Goal: Task Accomplishment & Management: Use online tool/utility

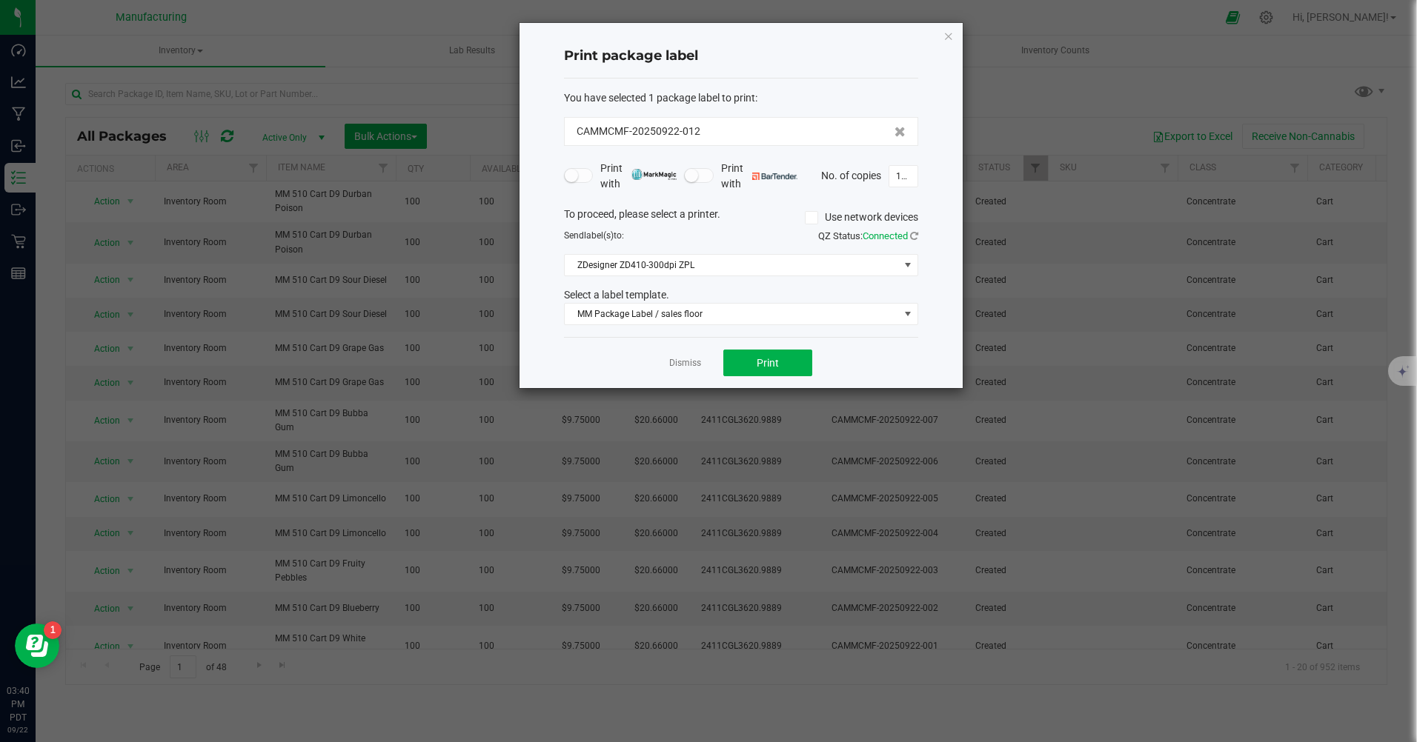
click at [944, 38] on icon "button" at bounding box center [948, 36] width 10 height 18
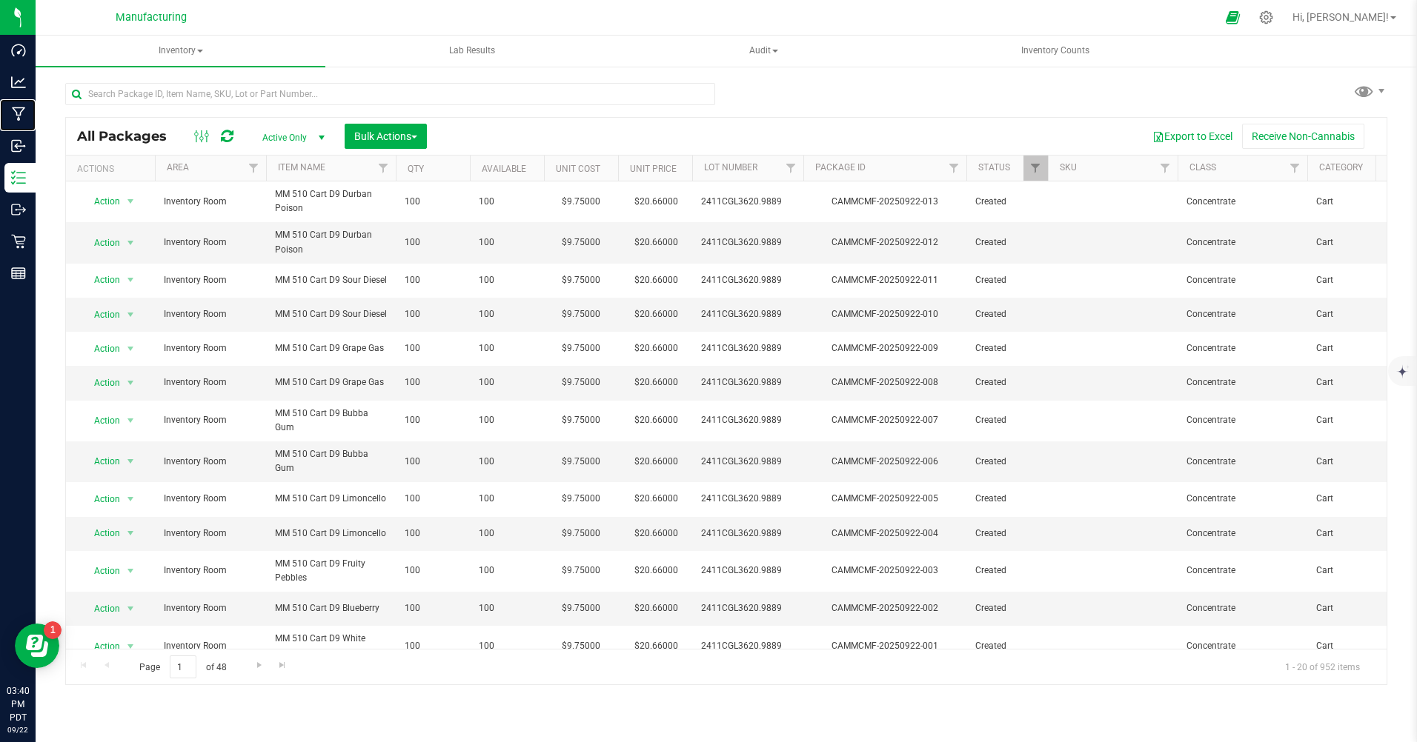
click at [0, 0] on p "Manufacturing" at bounding box center [0, 0] width 0 height 0
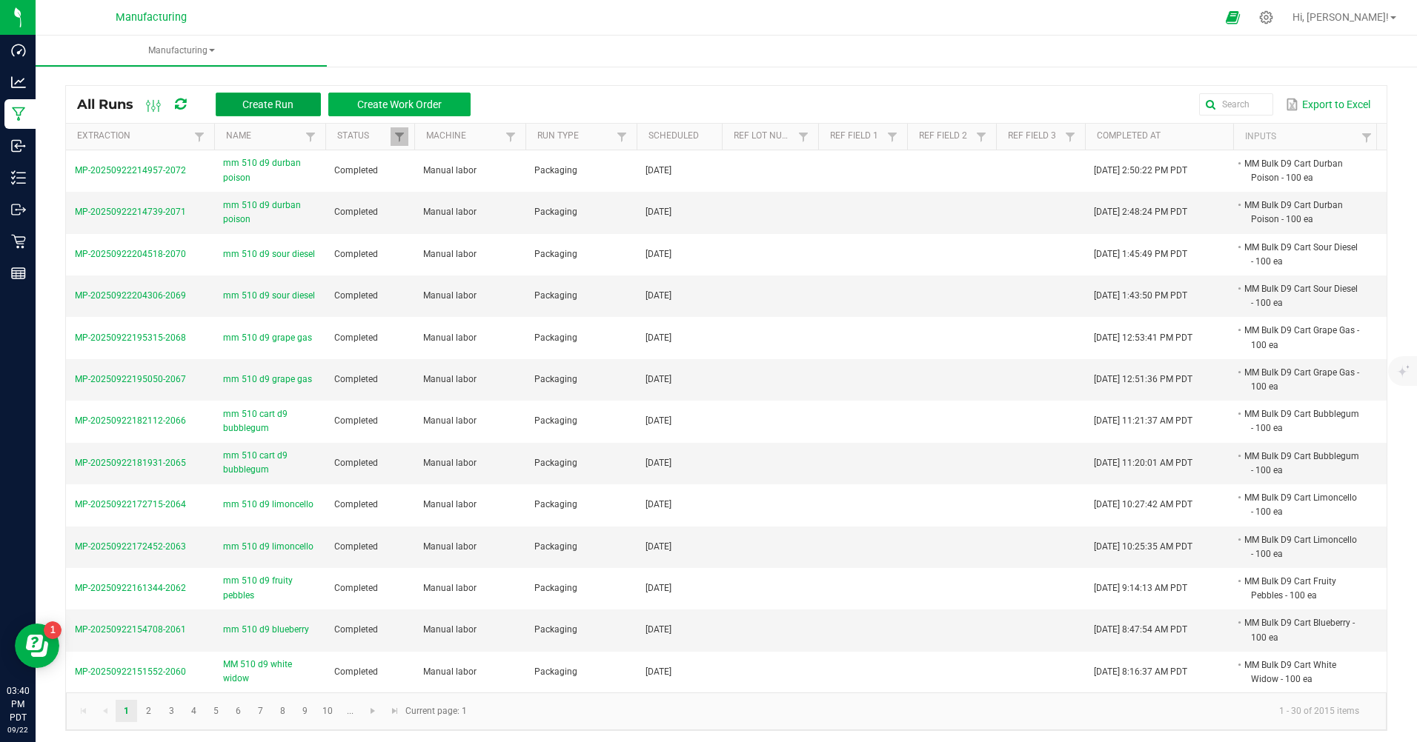
click at [254, 109] on span "Create Run" at bounding box center [267, 105] width 51 height 12
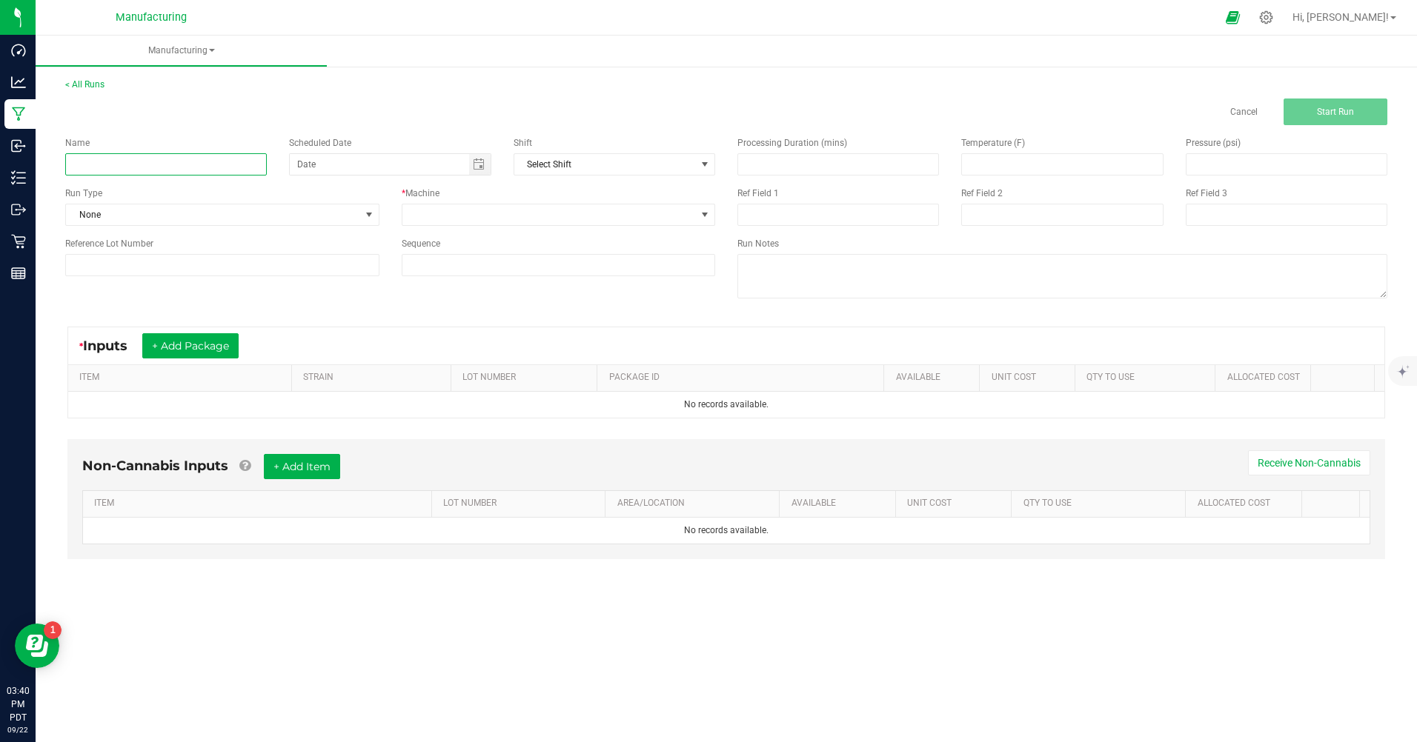
click at [150, 167] on input at bounding box center [166, 164] width 202 height 22
type input "mm 510 d9 orange sherbert"
click at [127, 211] on span "None" at bounding box center [213, 214] width 294 height 21
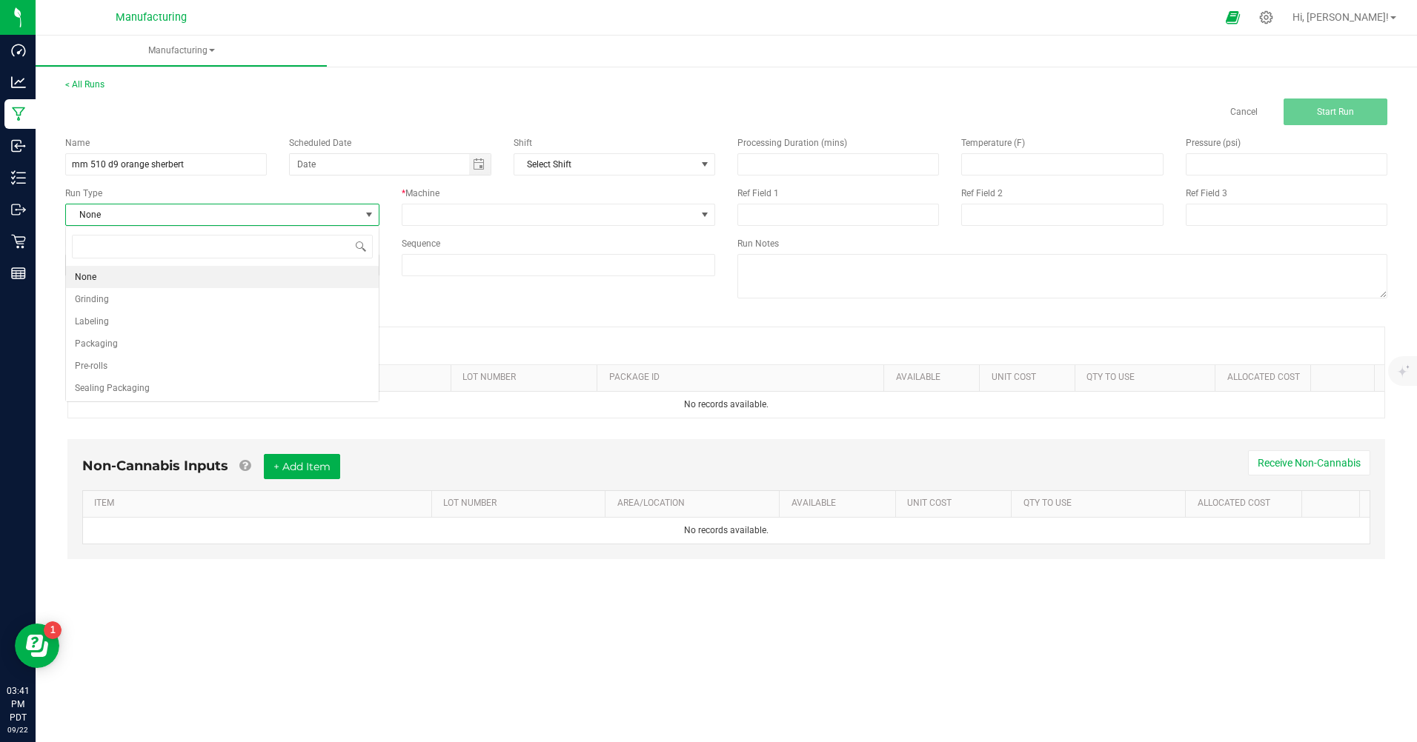
scroll to position [22, 313]
click at [116, 347] on span "Packaging" at bounding box center [96, 343] width 43 height 15
click at [474, 170] on span "Toggle calendar" at bounding box center [479, 164] width 21 height 21
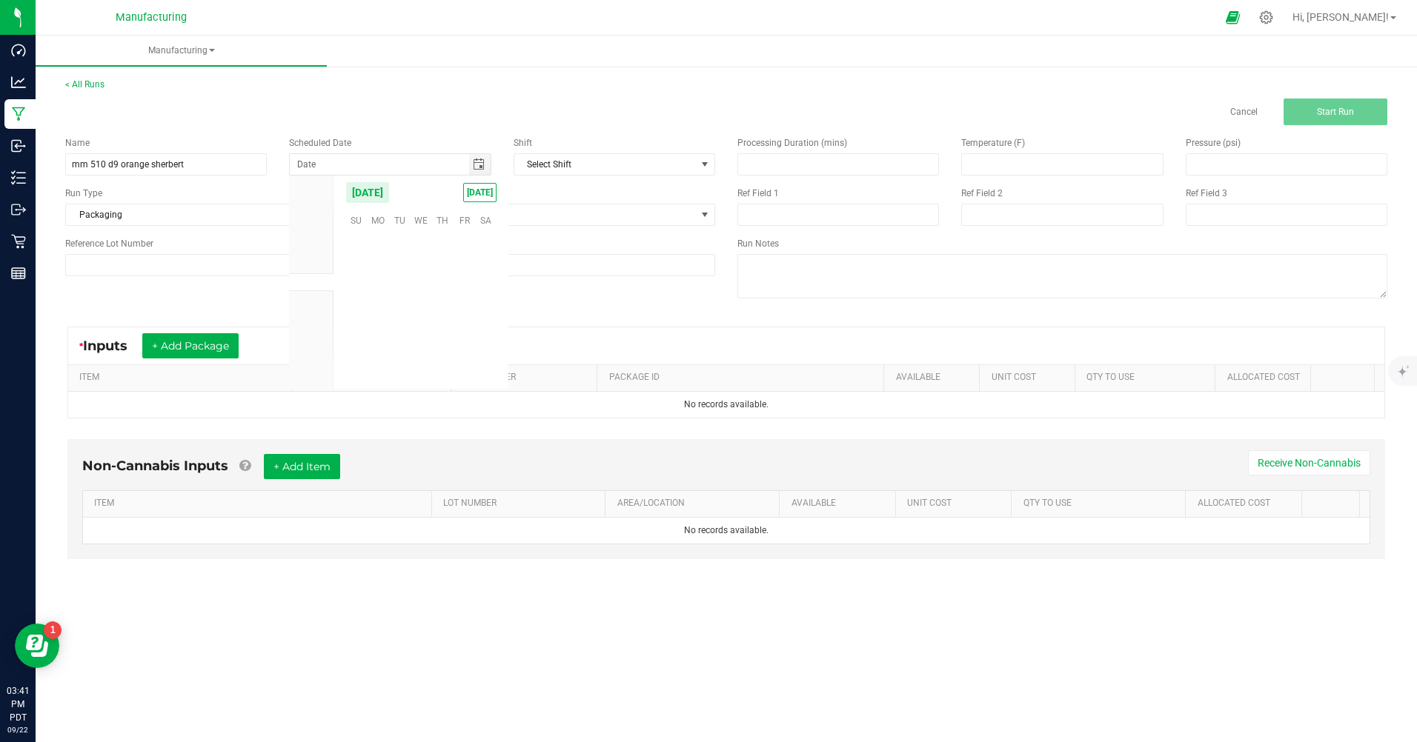
scroll to position [240344, 0]
click at [473, 194] on span "[DATE]" at bounding box center [479, 192] width 33 height 19
type input "[DATE]"
click at [466, 222] on span at bounding box center [549, 214] width 294 height 21
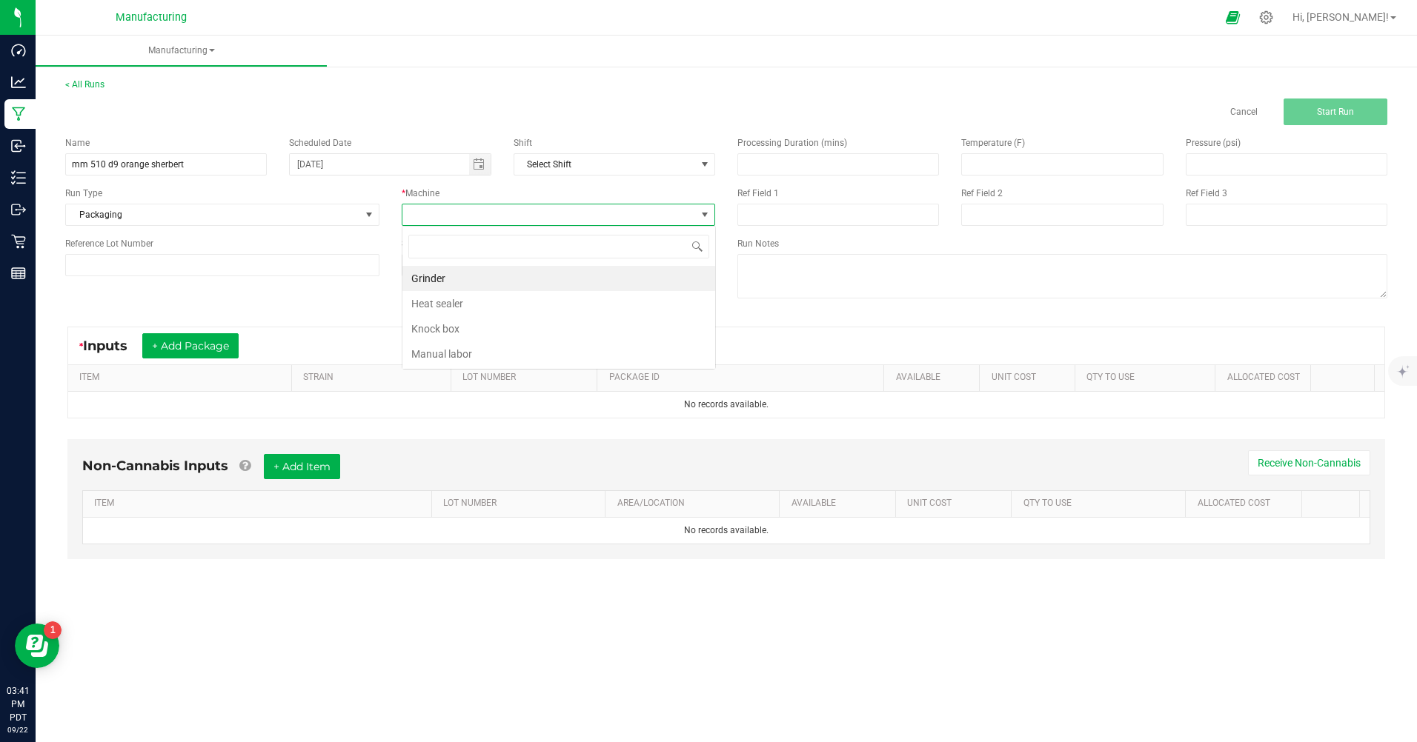
scroll to position [22, 313]
click at [465, 350] on li "Manual labor" at bounding box center [558, 354] width 313 height 25
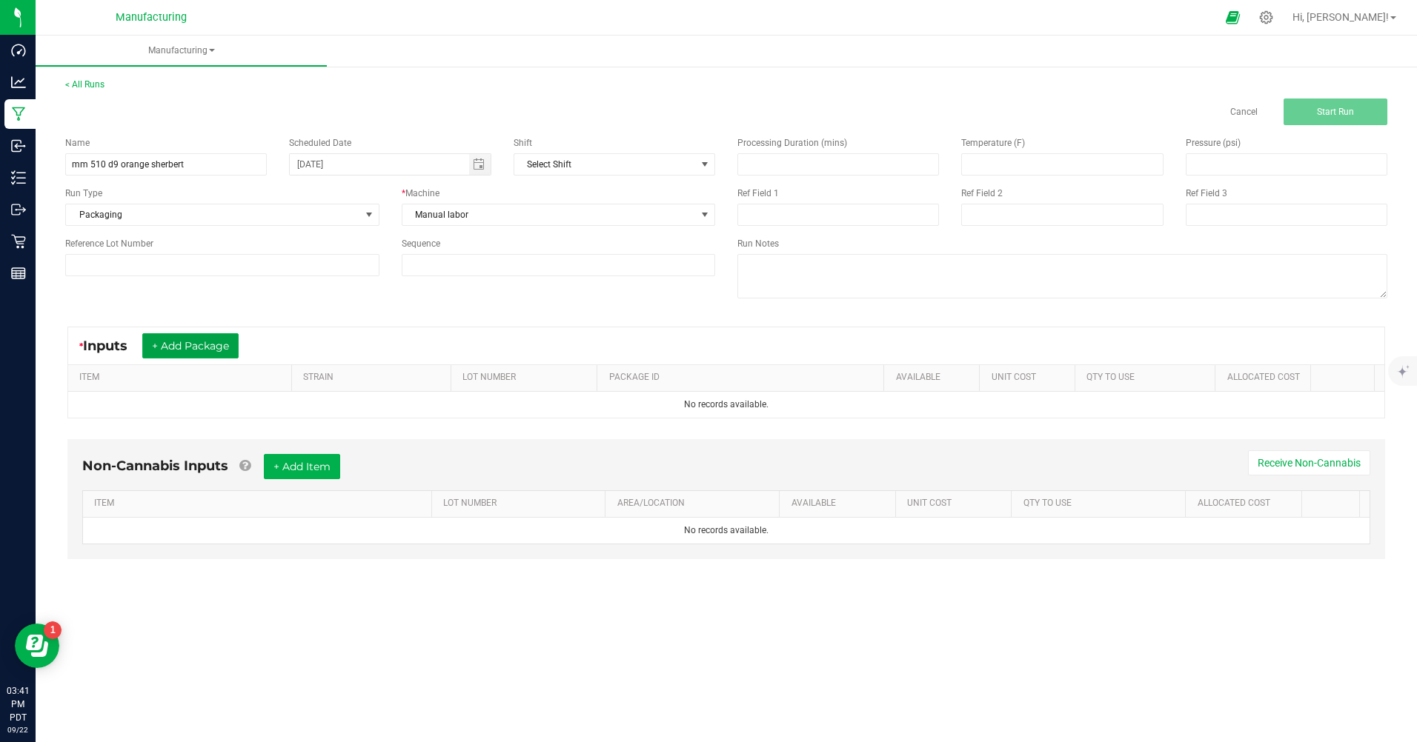
click at [222, 339] on button "+ Add Package" at bounding box center [190, 345] width 96 height 25
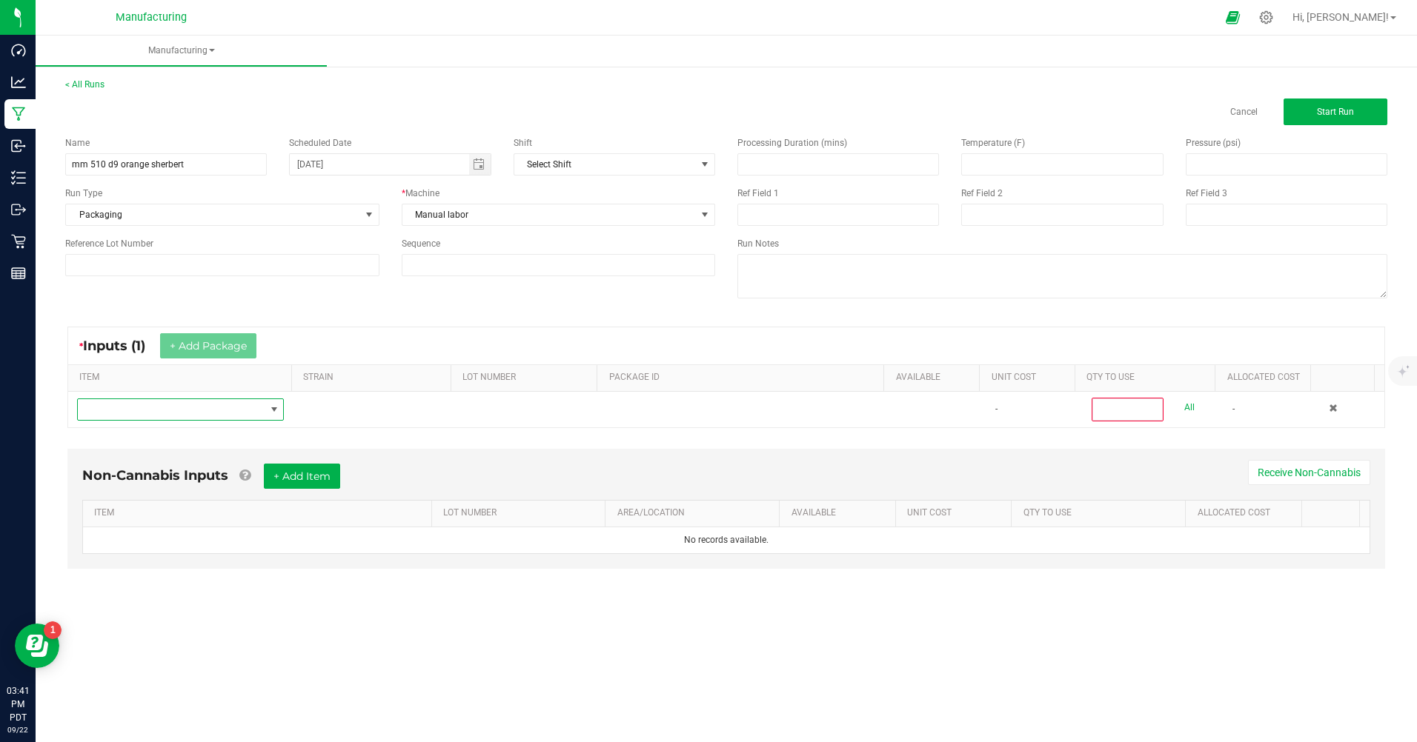
click at [216, 408] on span "NO DATA FOUND" at bounding box center [171, 409] width 187 height 21
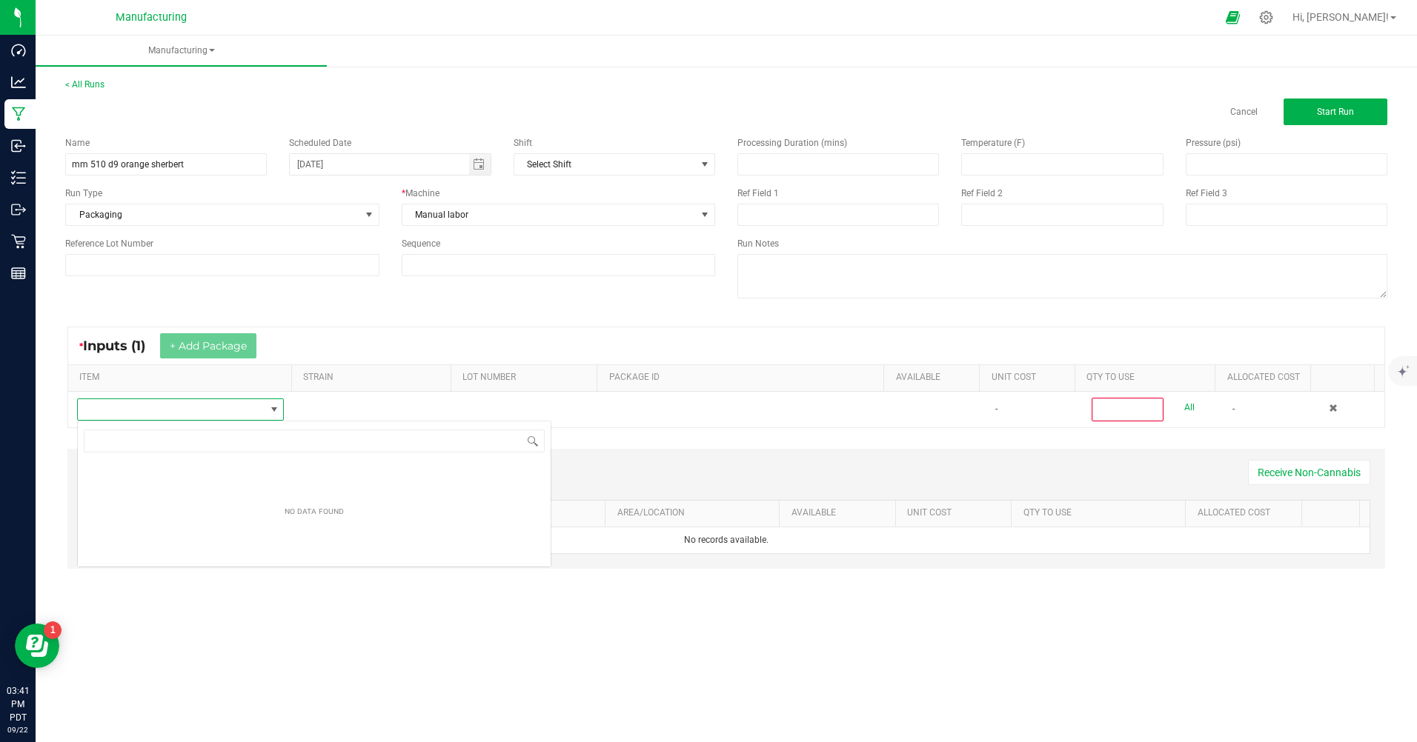
scroll to position [22, 205]
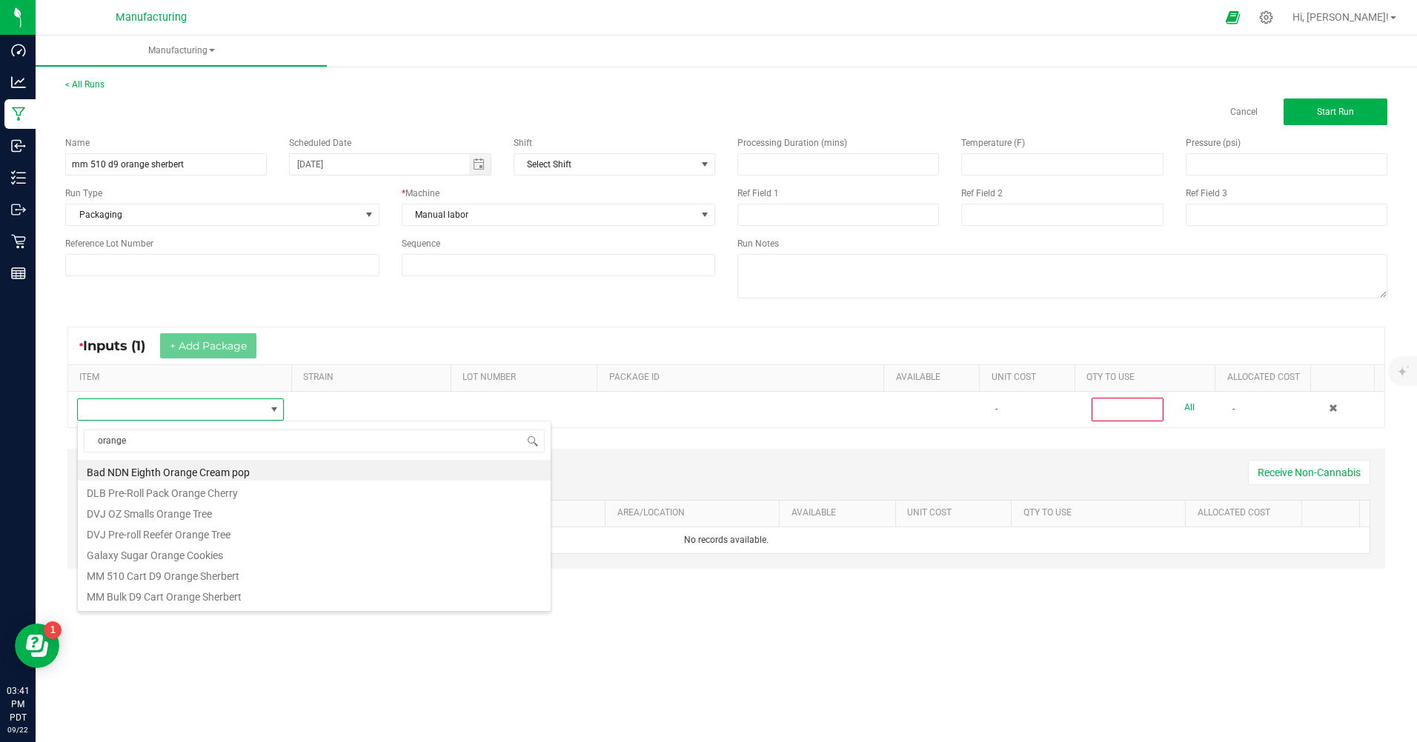
type input "orange"
click at [208, 592] on li "MM Bulk D9 Cart Orange Sherbert" at bounding box center [314, 595] width 473 height 21
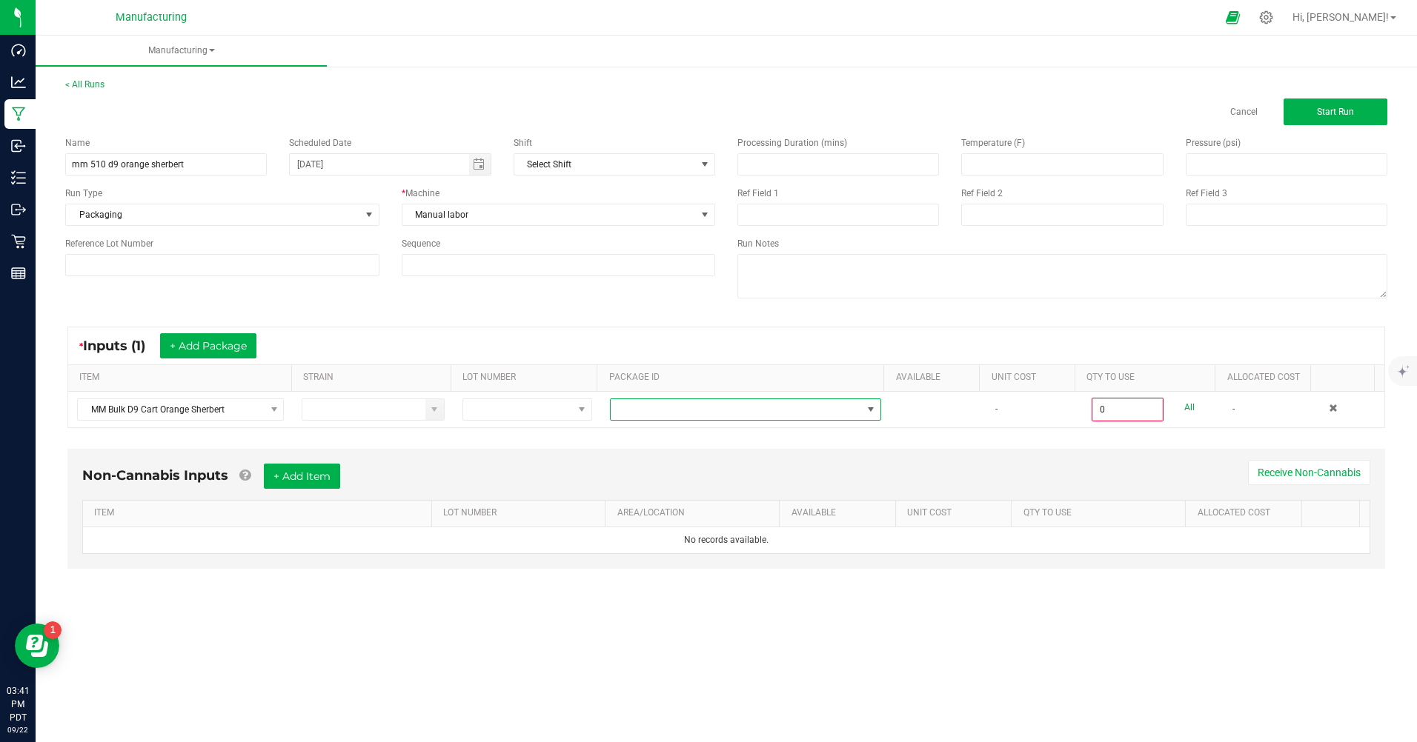
click at [625, 418] on span at bounding box center [736, 409] width 251 height 21
click at [662, 470] on li "CAMMCMF-20250417-394" at bounding box center [739, 472] width 267 height 25
click at [1184, 404] on link "All" at bounding box center [1189, 408] width 10 height 20
type input "100 ea"
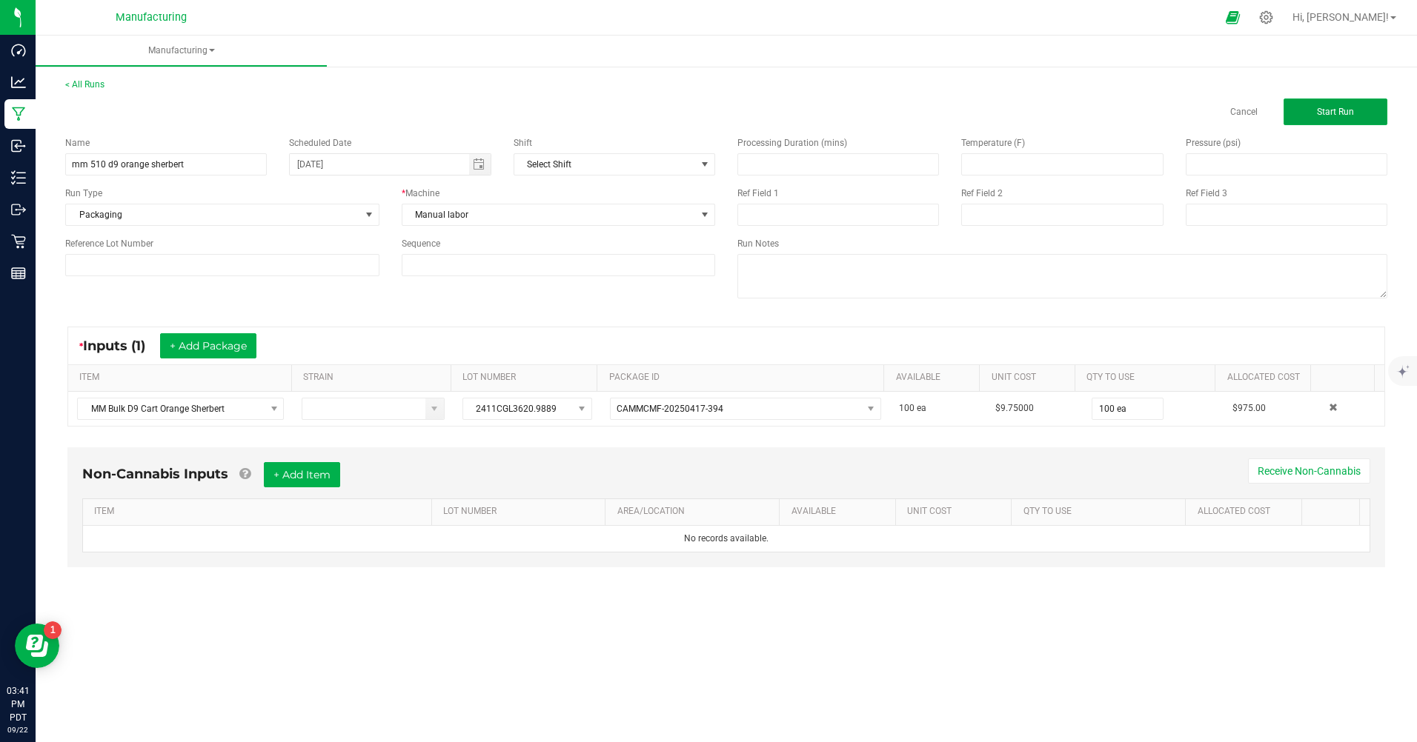
click at [1304, 121] on button "Start Run" at bounding box center [1335, 112] width 104 height 27
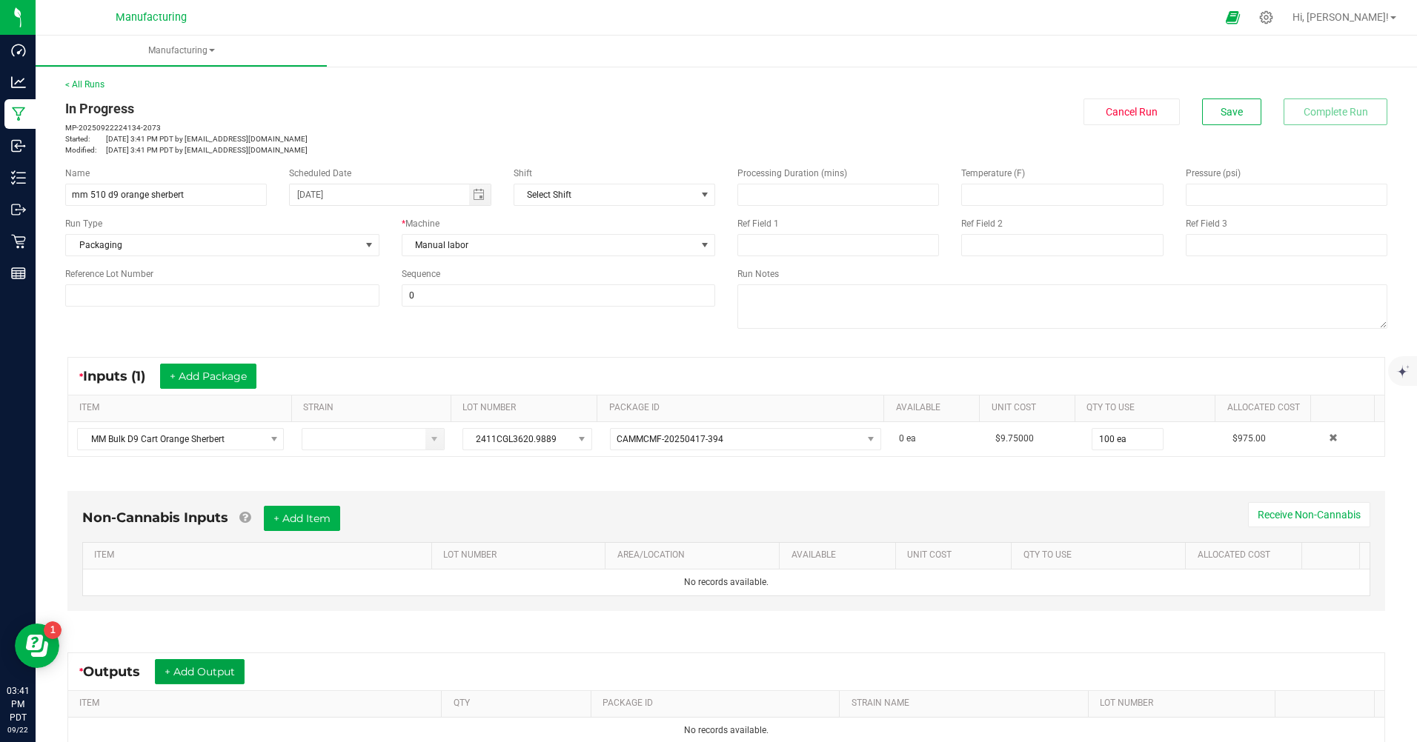
click at [231, 671] on button "+ Add Output" at bounding box center [200, 671] width 90 height 25
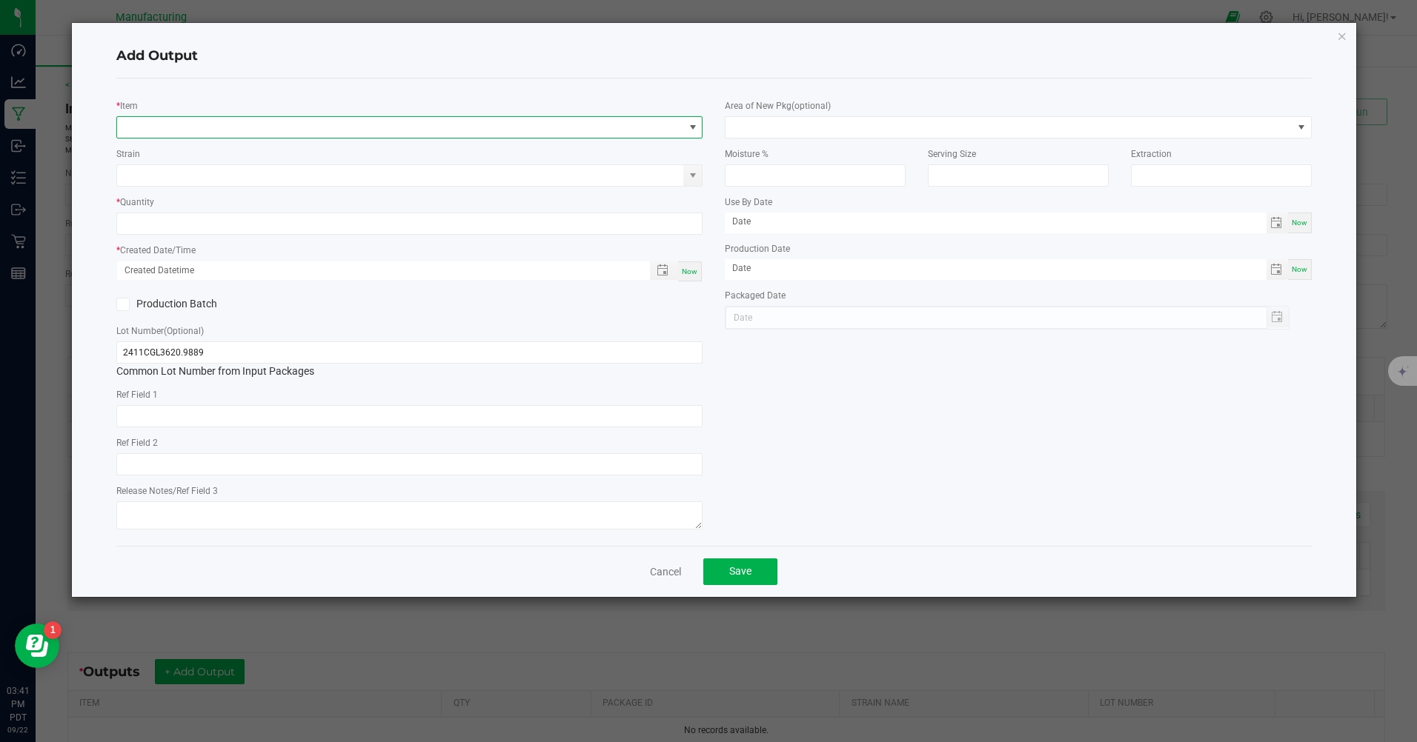
click at [159, 120] on span "NO DATA FOUND" at bounding box center [400, 127] width 566 height 21
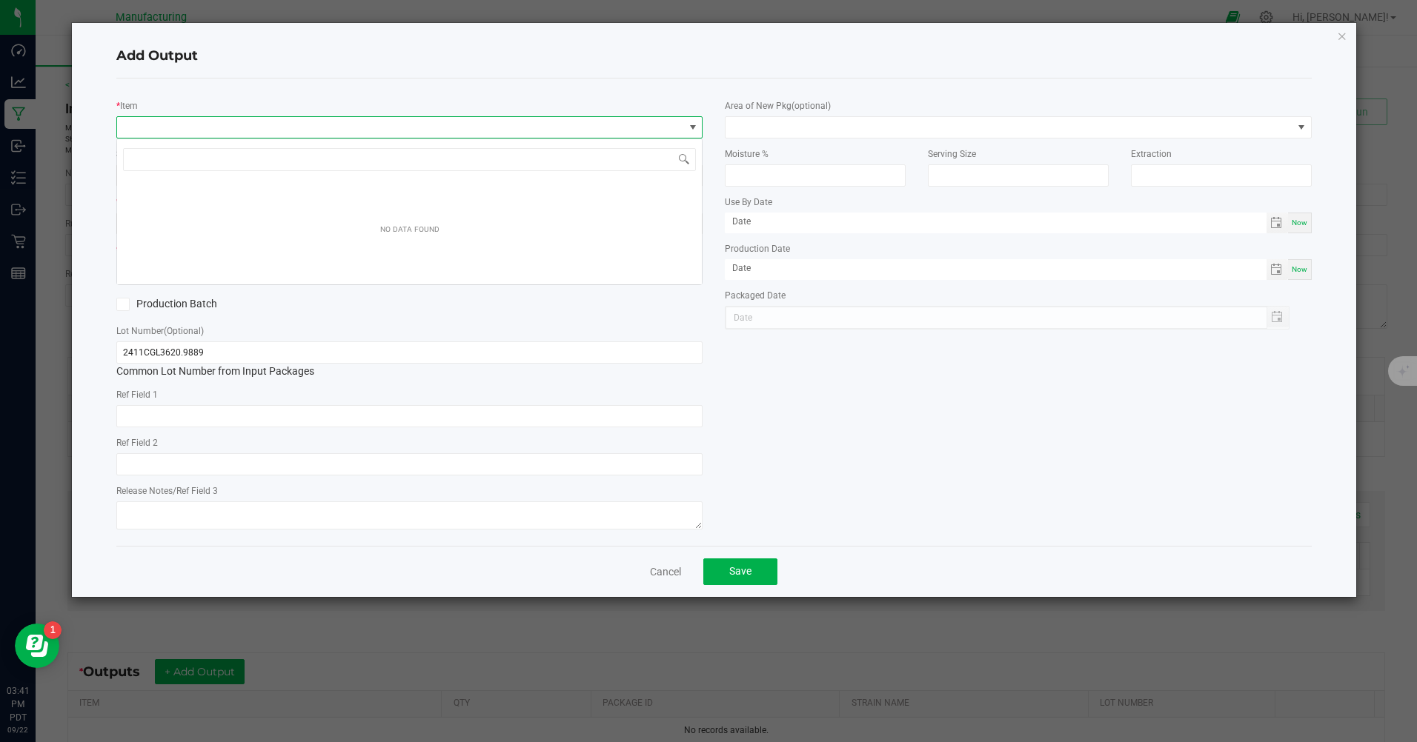
scroll to position [22, 586]
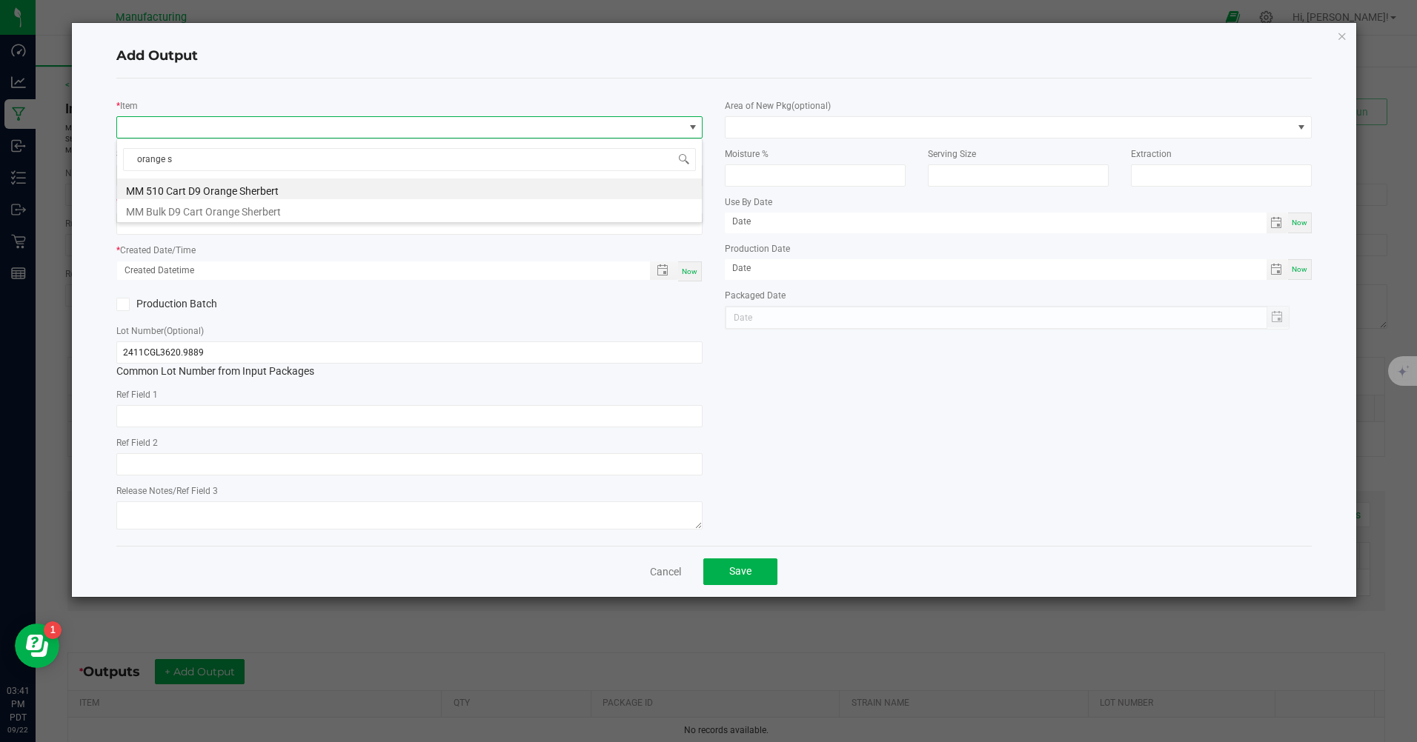
type input "orange sh"
click at [173, 189] on li "MM 510 Cart D9 Orange Sherbert" at bounding box center [409, 189] width 585 height 21
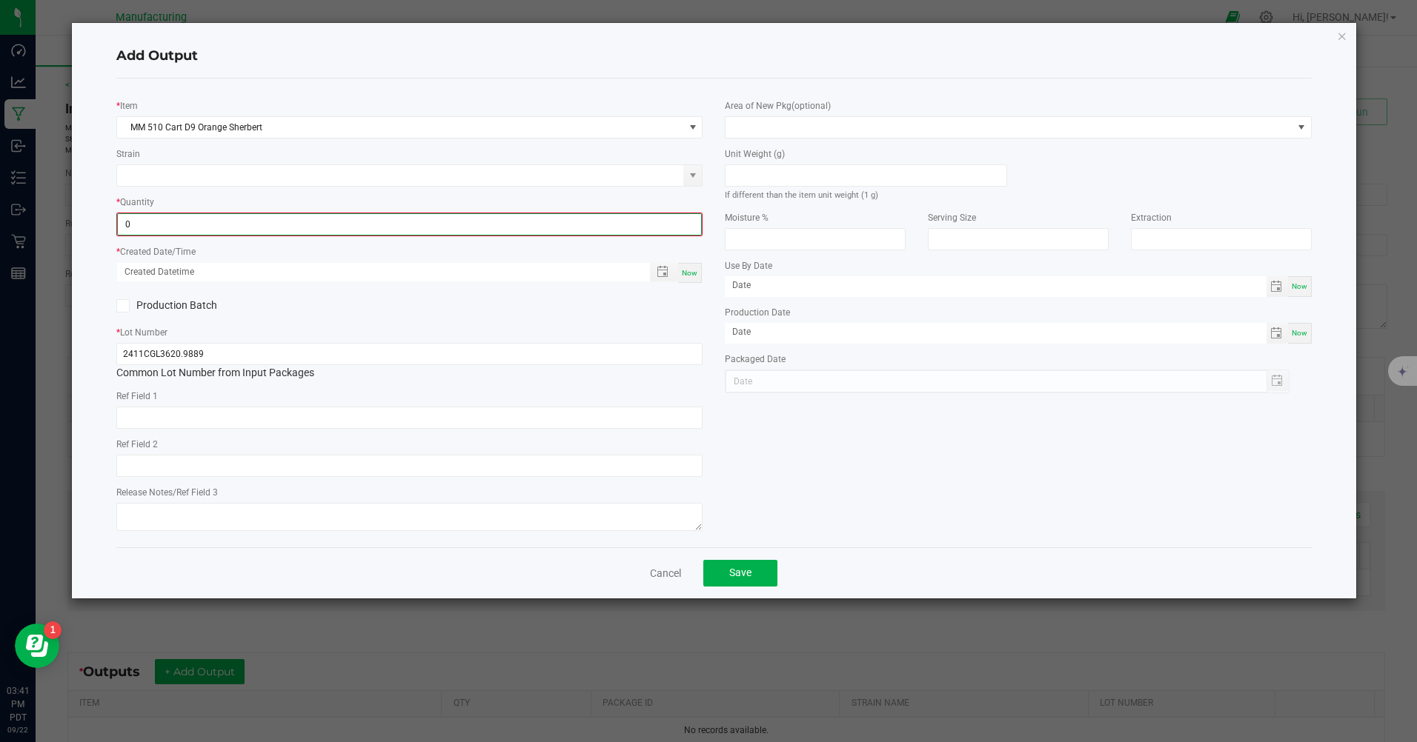
click at [174, 220] on input "0" at bounding box center [409, 224] width 583 height 21
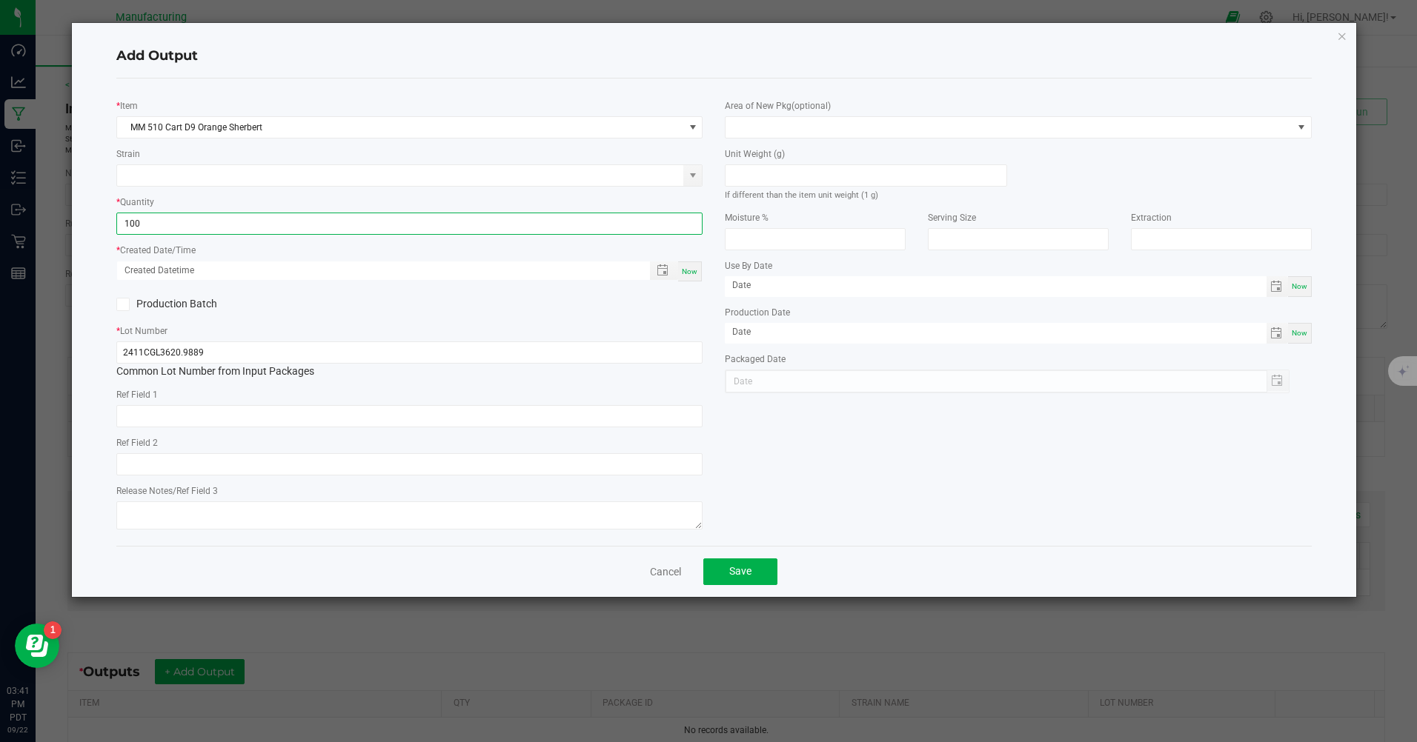
type input "100 ea"
click at [685, 276] on span "Now" at bounding box center [690, 271] width 16 height 8
type input "[DATE] 3:41 PM"
type input "[DATE]"
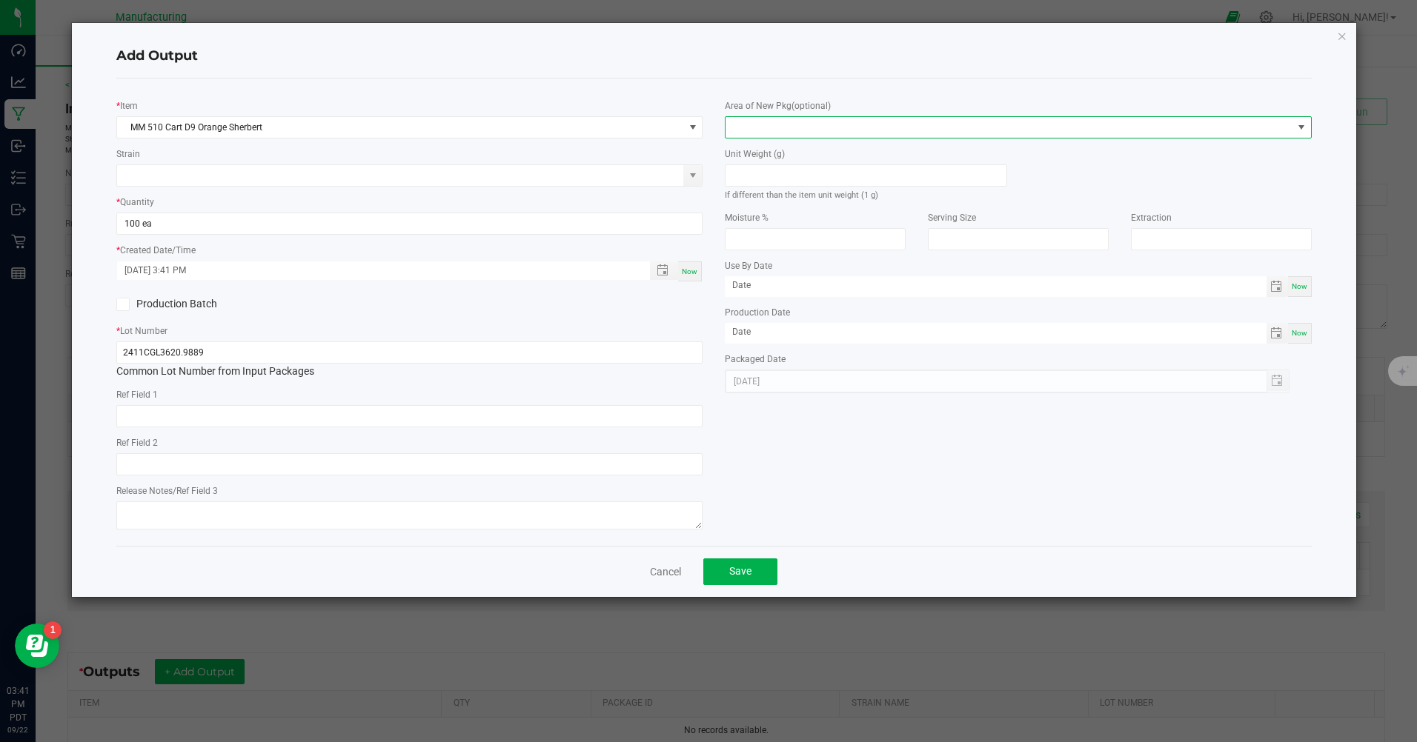
click at [764, 131] on span at bounding box center [1008, 127] width 566 height 21
click at [774, 316] on li "Inventory Room" at bounding box center [1018, 317] width 585 height 25
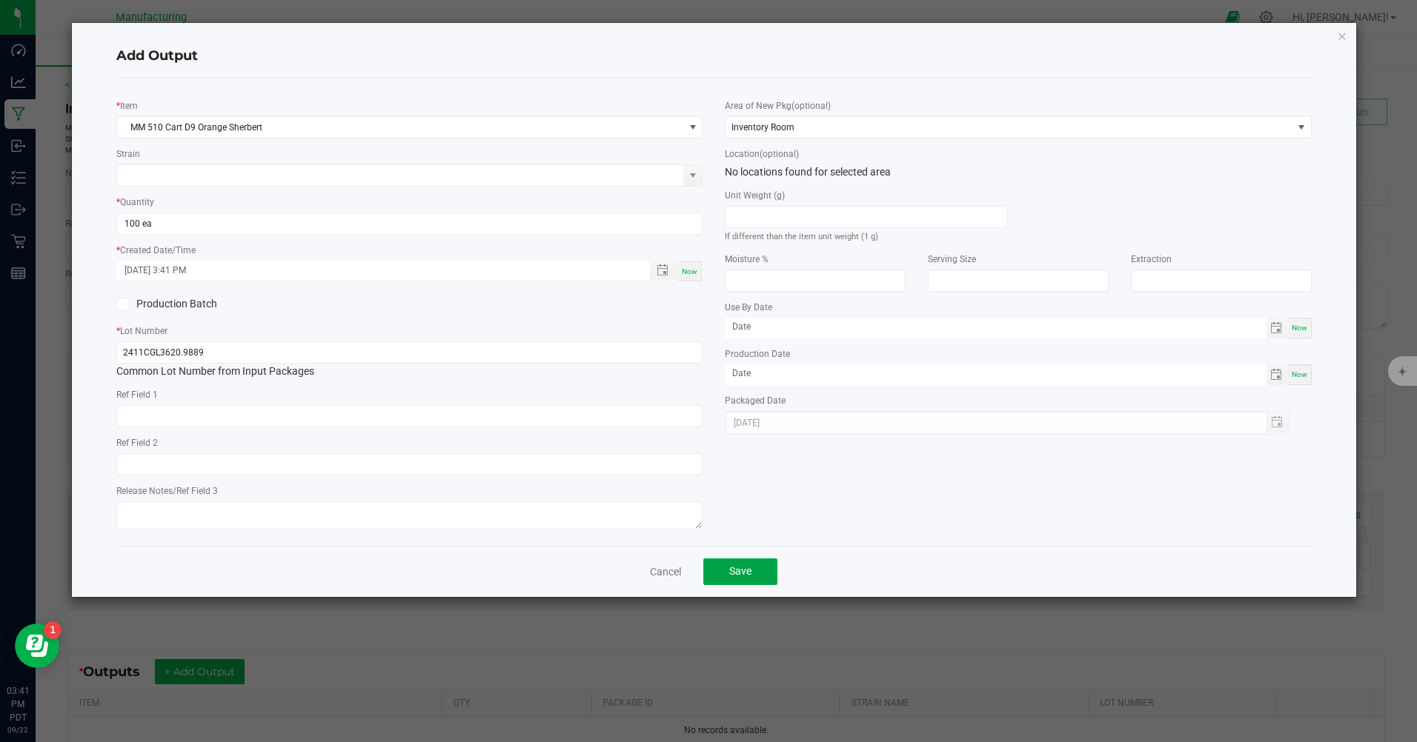
click at [760, 574] on button "Save" at bounding box center [740, 572] width 74 height 27
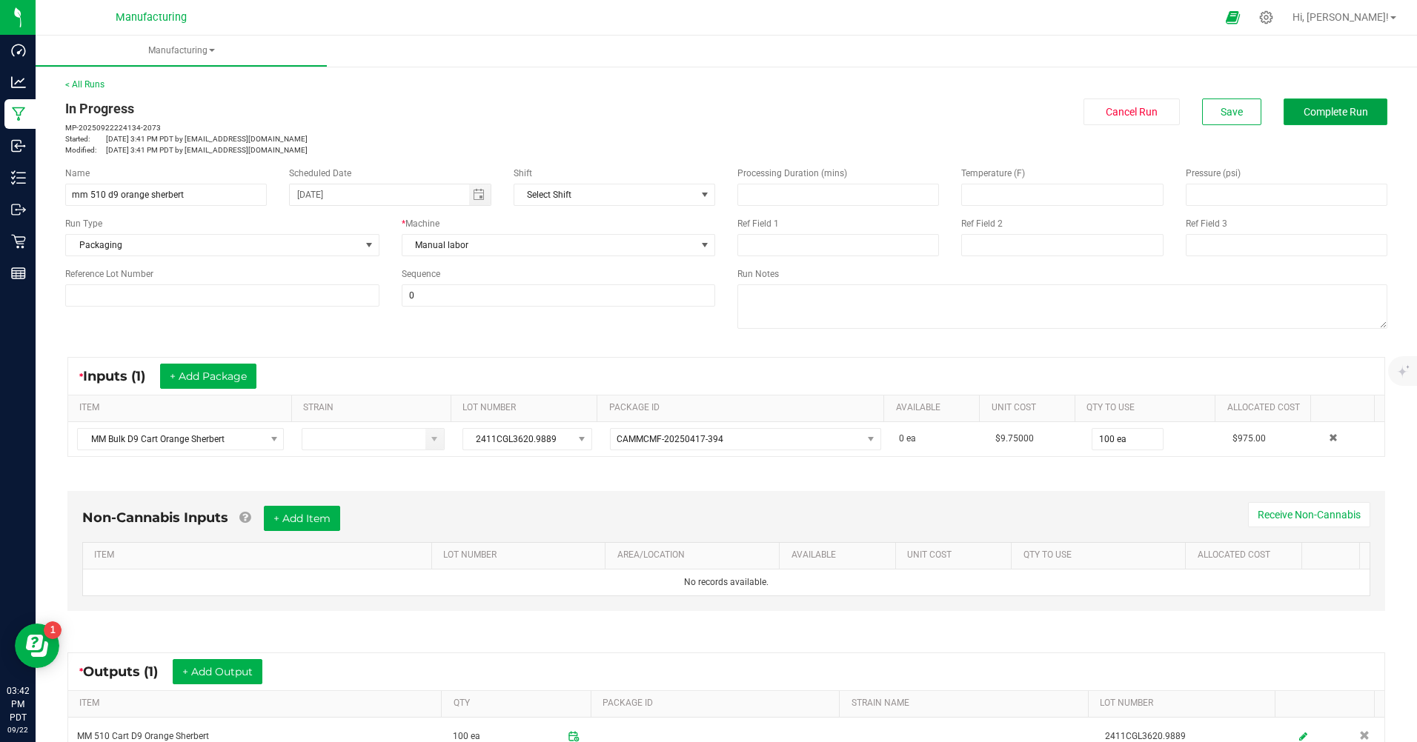
click at [1343, 111] on span "Complete Run" at bounding box center [1335, 112] width 64 height 12
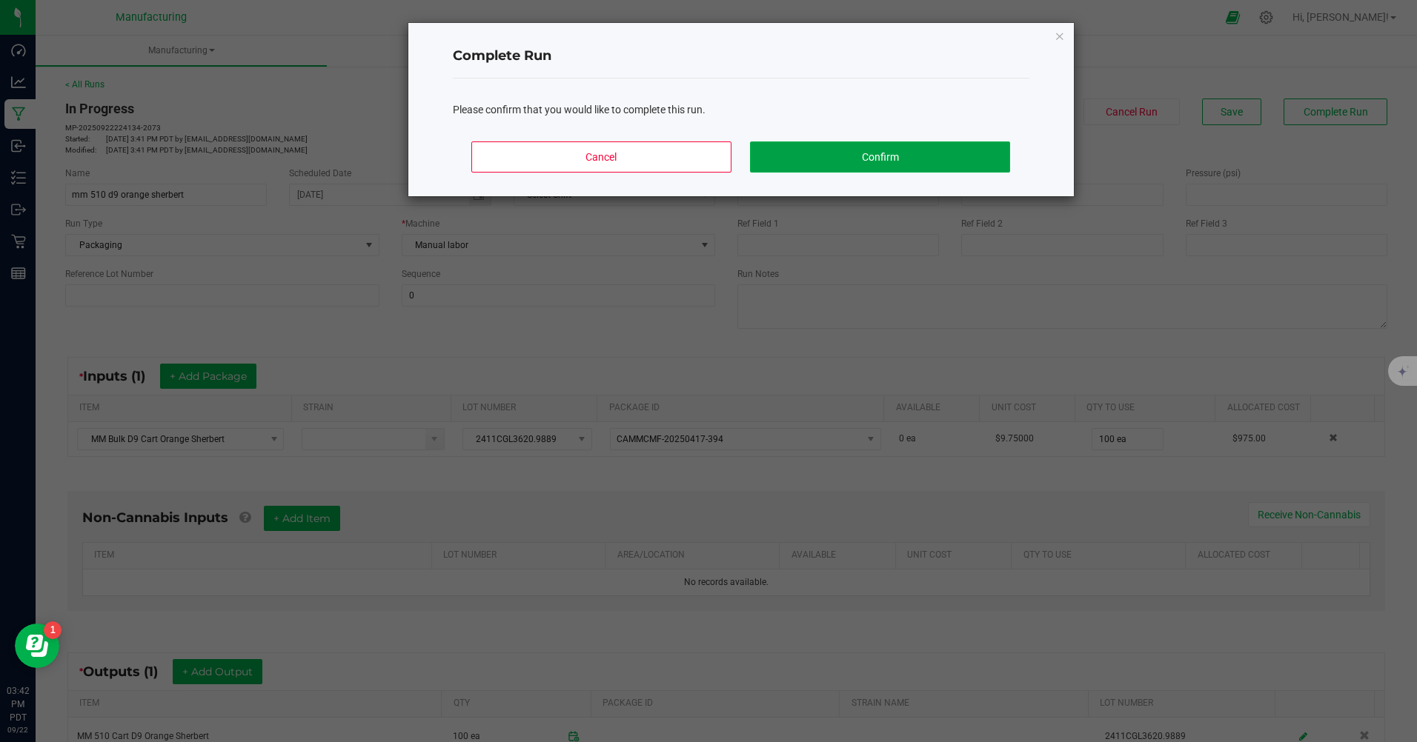
click at [891, 147] on button "Confirm" at bounding box center [879, 157] width 259 height 31
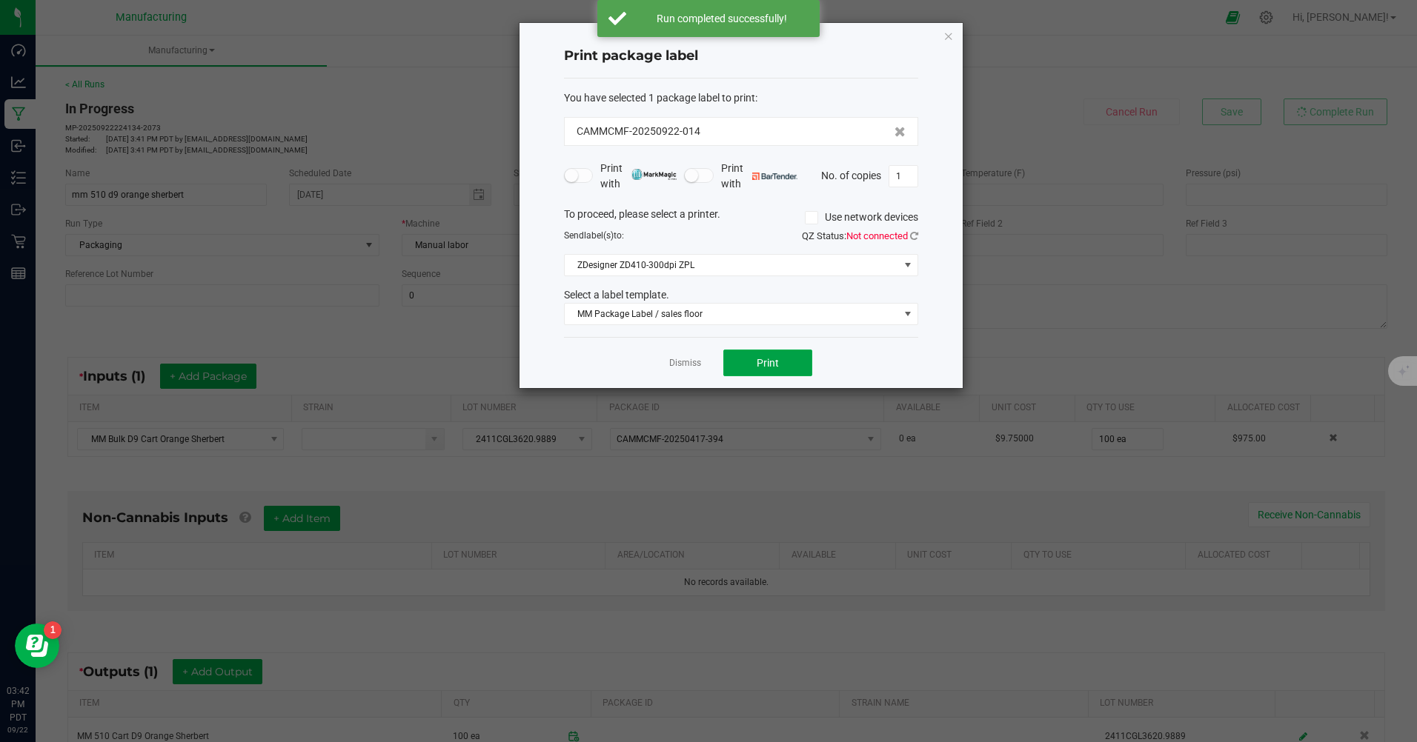
click at [791, 362] on button "Print" at bounding box center [767, 363] width 89 height 27
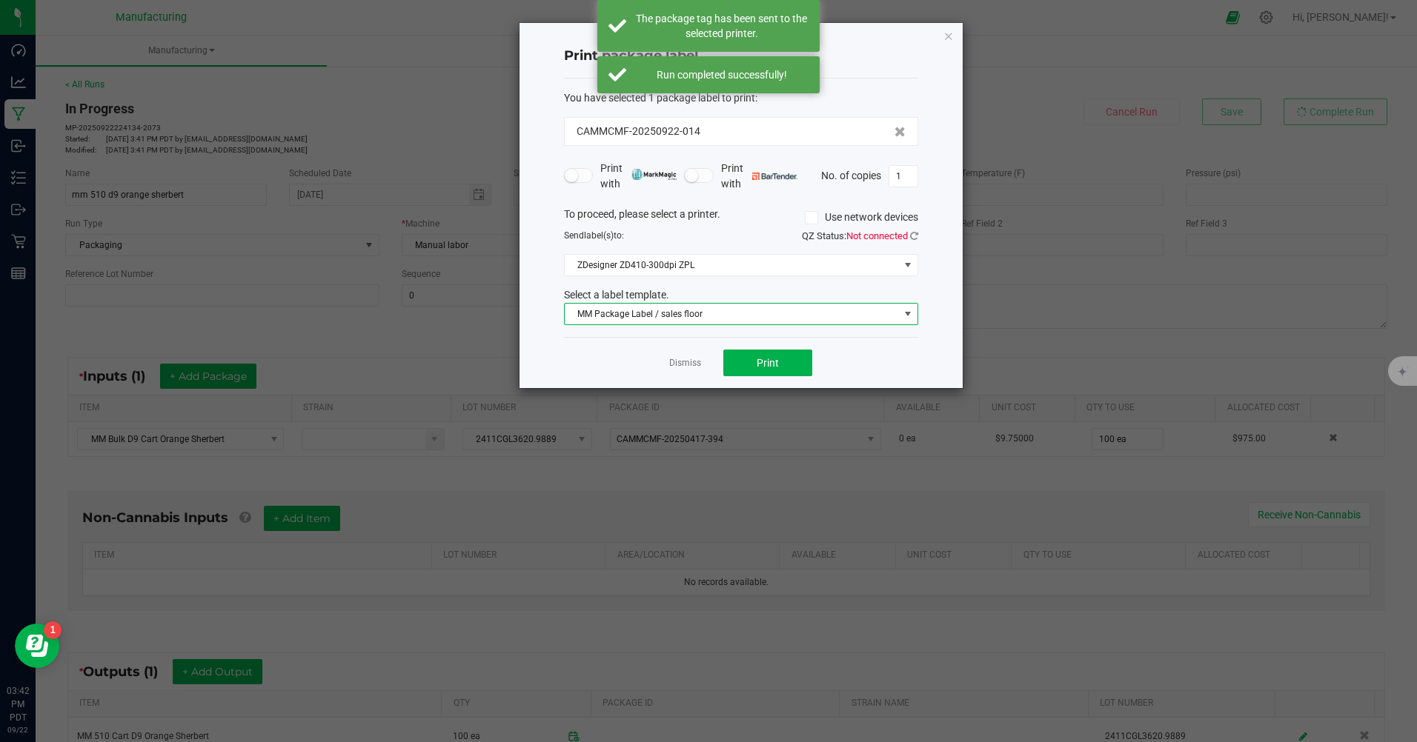
click at [711, 320] on span "MM Package Label / sales floor" at bounding box center [732, 314] width 334 height 21
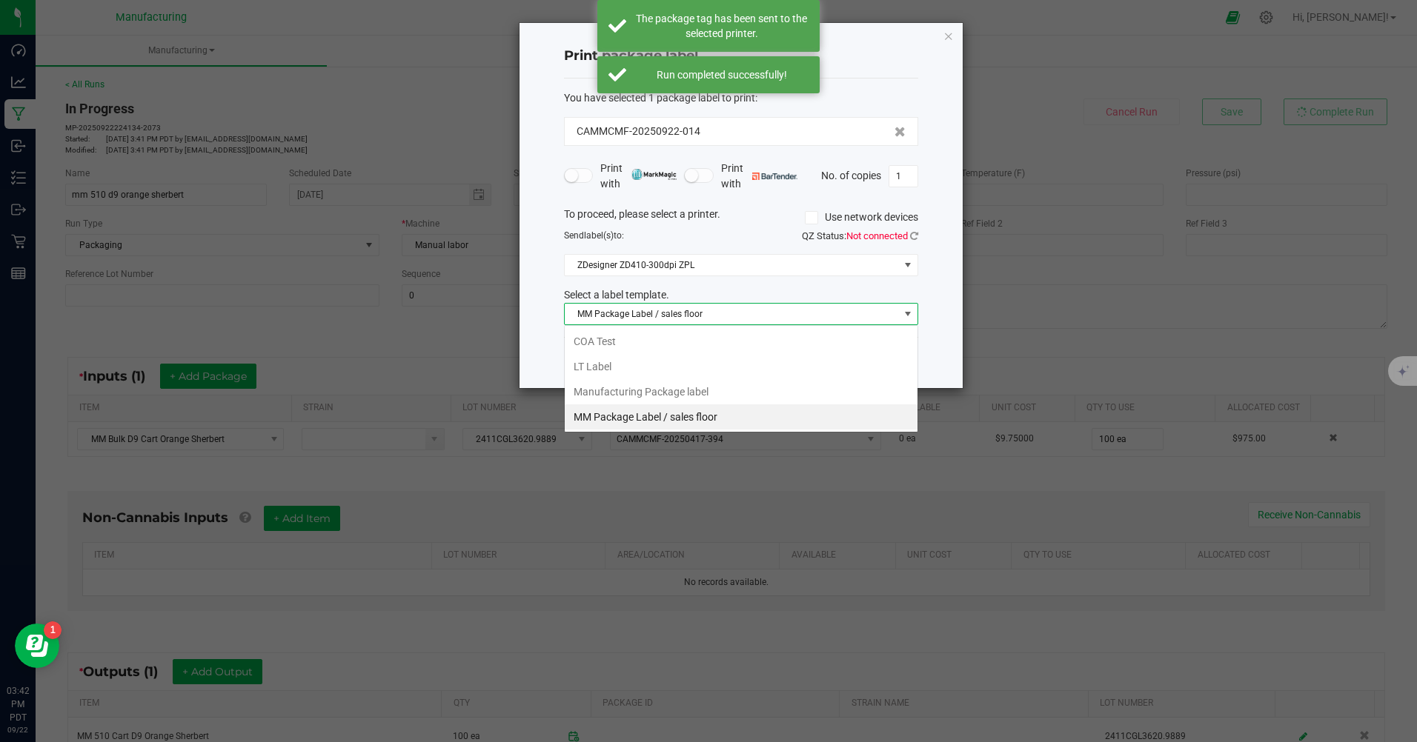
scroll to position [22, 354]
click at [697, 388] on li "Manufacturing Package label" at bounding box center [741, 391] width 353 height 25
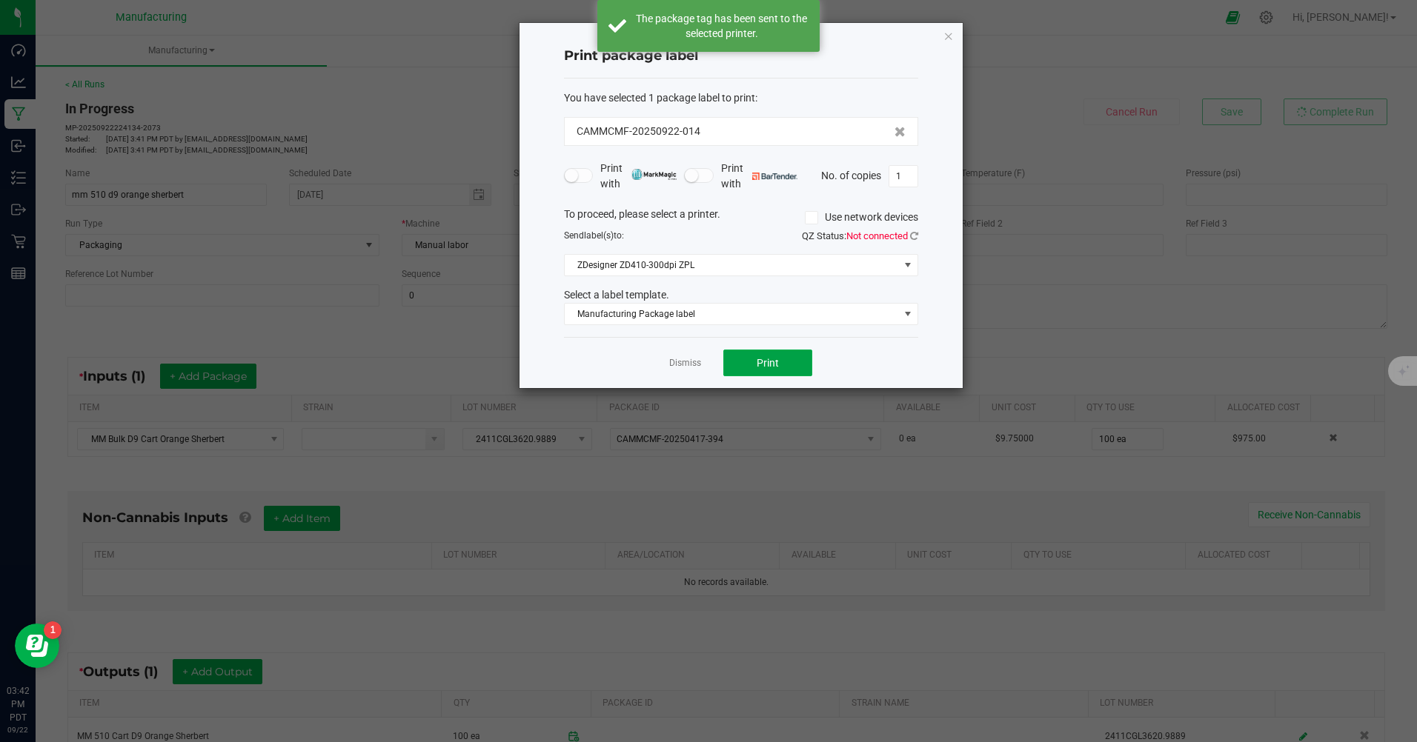
click at [748, 368] on button "Print" at bounding box center [767, 363] width 89 height 27
click at [950, 38] on icon "button" at bounding box center [948, 36] width 10 height 18
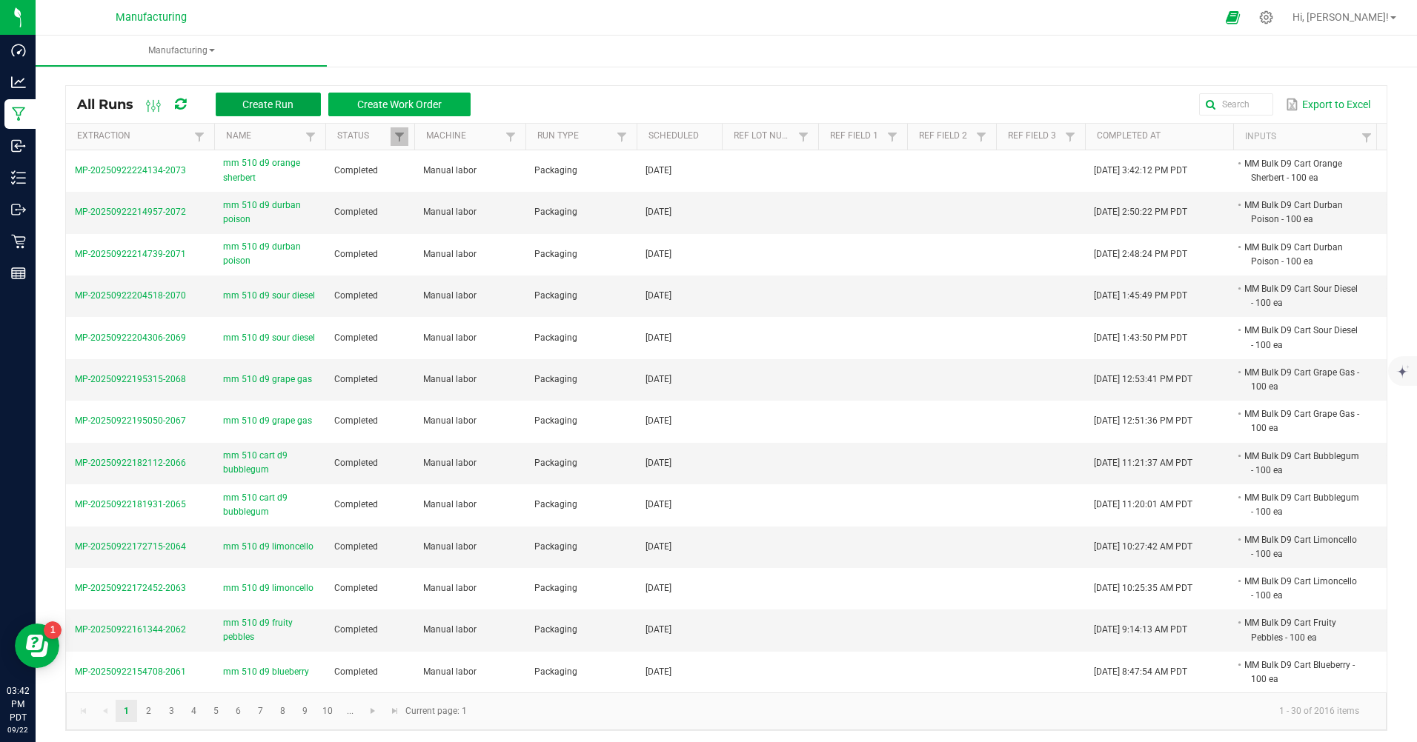
click at [238, 105] on button "Create Run" at bounding box center [268, 105] width 105 height 24
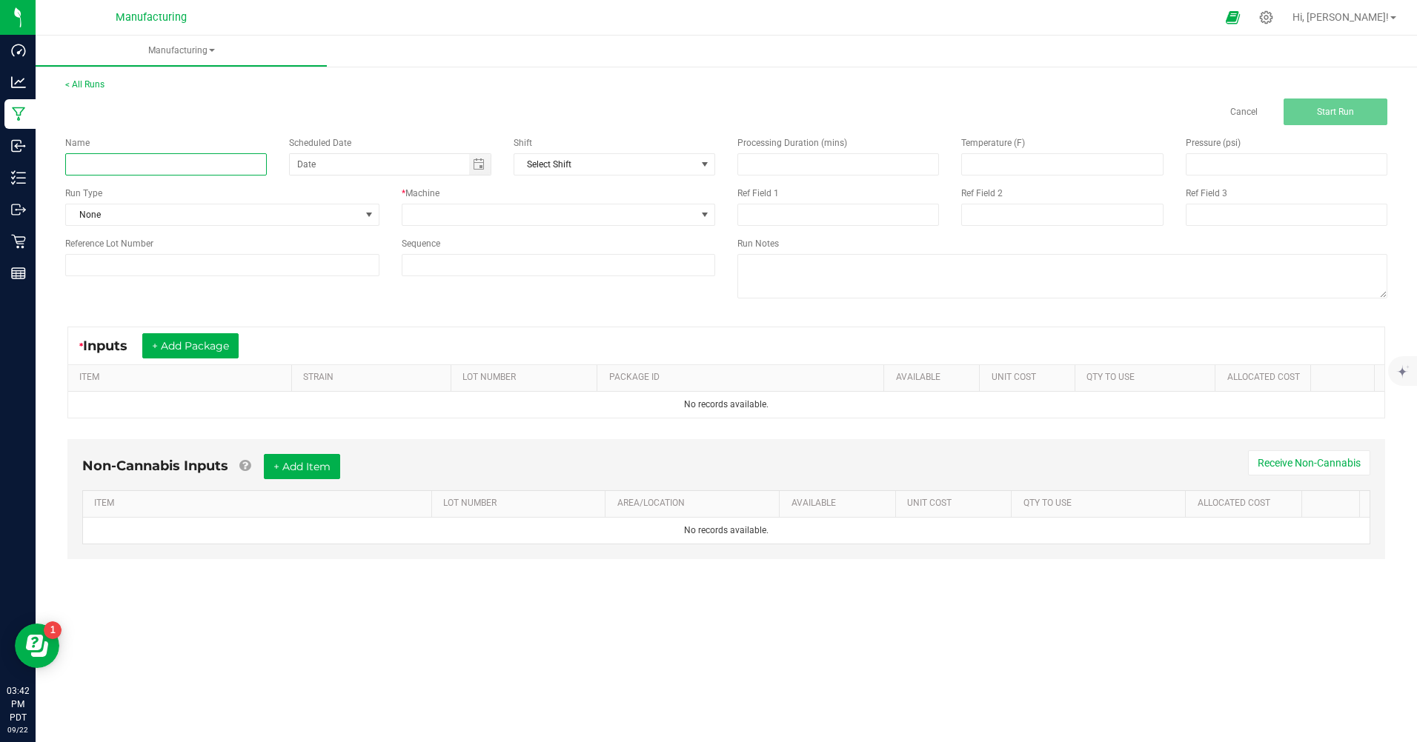
click at [140, 172] on input at bounding box center [166, 164] width 202 height 22
type input "mm 510 d9 orange sherbert"
click at [130, 209] on span "None" at bounding box center [213, 214] width 294 height 21
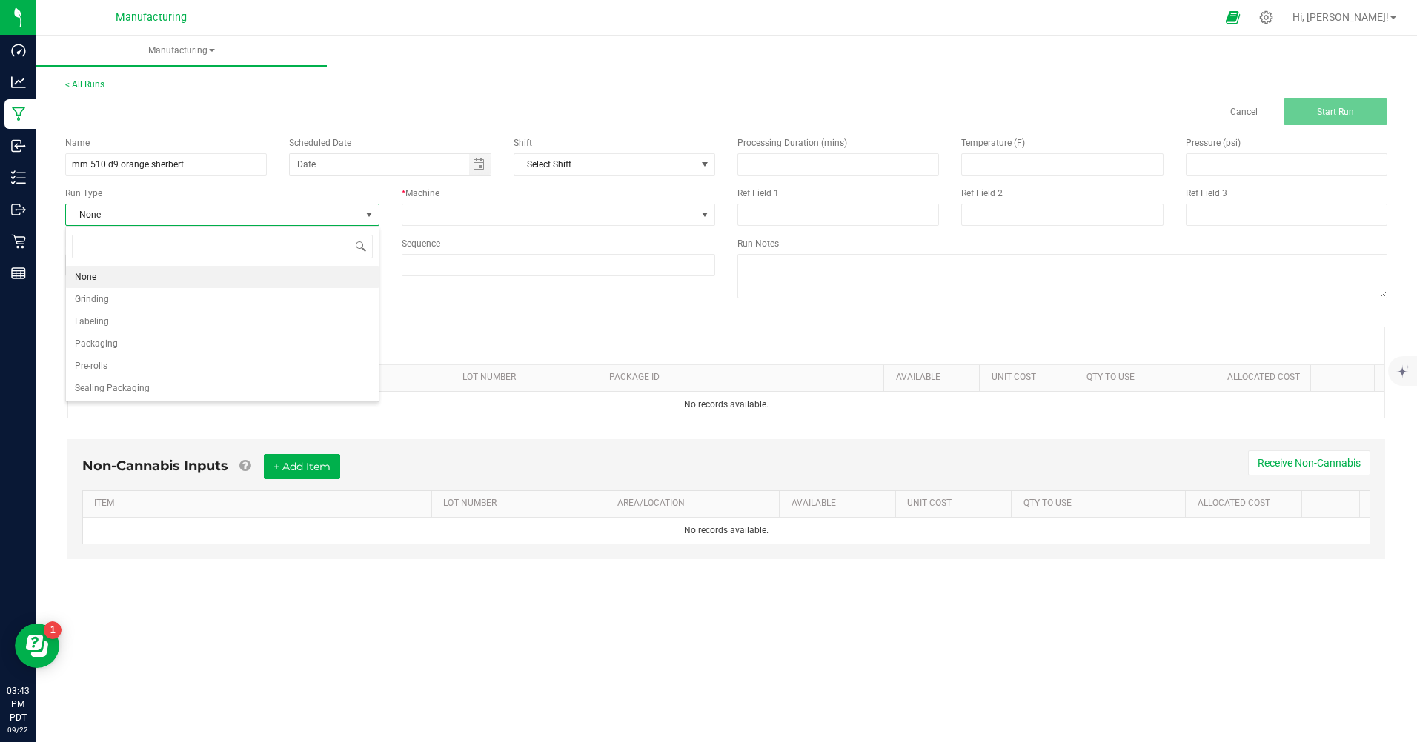
scroll to position [22, 313]
click at [110, 343] on span "Packaging" at bounding box center [96, 343] width 43 height 15
click at [479, 164] on span "Toggle calendar" at bounding box center [479, 165] width 12 height 12
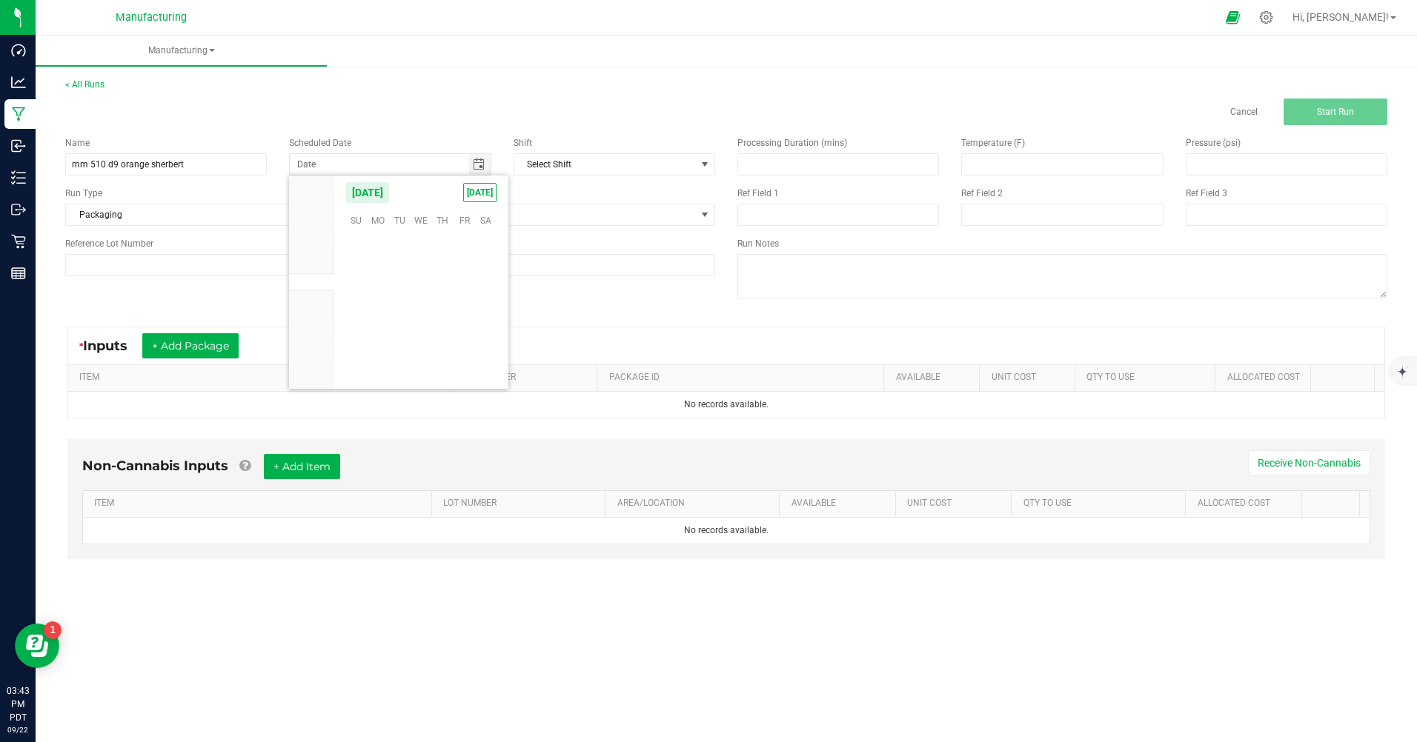
scroll to position [240344, 0]
click at [476, 190] on span "[DATE]" at bounding box center [479, 192] width 33 height 19
type input "[DATE]"
click at [446, 216] on span at bounding box center [549, 214] width 294 height 21
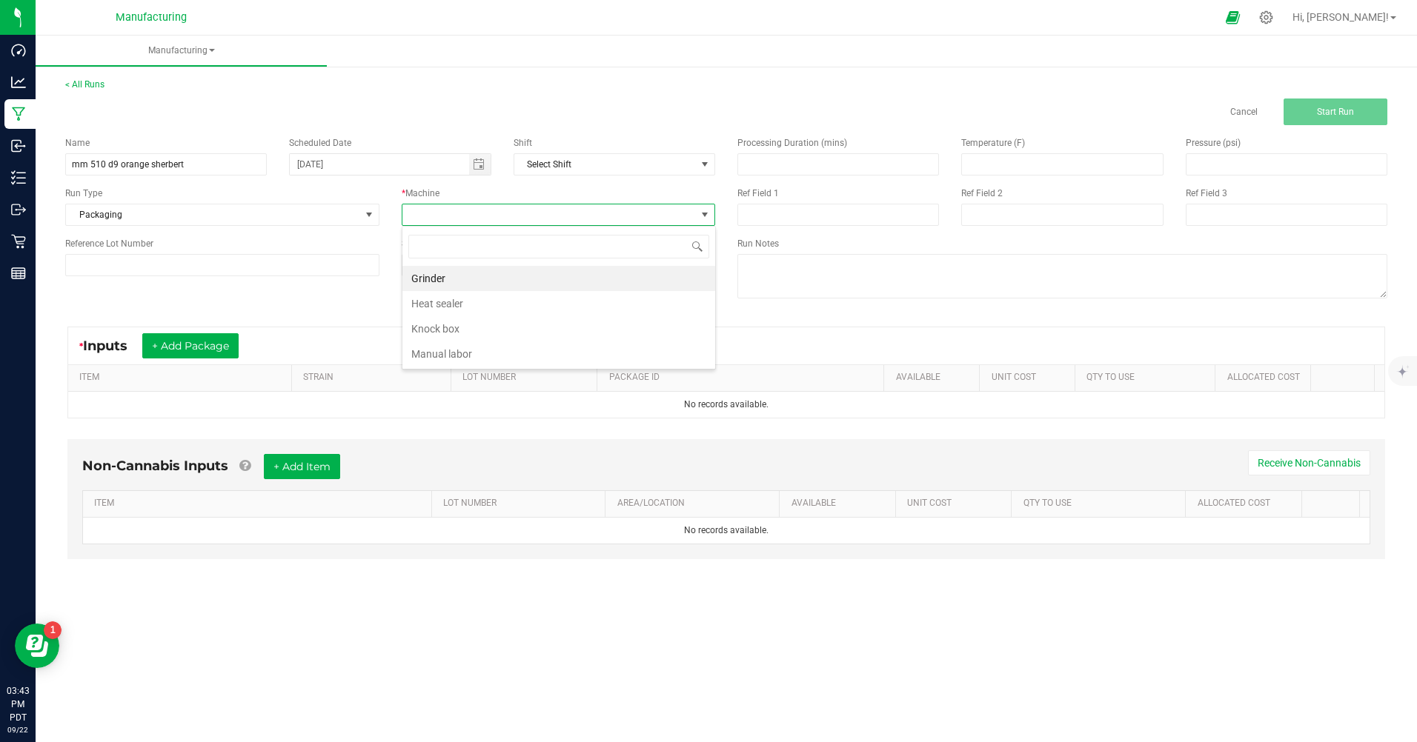
scroll to position [22, 313]
click at [436, 356] on li "Manual labor" at bounding box center [558, 354] width 313 height 25
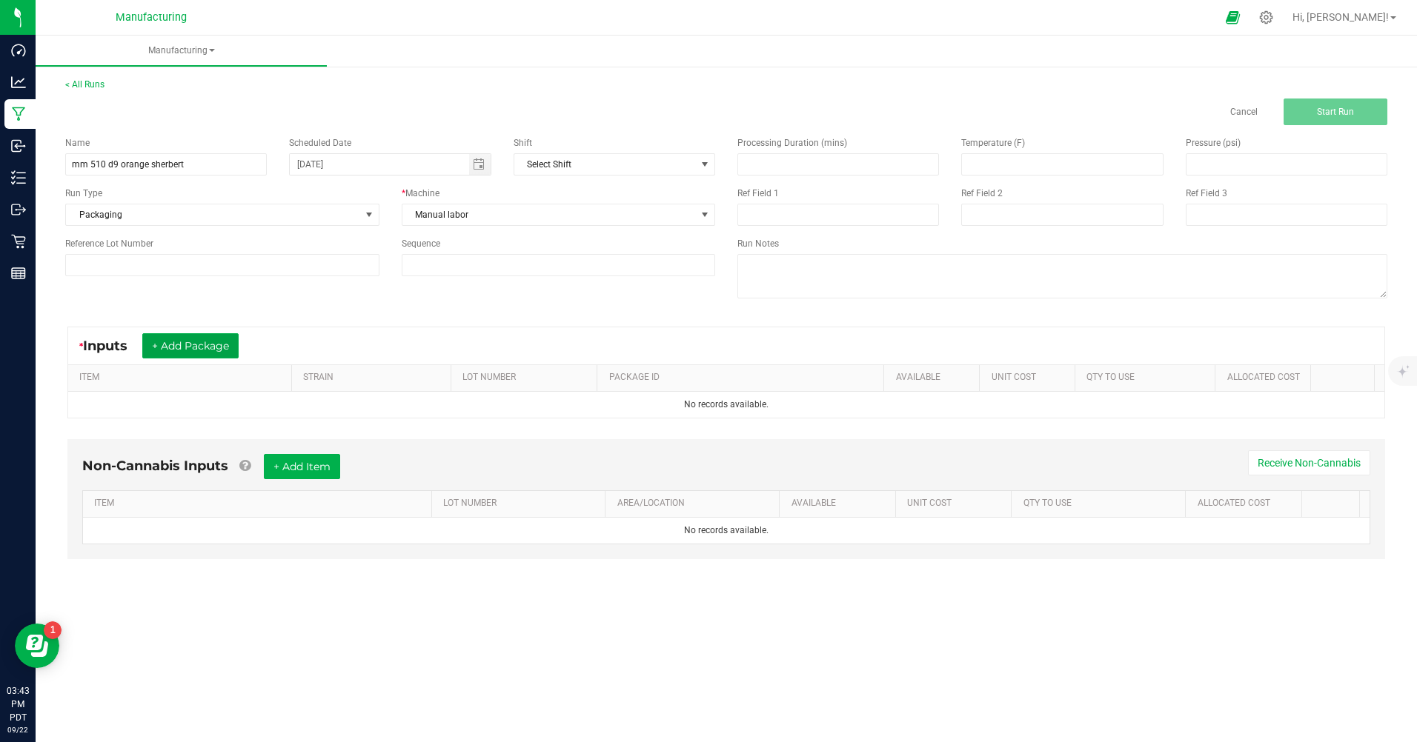
click at [212, 342] on button "+ Add Package" at bounding box center [190, 345] width 96 height 25
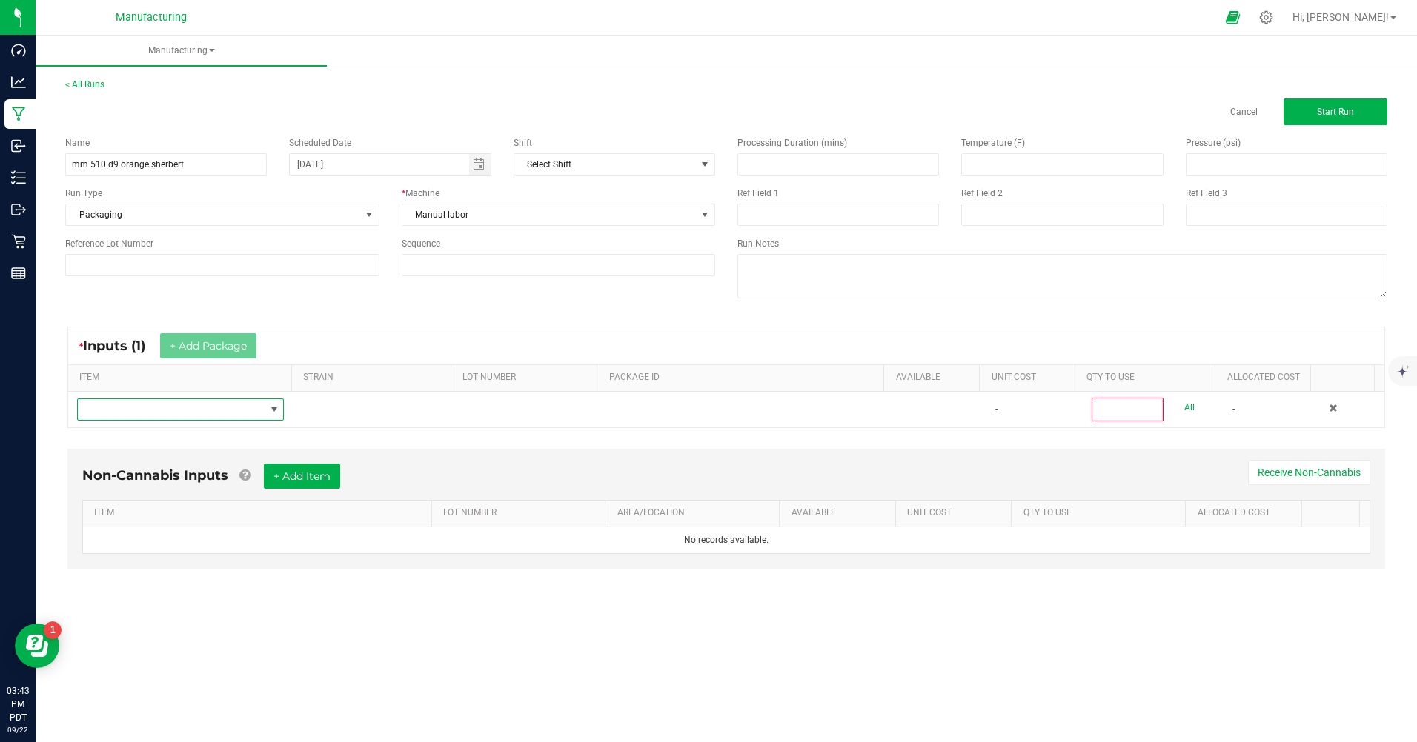
click at [200, 404] on span "NO DATA FOUND" at bounding box center [171, 409] width 187 height 21
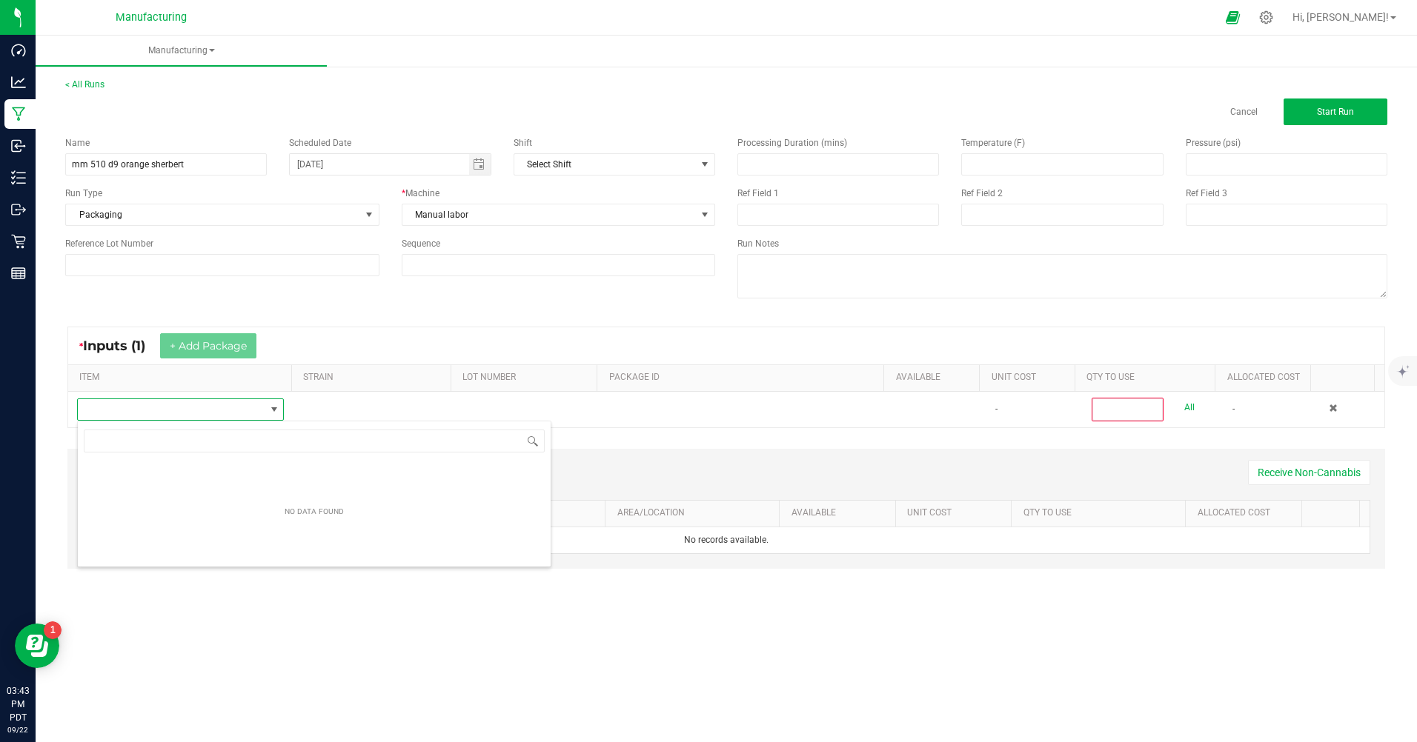
scroll to position [22, 205]
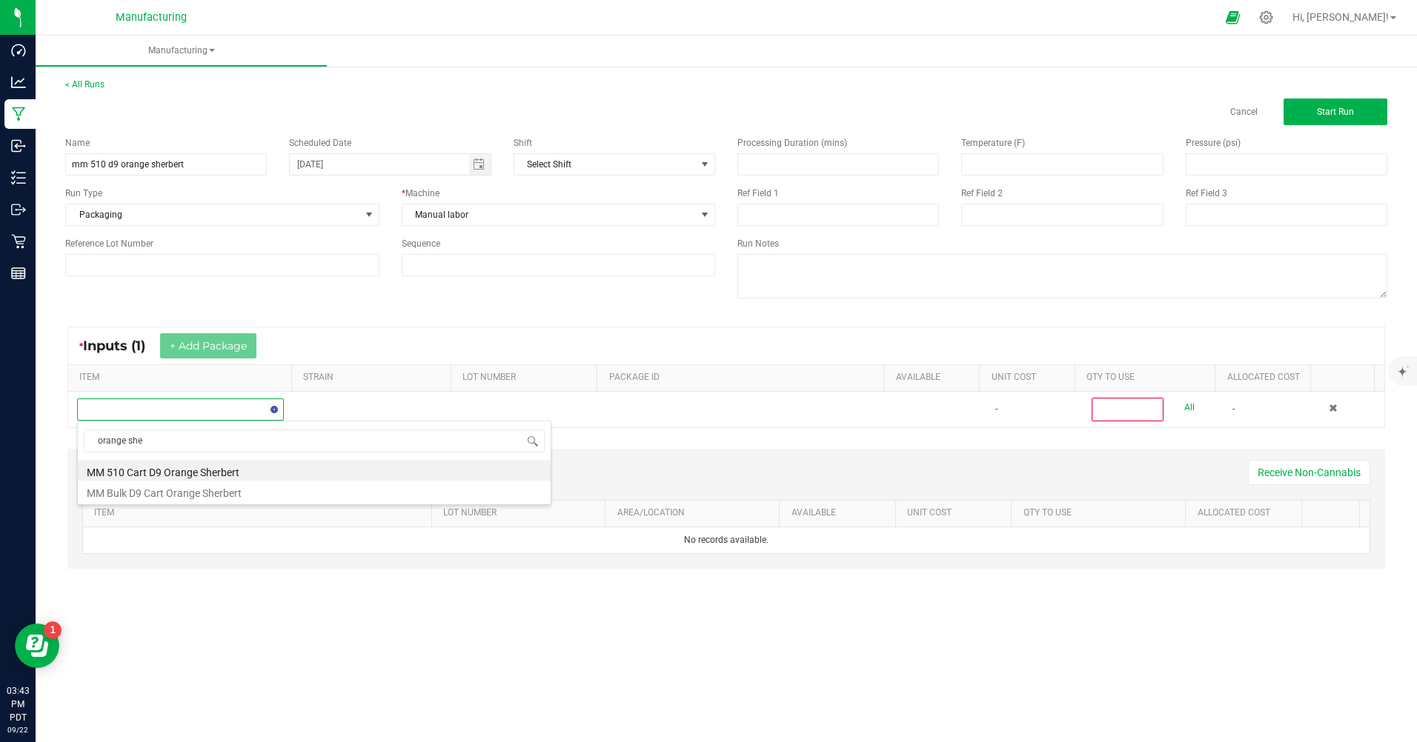
type input "orange sher"
click at [196, 474] on li "MM 510 Cart D9 Orange Sherbert" at bounding box center [314, 470] width 473 height 21
type input "0"
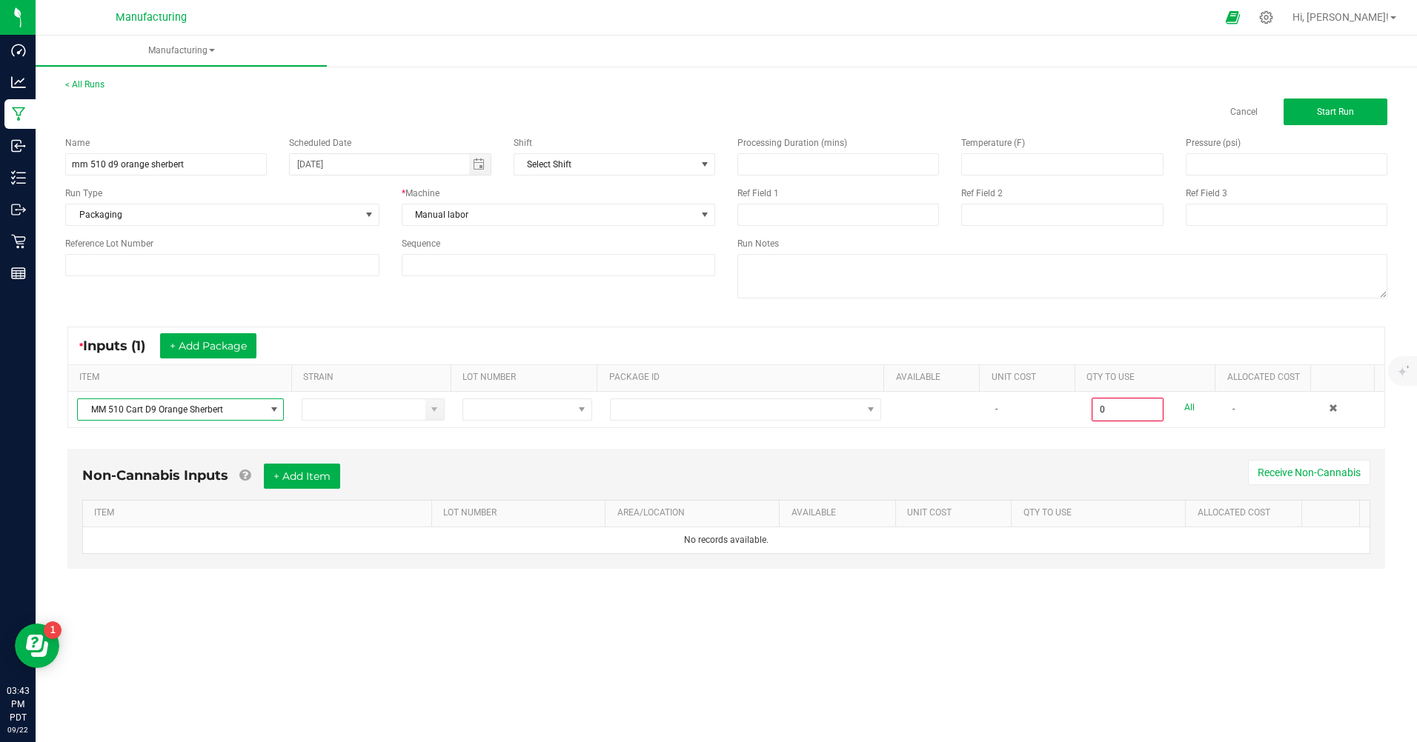
click at [223, 409] on span "MM 510 Cart D9 Orange Sherbert" at bounding box center [171, 409] width 187 height 21
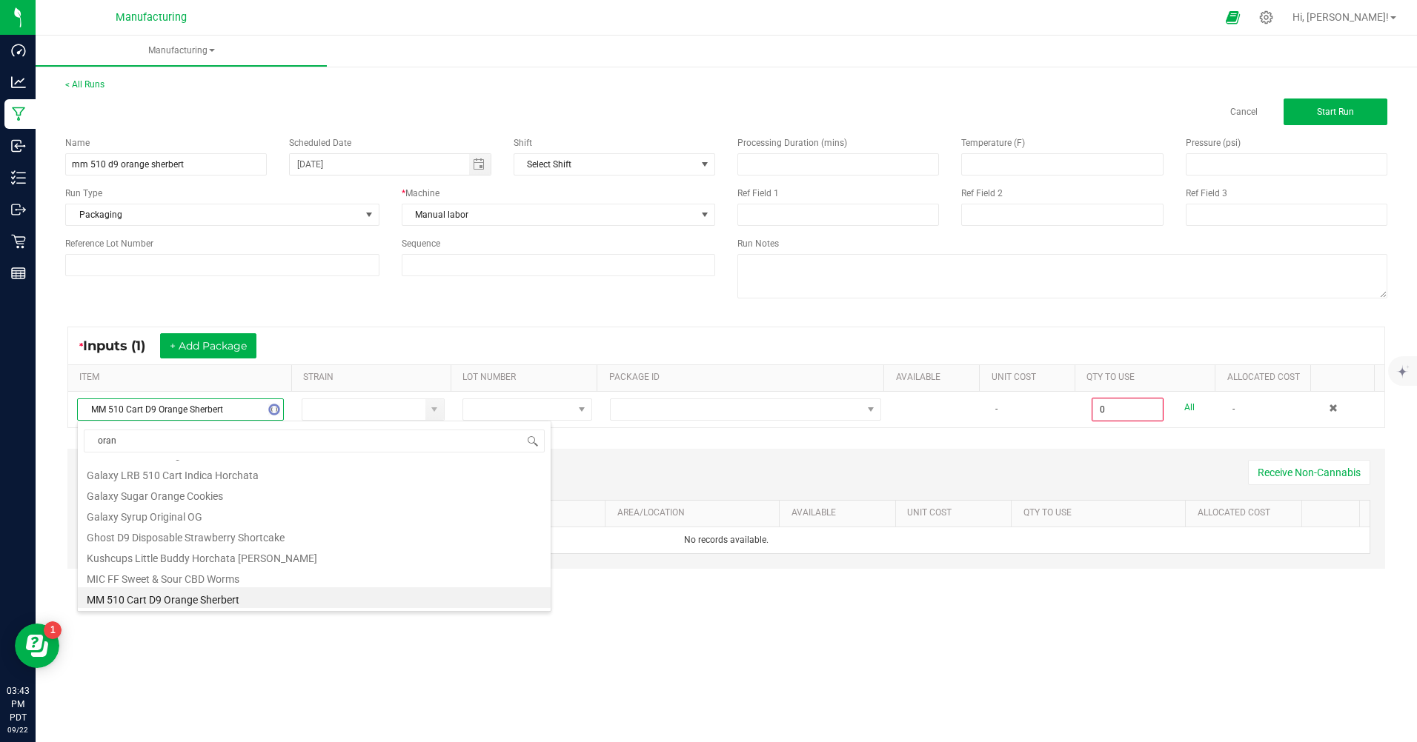
scroll to position [104, 0]
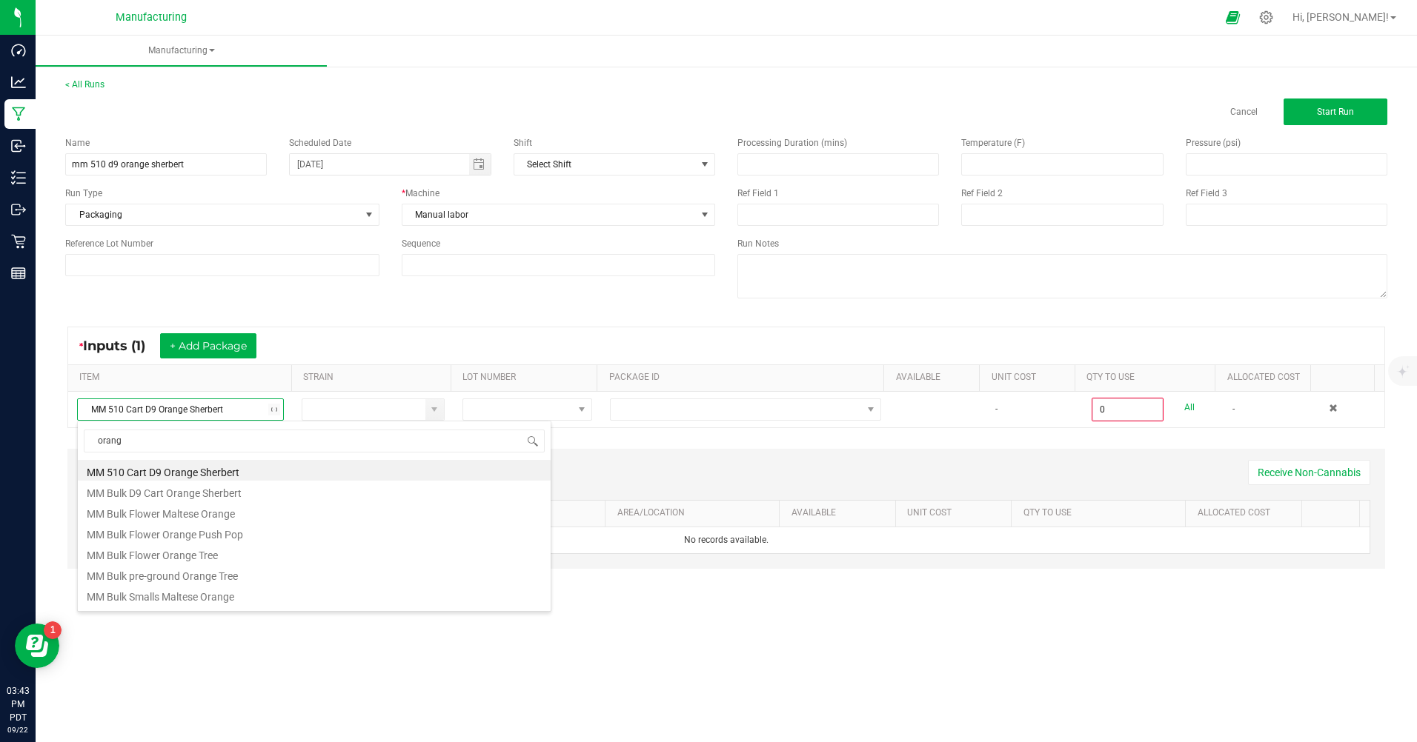
type input "orange"
click at [174, 496] on li "MM Bulk D9 Cart Orange Sherbert" at bounding box center [314, 491] width 473 height 21
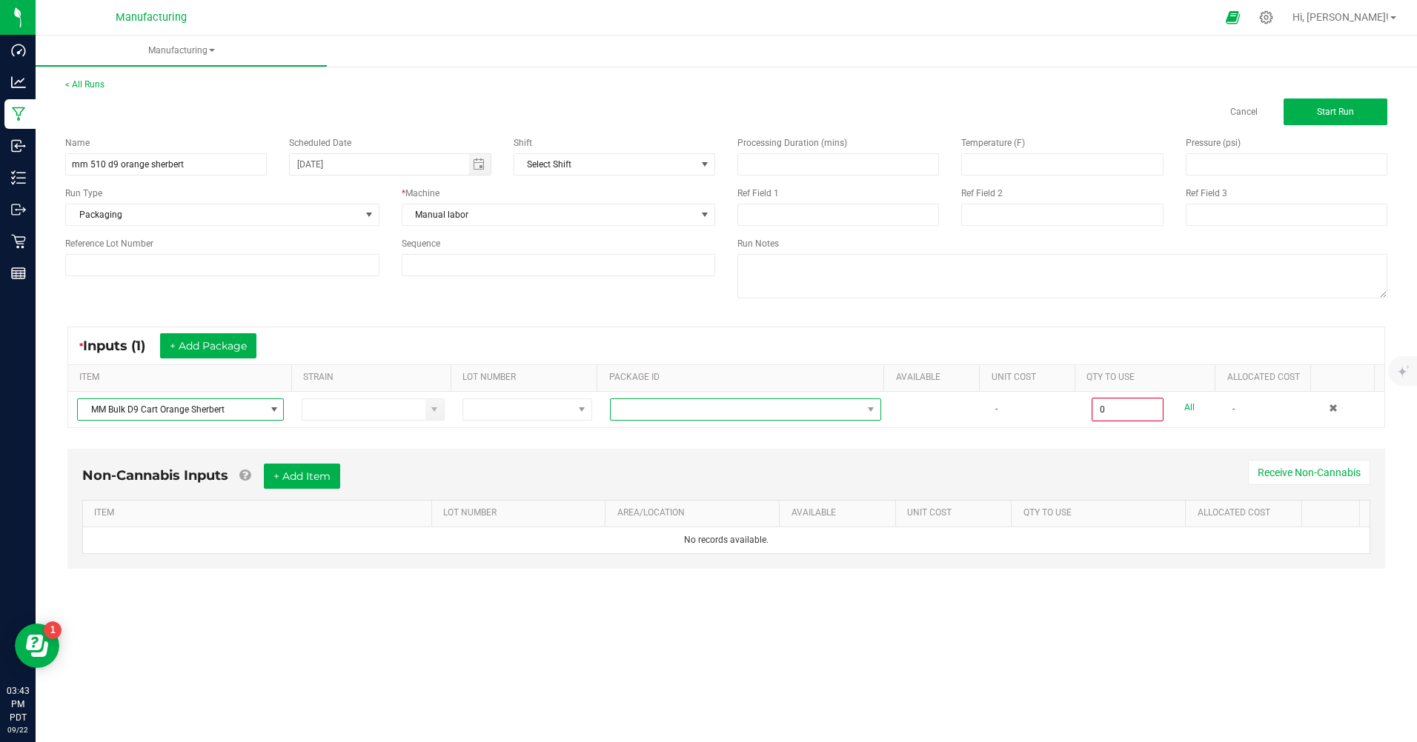
click at [696, 402] on span at bounding box center [736, 409] width 251 height 21
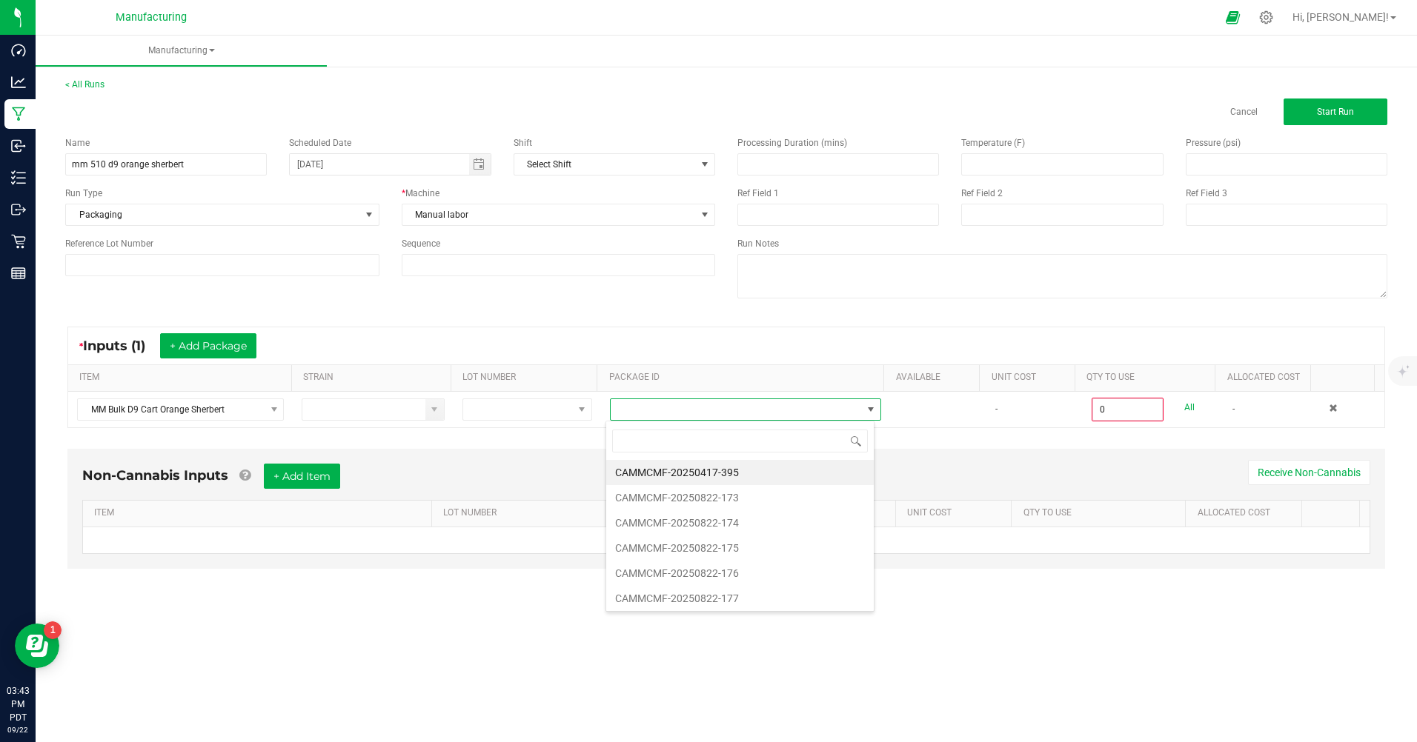
scroll to position [22, 268]
click at [704, 476] on li "CAMMCMF-20250417-395" at bounding box center [739, 472] width 267 height 25
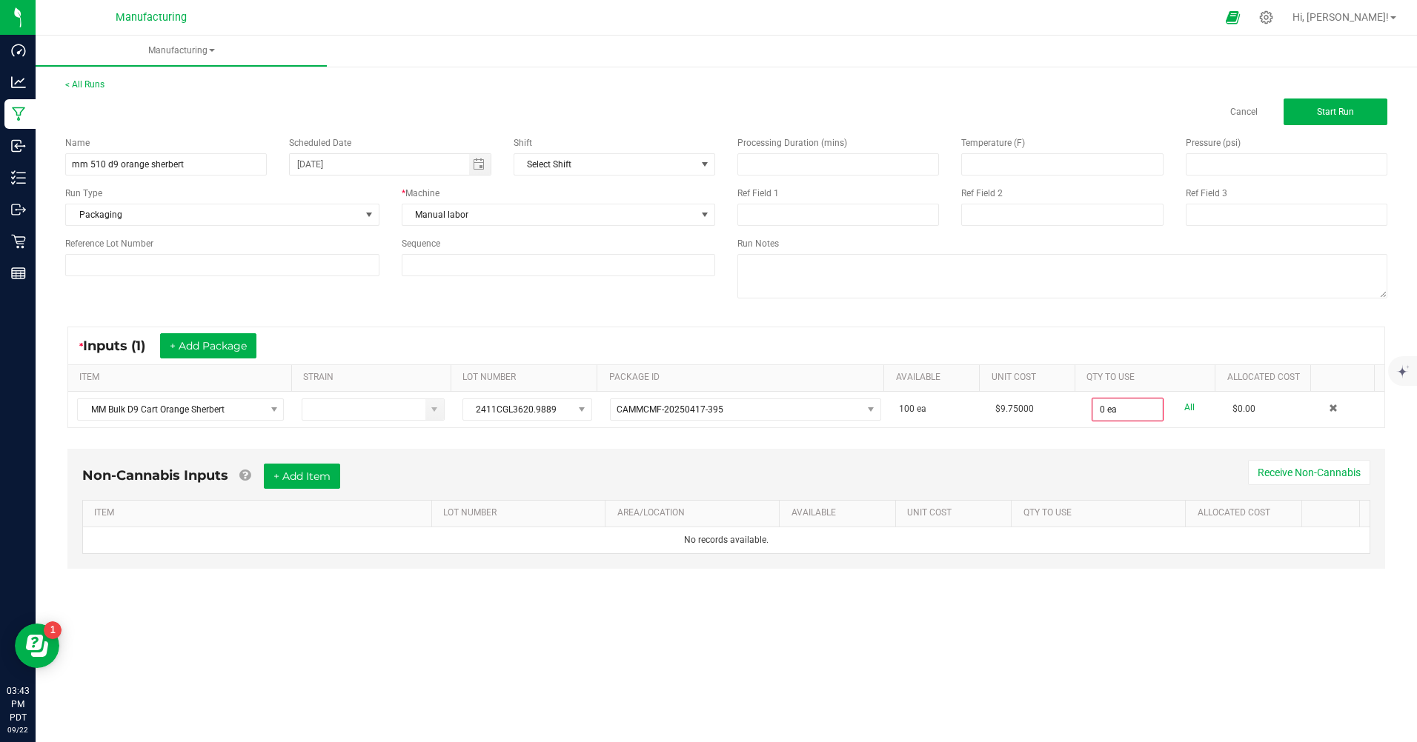
click at [1184, 408] on link "All" at bounding box center [1189, 408] width 10 height 20
type input "100 ea"
click at [1345, 104] on button "Start Run" at bounding box center [1335, 112] width 104 height 27
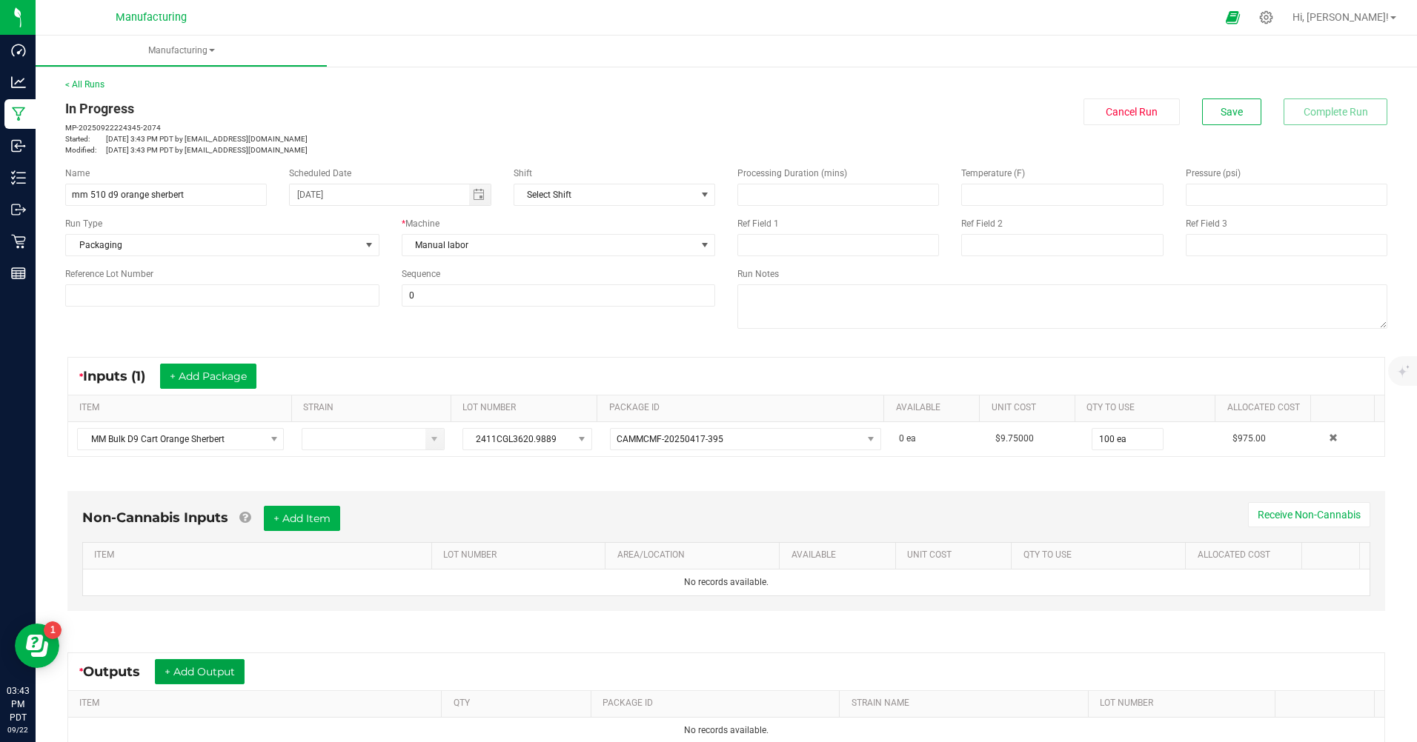
click at [189, 670] on button "+ Add Output" at bounding box center [200, 671] width 90 height 25
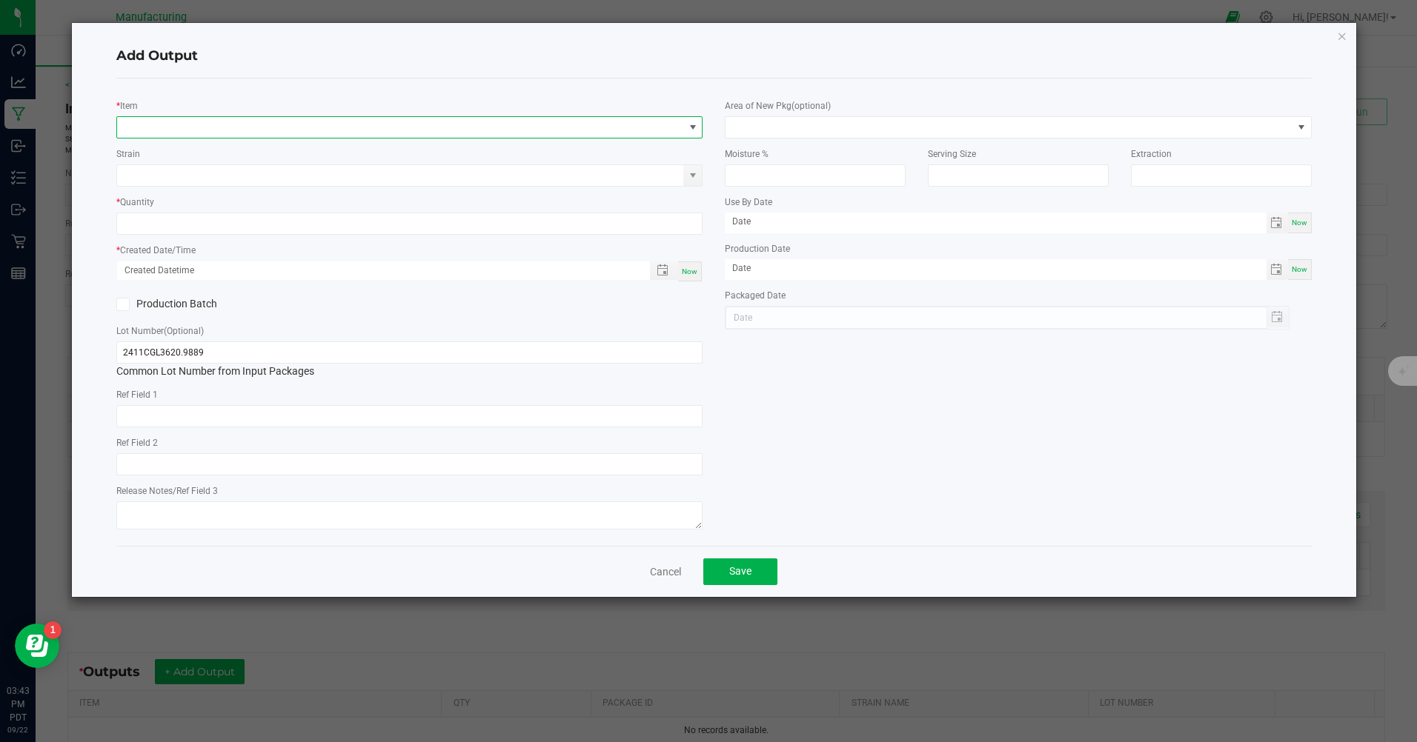
click at [167, 130] on span "NO DATA FOUND" at bounding box center [400, 127] width 566 height 21
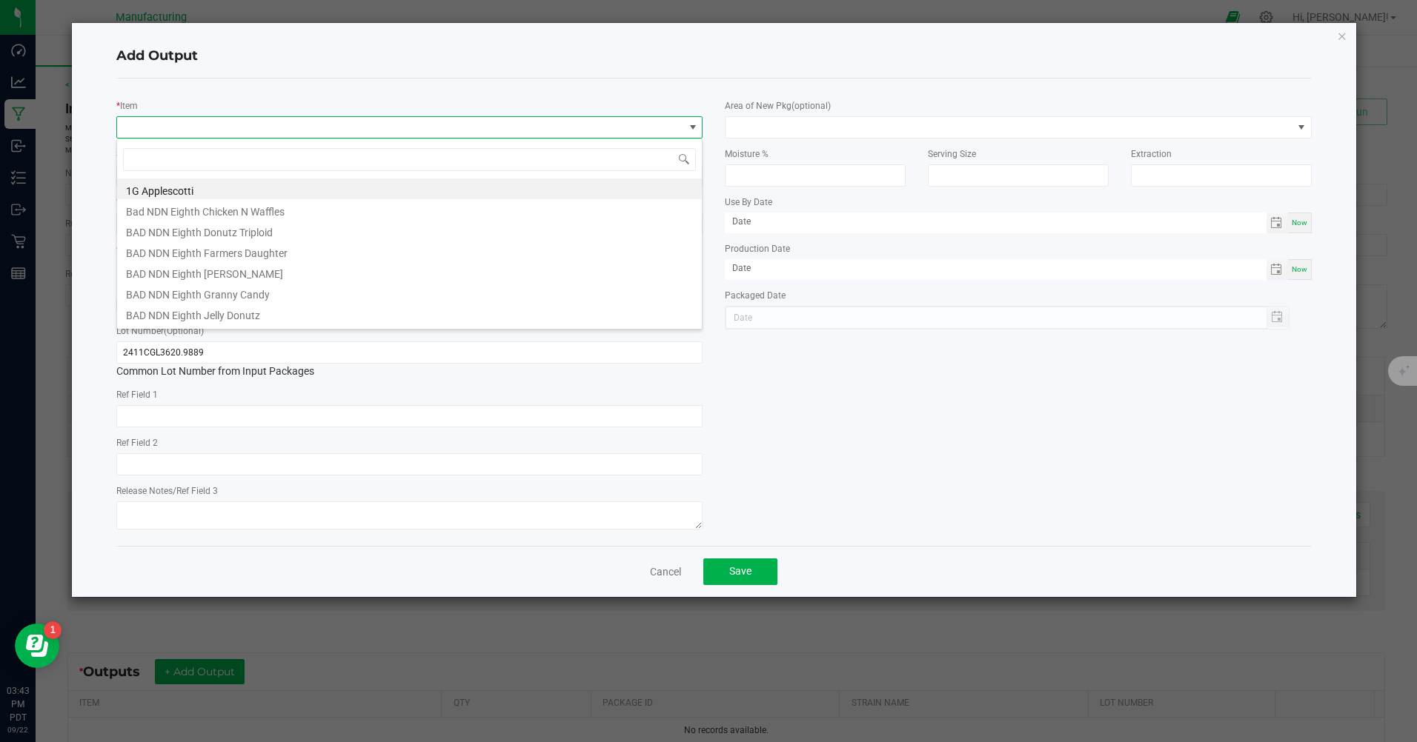
scroll to position [22, 586]
type input "orange s"
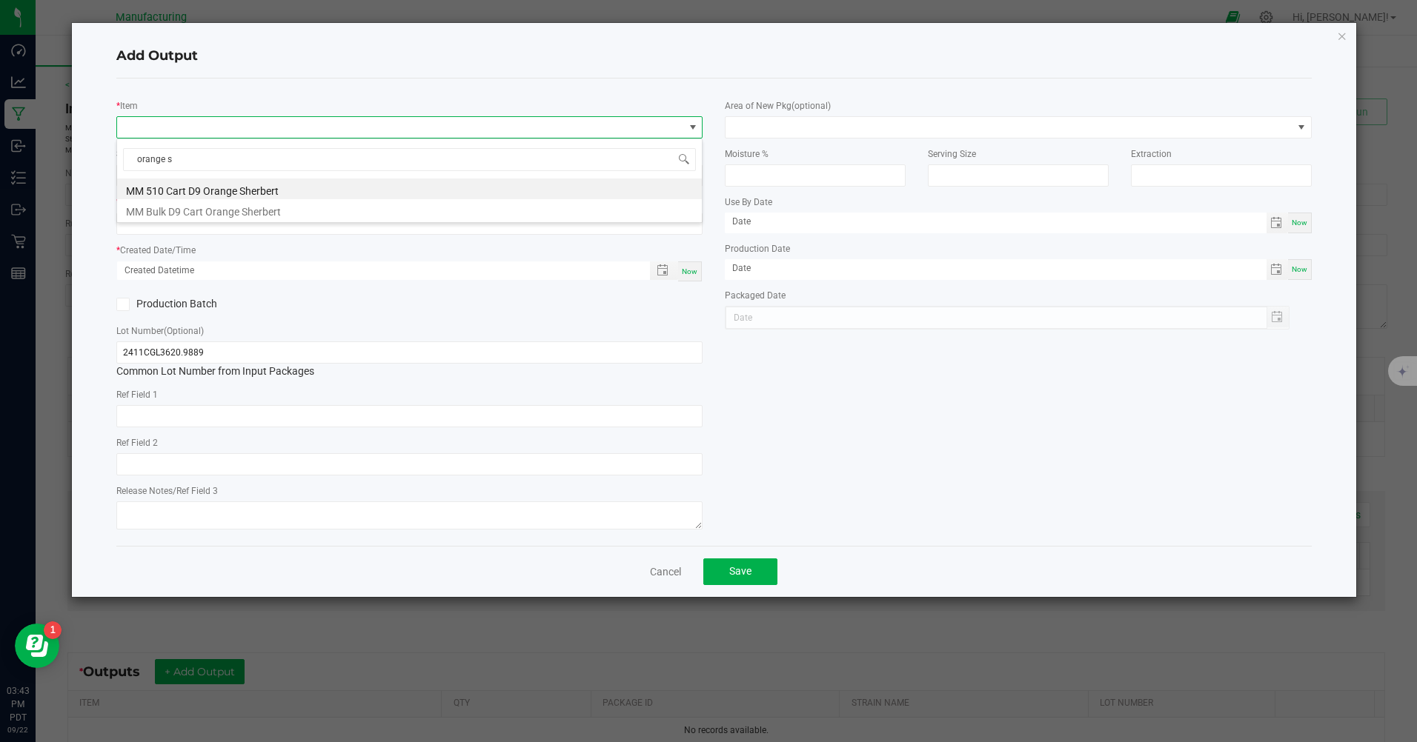
click at [175, 193] on li "MM 510 Cart D9 Orange Sherbert" at bounding box center [409, 189] width 585 height 21
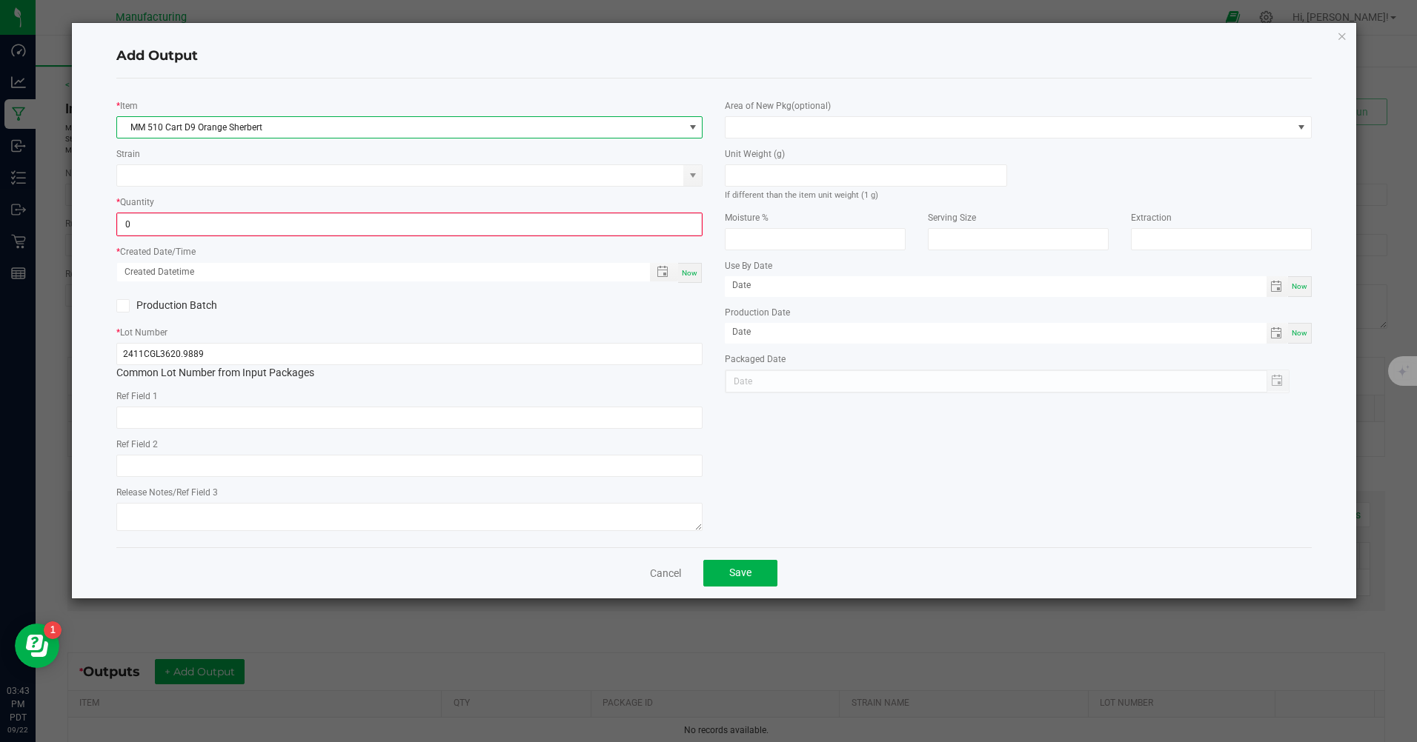
click at [159, 229] on input "0" at bounding box center [409, 224] width 583 height 21
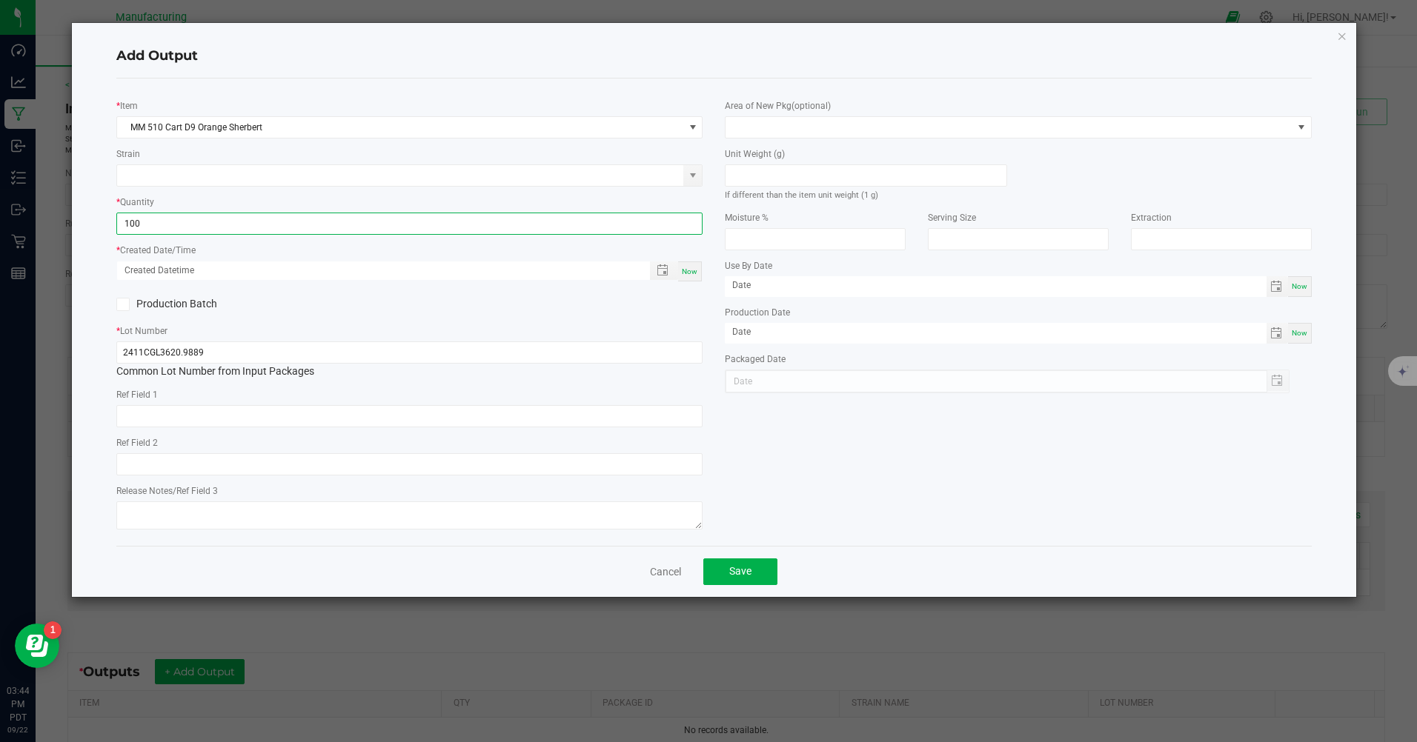
type input "100 ea"
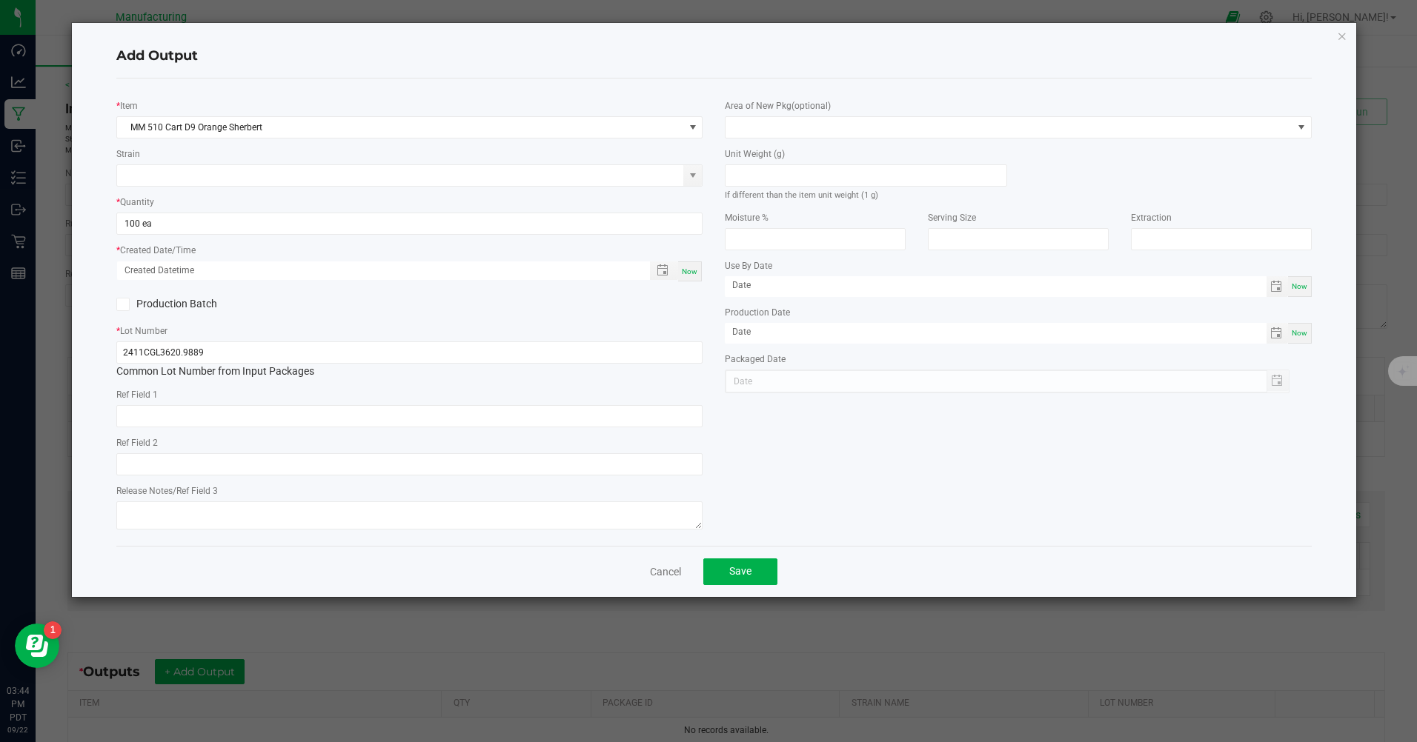
click at [695, 269] on span "Now" at bounding box center [690, 271] width 16 height 8
type input "[DATE] 3:44 PM"
type input "[DATE]"
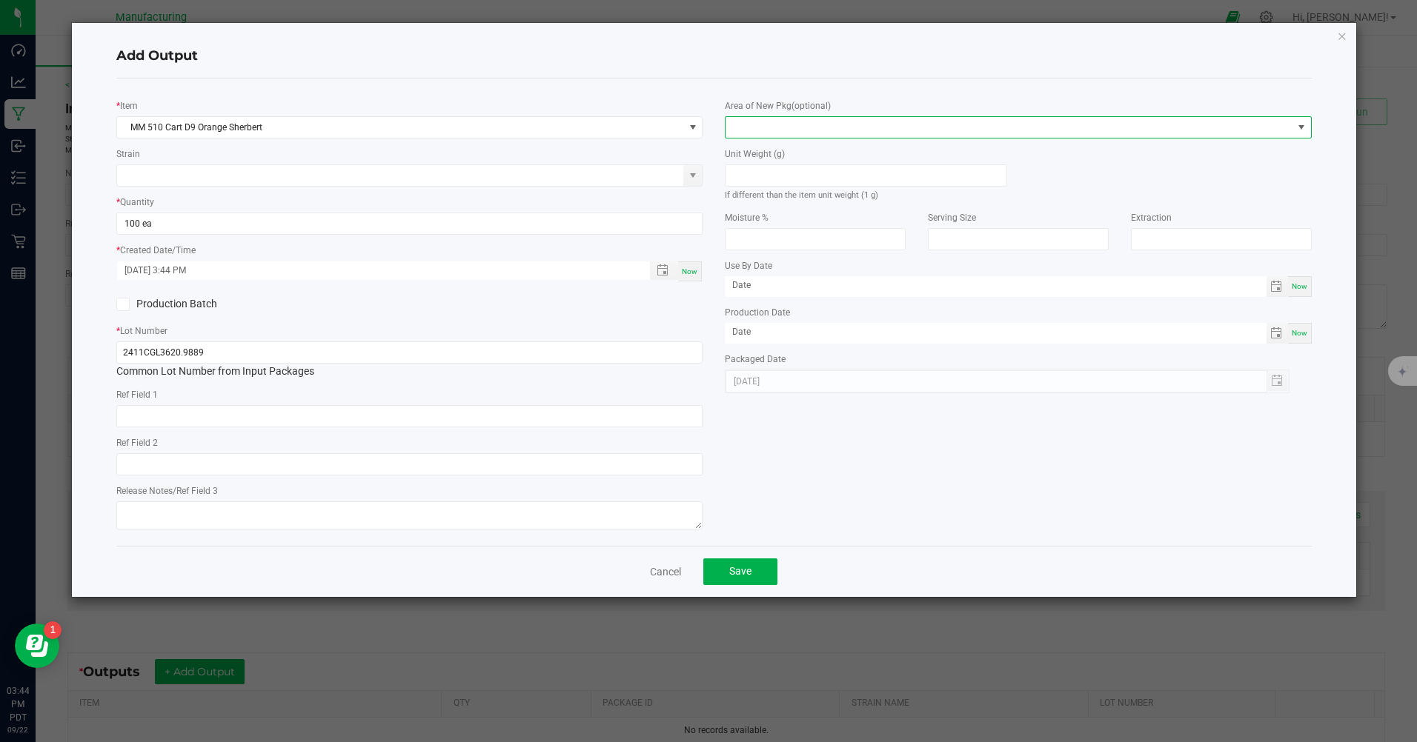
click at [758, 125] on span at bounding box center [1008, 127] width 566 height 21
click at [751, 313] on li "Inventory Room" at bounding box center [1018, 317] width 585 height 25
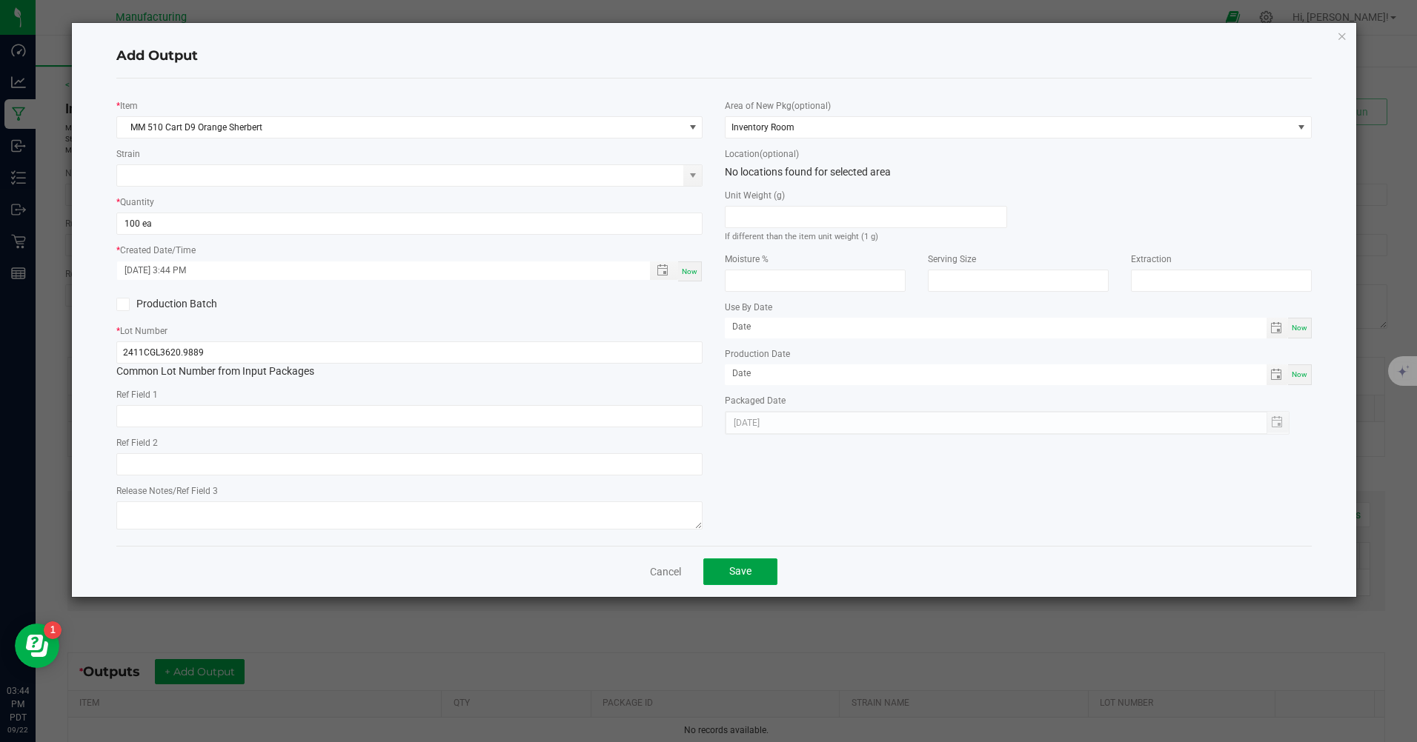
click at [755, 576] on button "Save" at bounding box center [740, 572] width 74 height 27
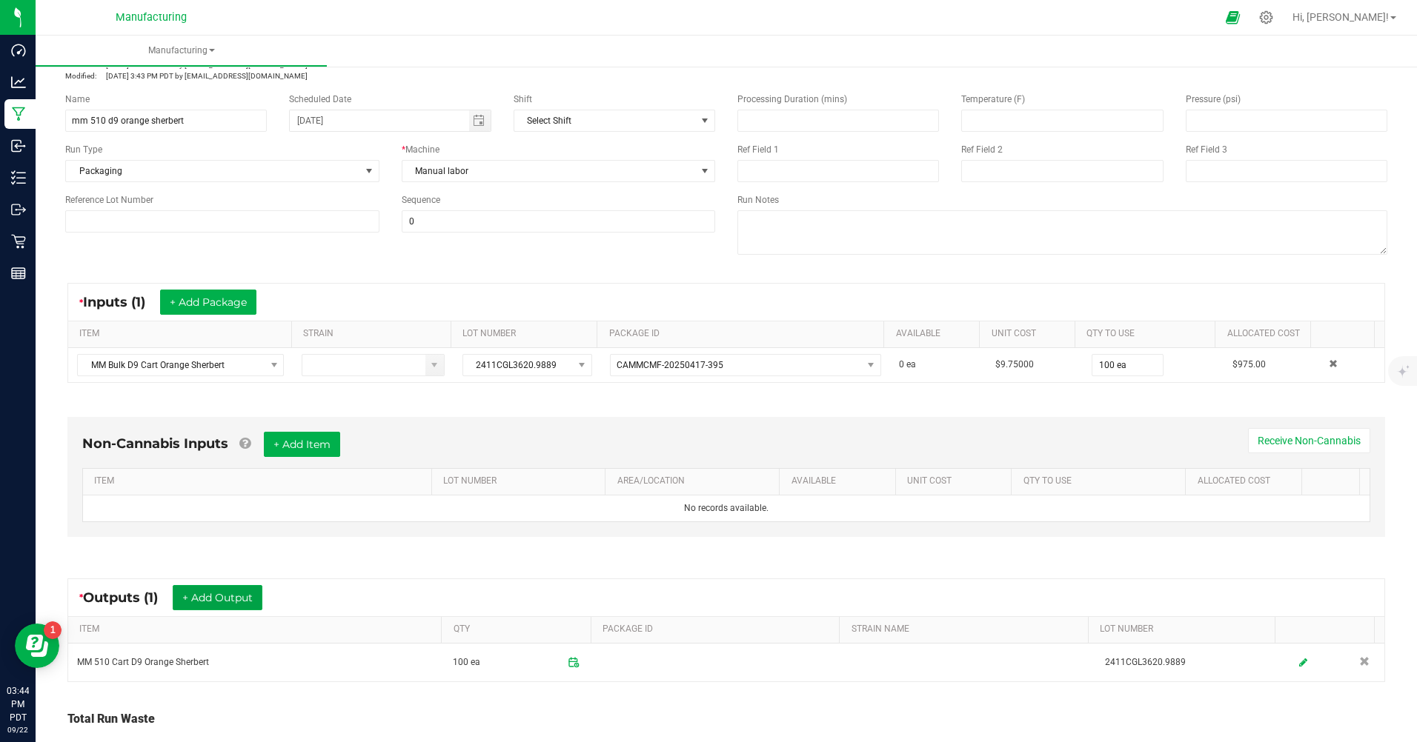
scroll to position [0, 0]
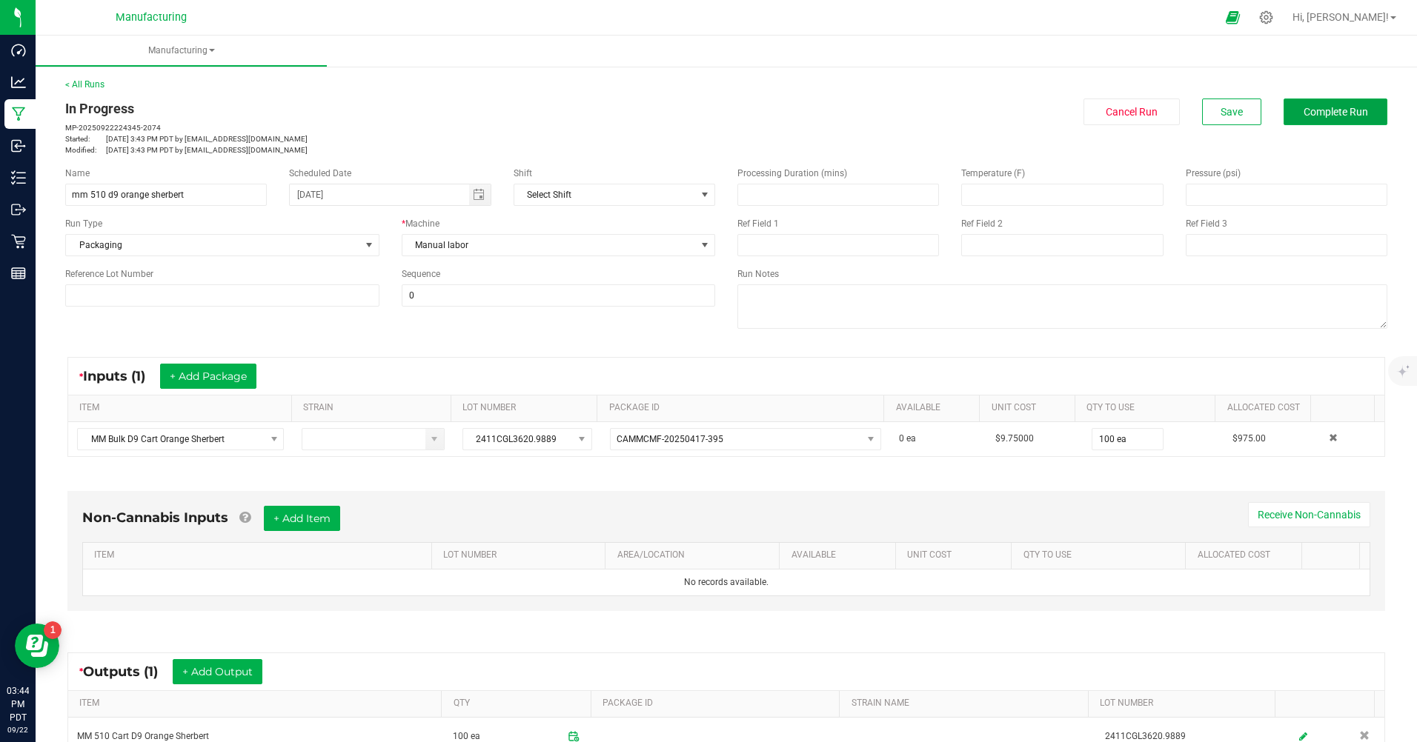
click at [1289, 108] on button "Complete Run" at bounding box center [1335, 112] width 104 height 27
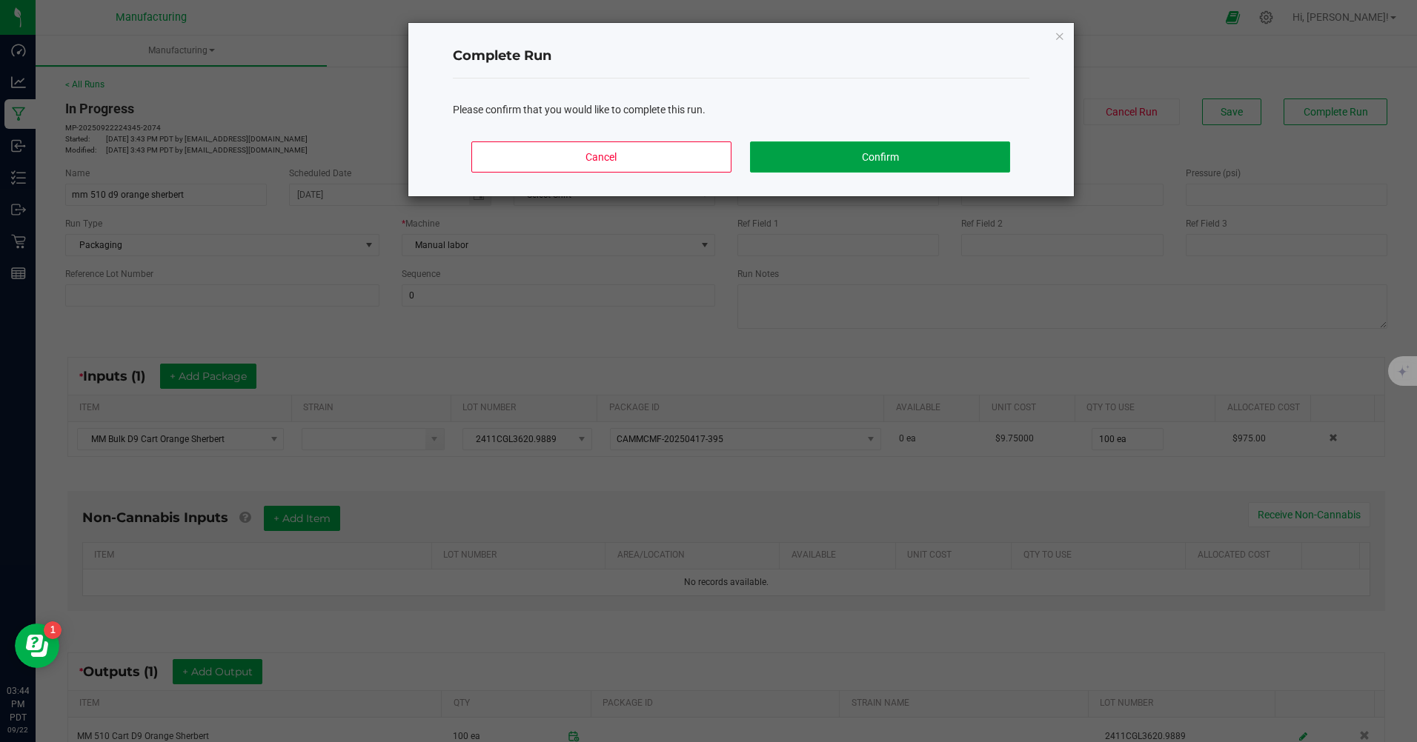
click at [922, 150] on button "Confirm" at bounding box center [879, 157] width 259 height 31
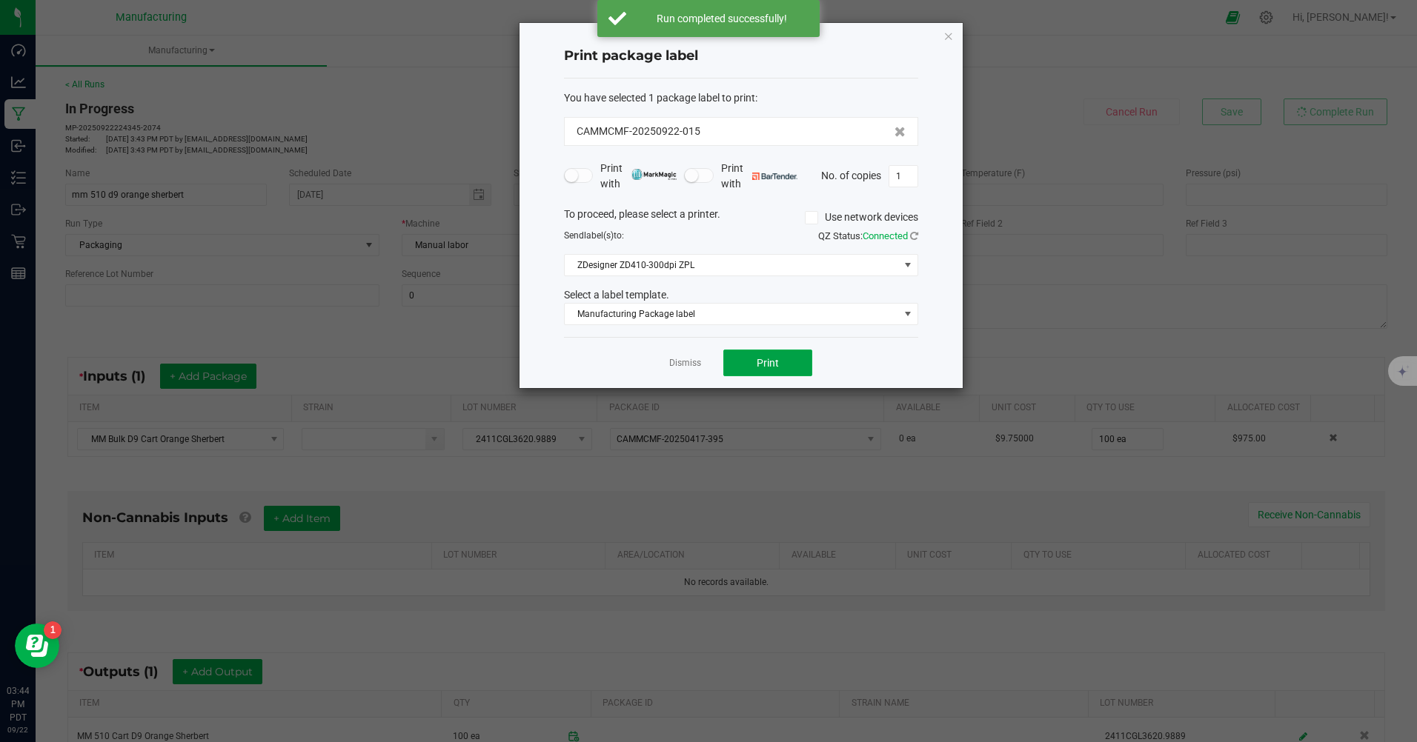
click at [768, 362] on span "Print" at bounding box center [767, 363] width 22 height 12
click at [764, 364] on span "Print" at bounding box center [767, 363] width 22 height 12
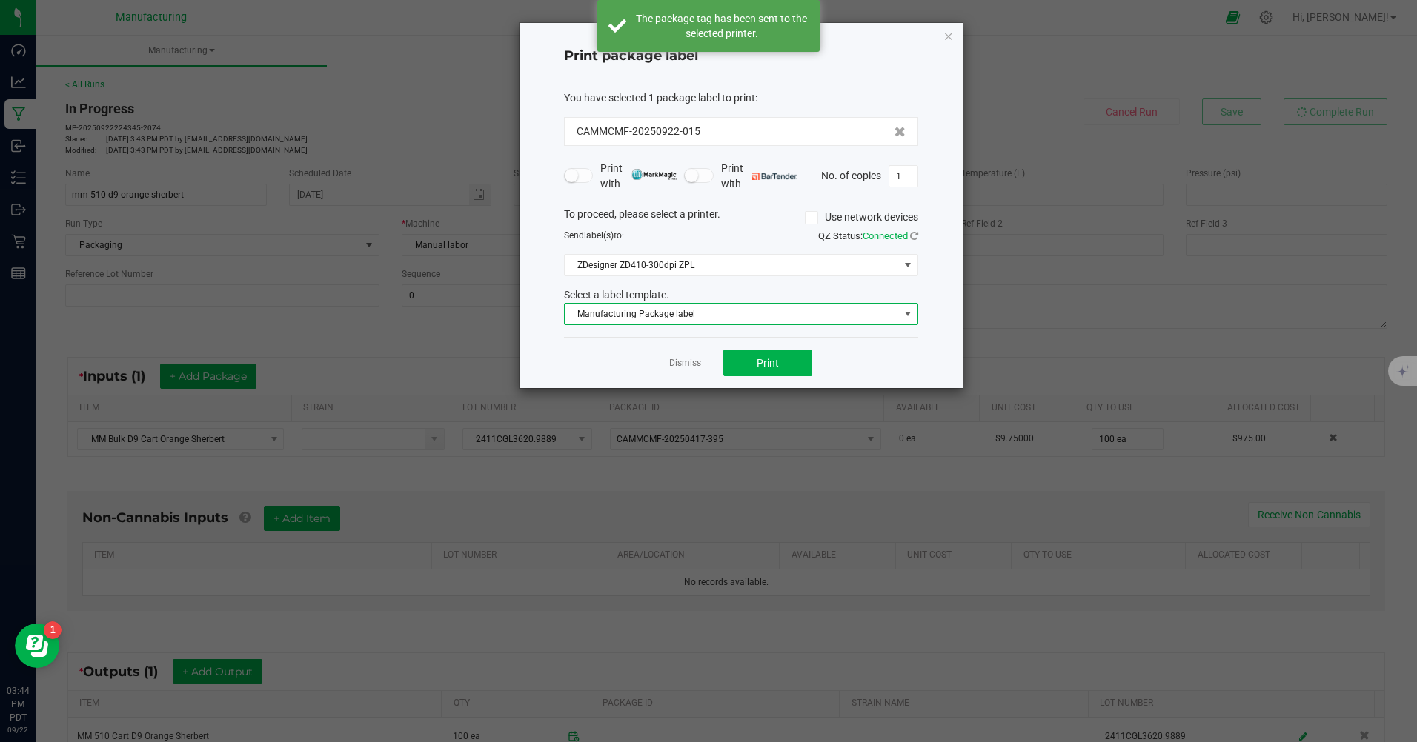
click at [723, 315] on span "Manufacturing Package label" at bounding box center [732, 314] width 334 height 21
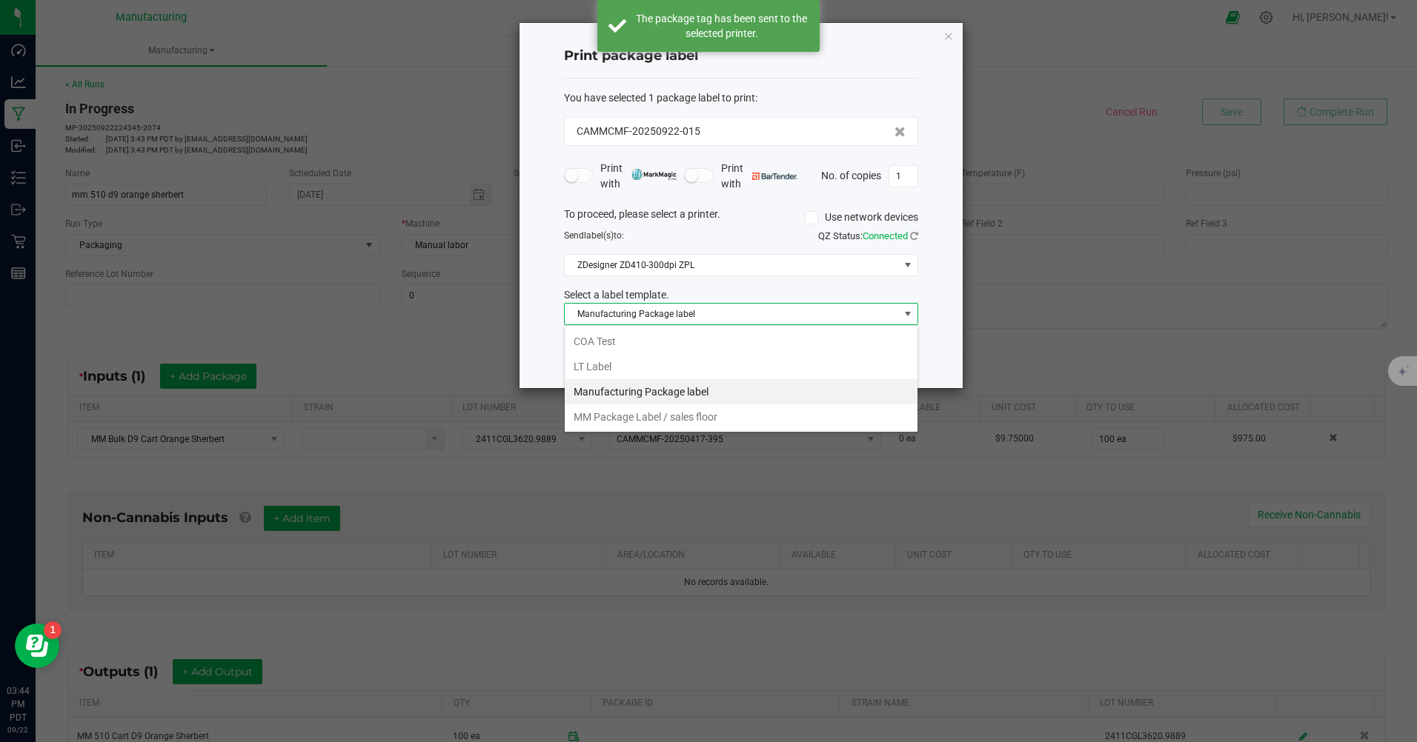
scroll to position [22, 354]
click at [720, 420] on li "MM Package Label / sales floor" at bounding box center [741, 417] width 353 height 25
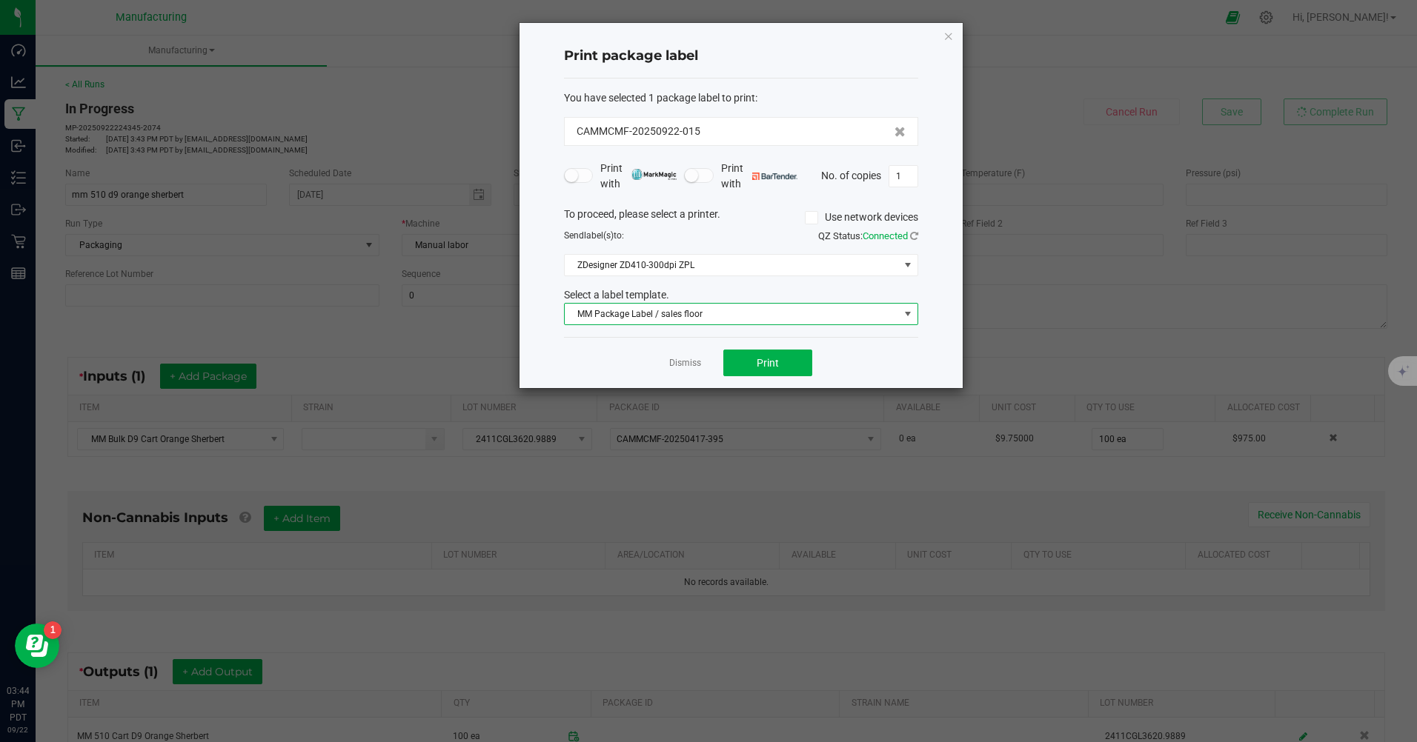
click at [904, 176] on input "1" at bounding box center [903, 176] width 28 height 21
type input "100"
click at [768, 359] on span "Print" at bounding box center [767, 363] width 22 height 12
click at [947, 40] on icon "button" at bounding box center [948, 36] width 10 height 18
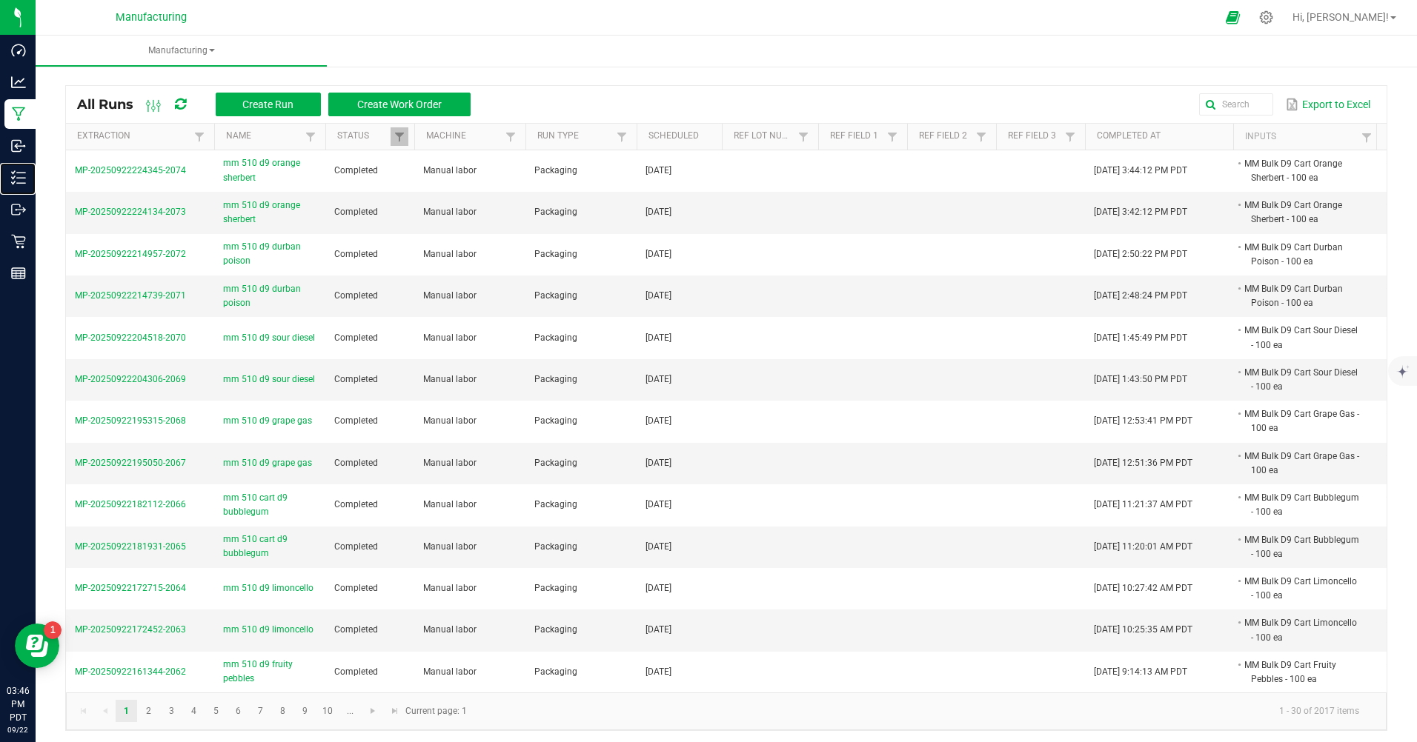
click at [0, 0] on p "Inventory" at bounding box center [0, 0] width 0 height 0
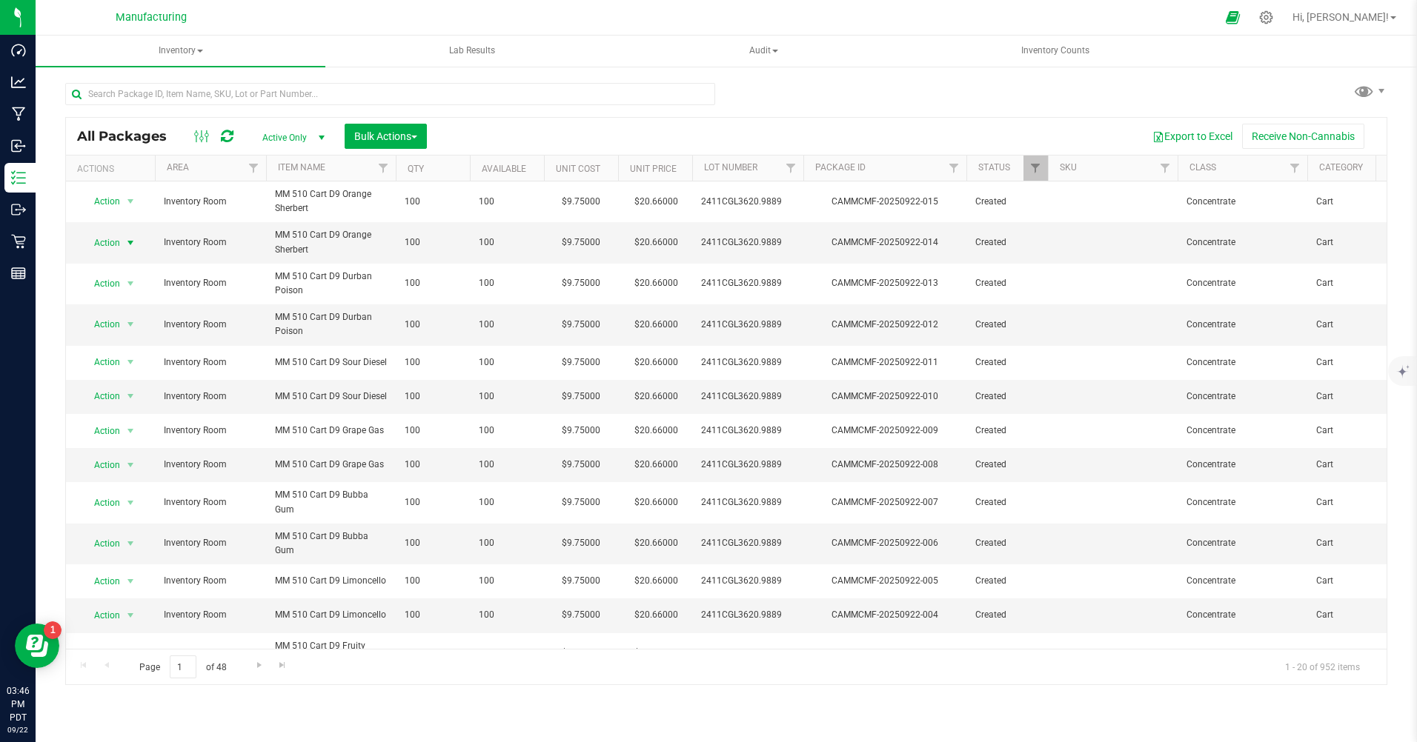
click at [111, 243] on span "Action" at bounding box center [101, 243] width 40 height 21
click at [106, 398] on li "Print package label" at bounding box center [129, 399] width 95 height 22
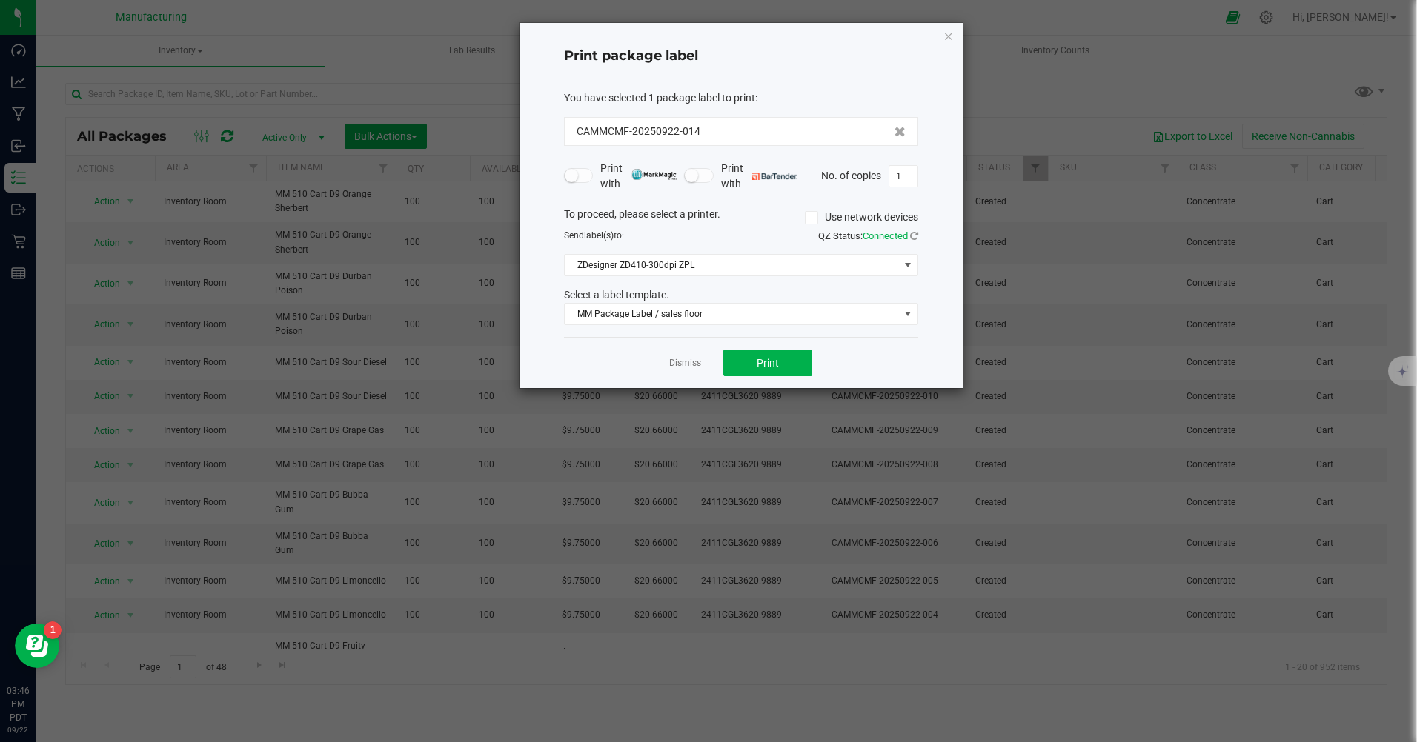
click at [909, 177] on input "1" at bounding box center [903, 176] width 28 height 21
type input "100"
click at [771, 368] on span "Print" at bounding box center [767, 363] width 22 height 12
click at [949, 33] on icon "button" at bounding box center [948, 36] width 10 height 18
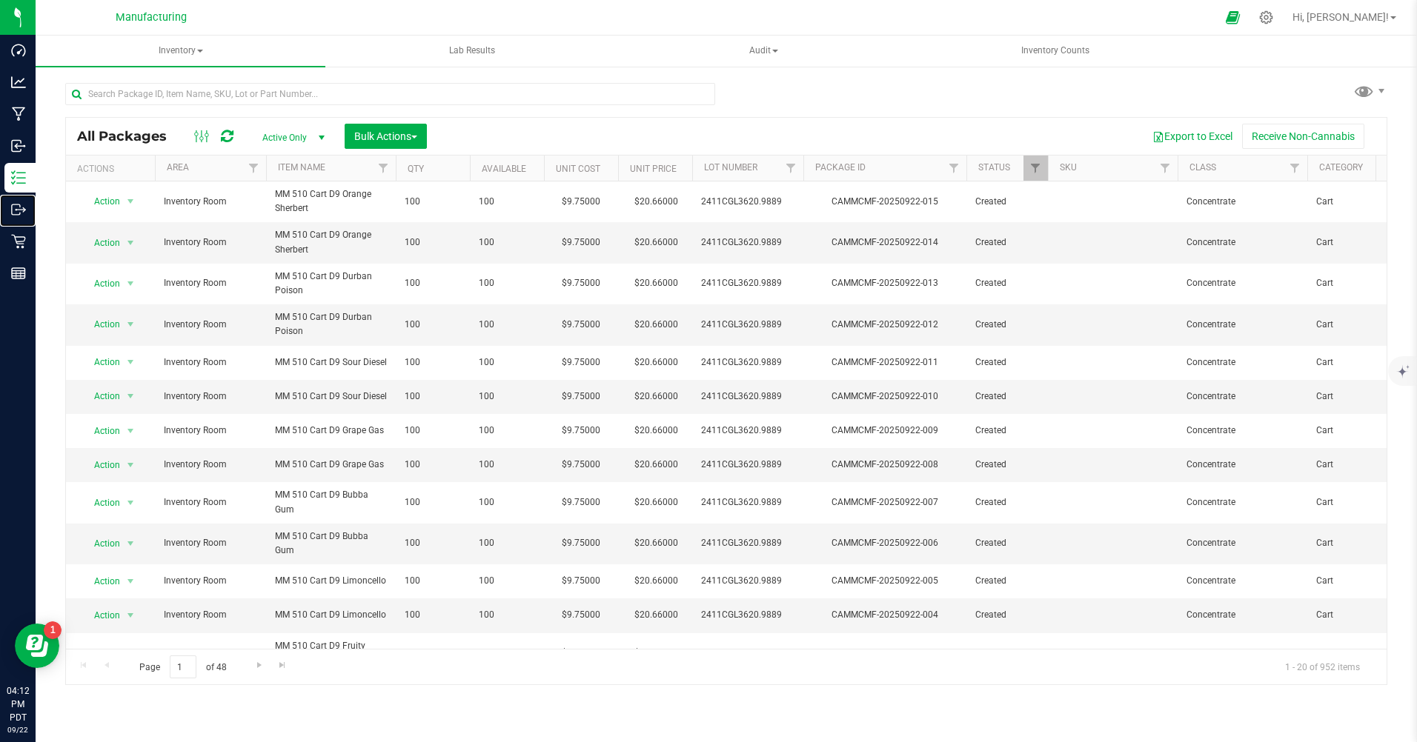
click at [0, 0] on p "Outbound" at bounding box center [0, 0] width 0 height 0
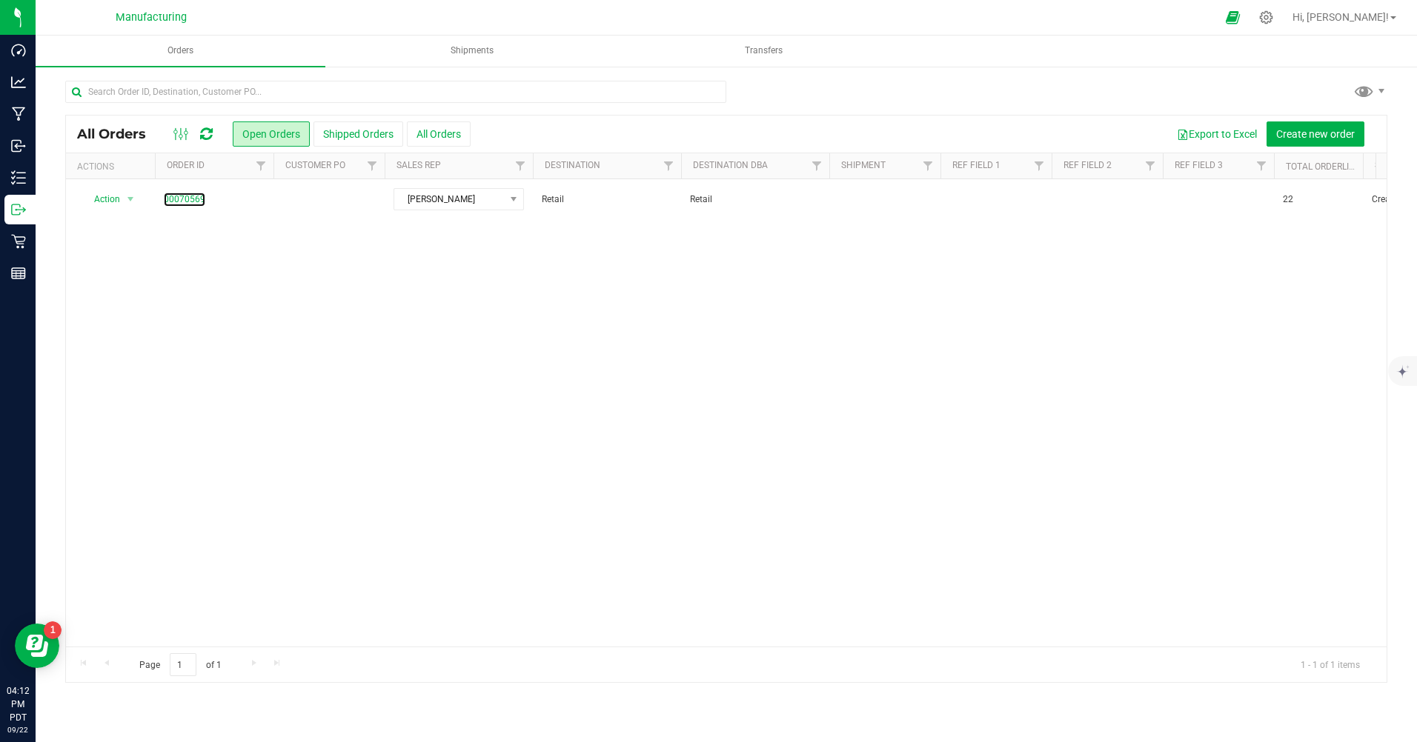
click at [187, 201] on link "00070569" at bounding box center [184, 200] width 41 height 14
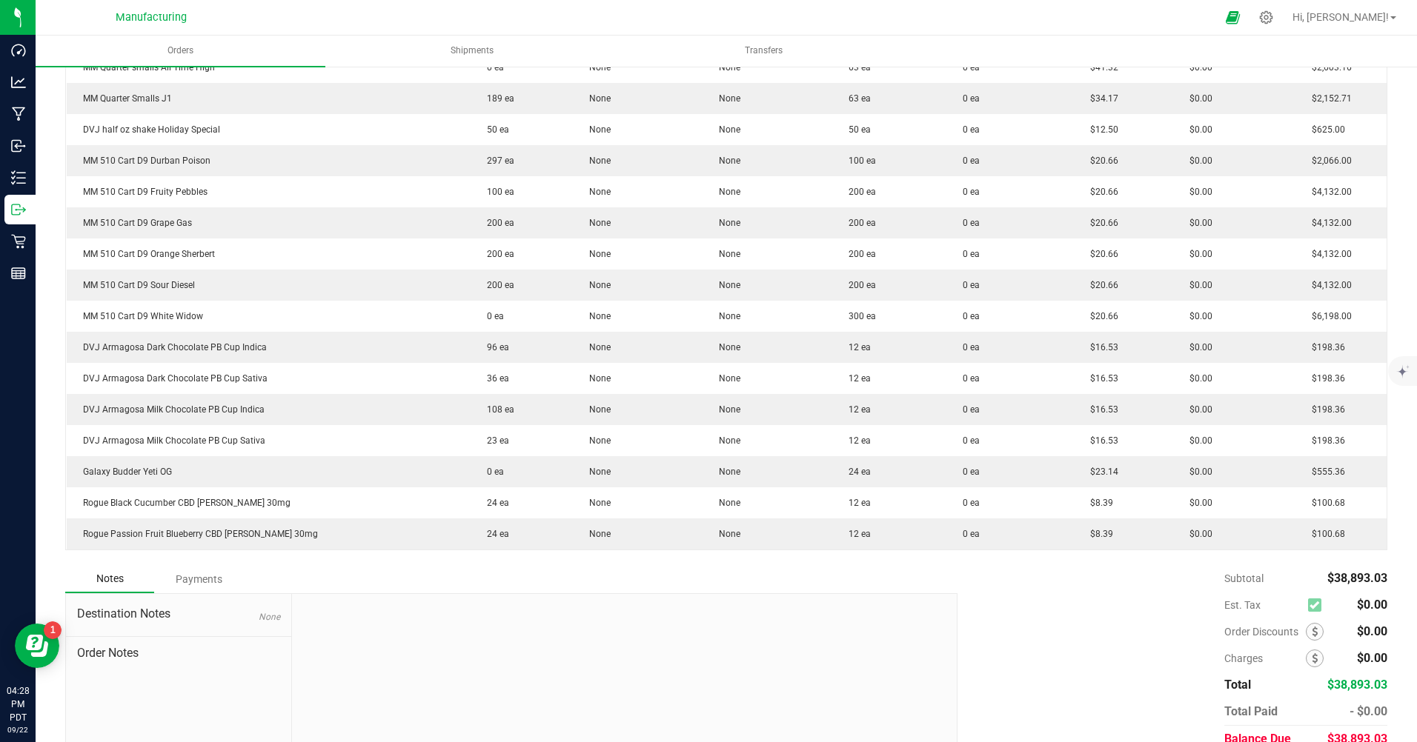
scroll to position [593, 0]
click at [0, 0] on p "Inventory" at bounding box center [0, 0] width 0 height 0
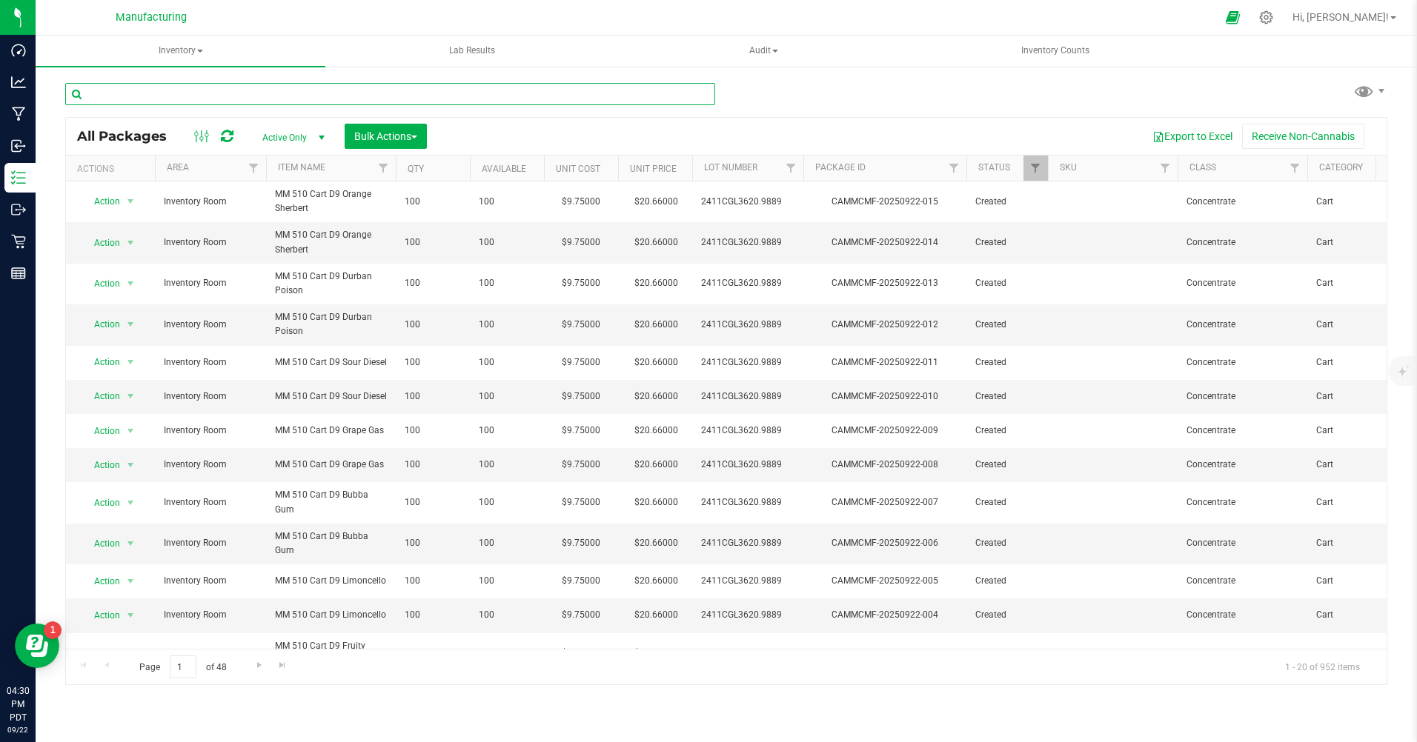
click at [132, 96] on input "text" at bounding box center [390, 94] width 650 height 22
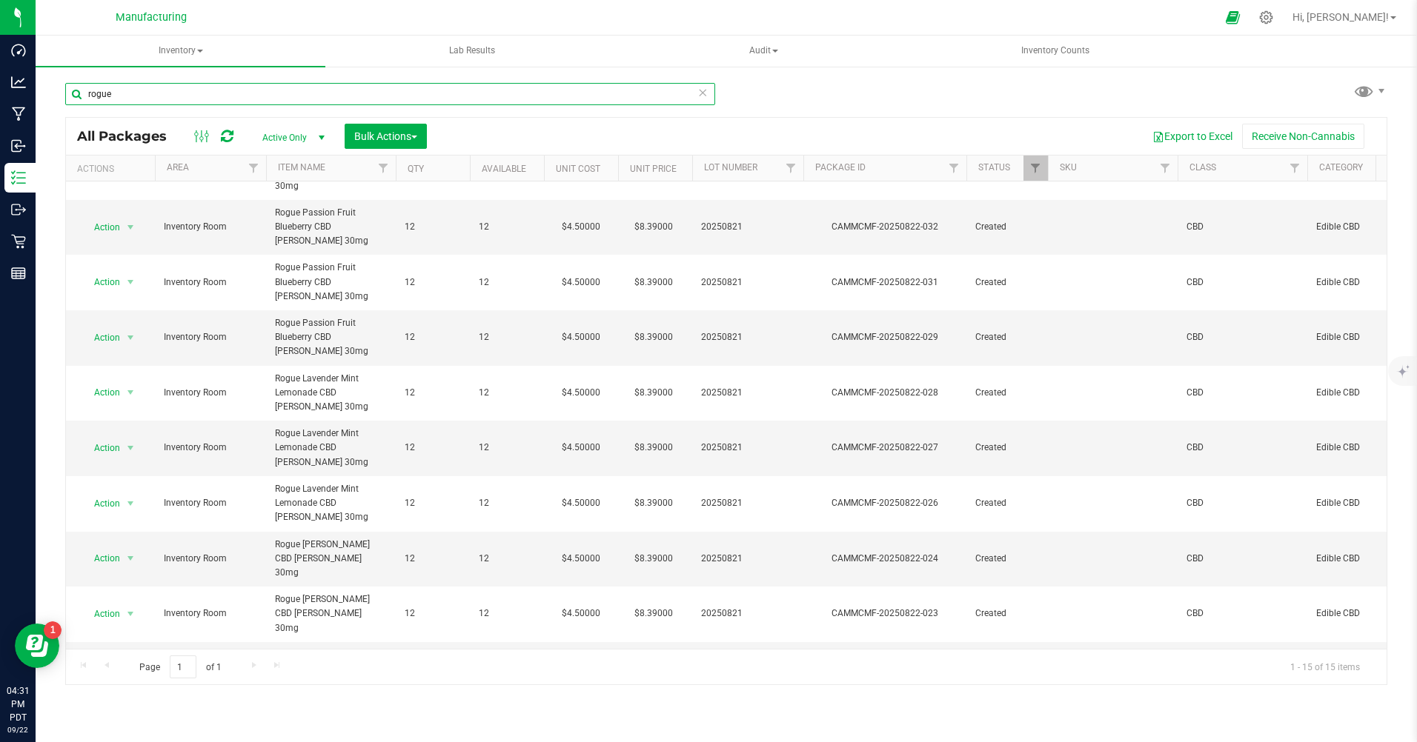
scroll to position [201, 0]
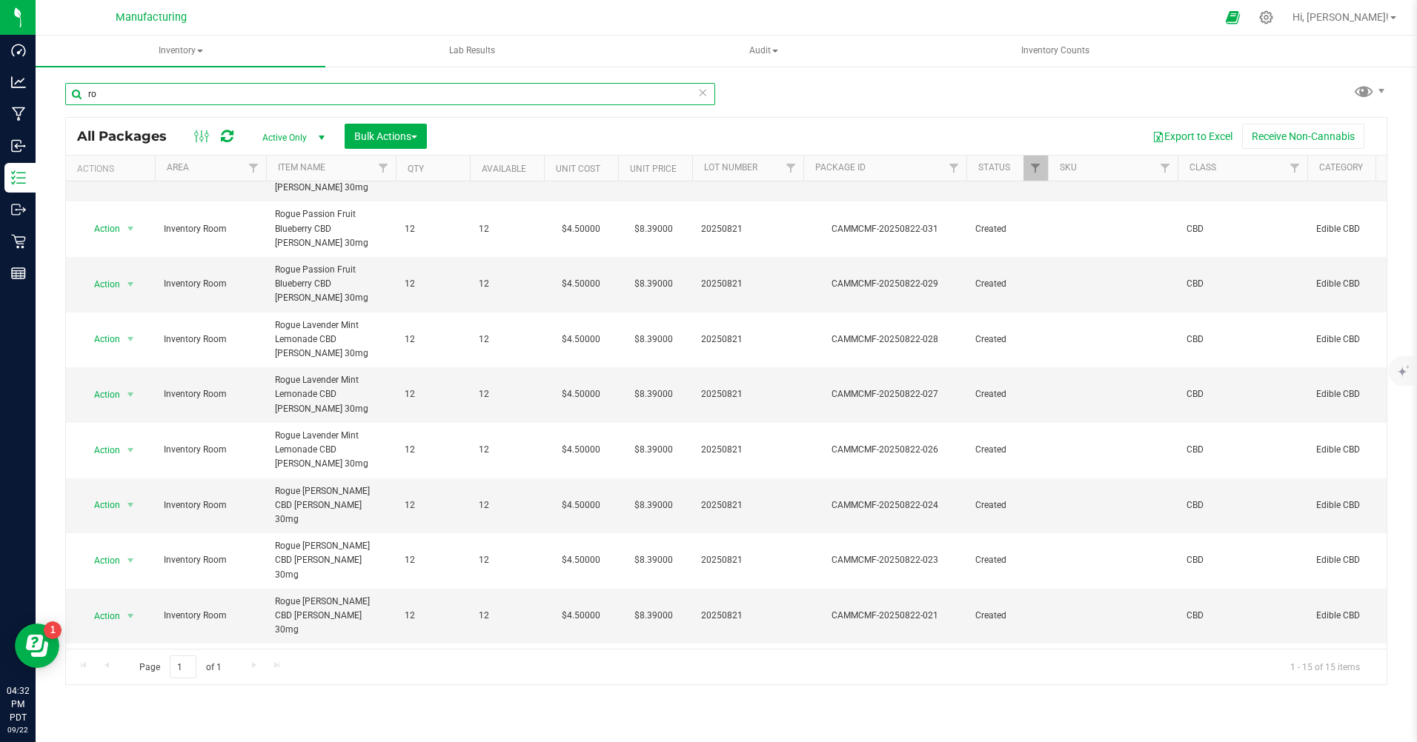
type input "r"
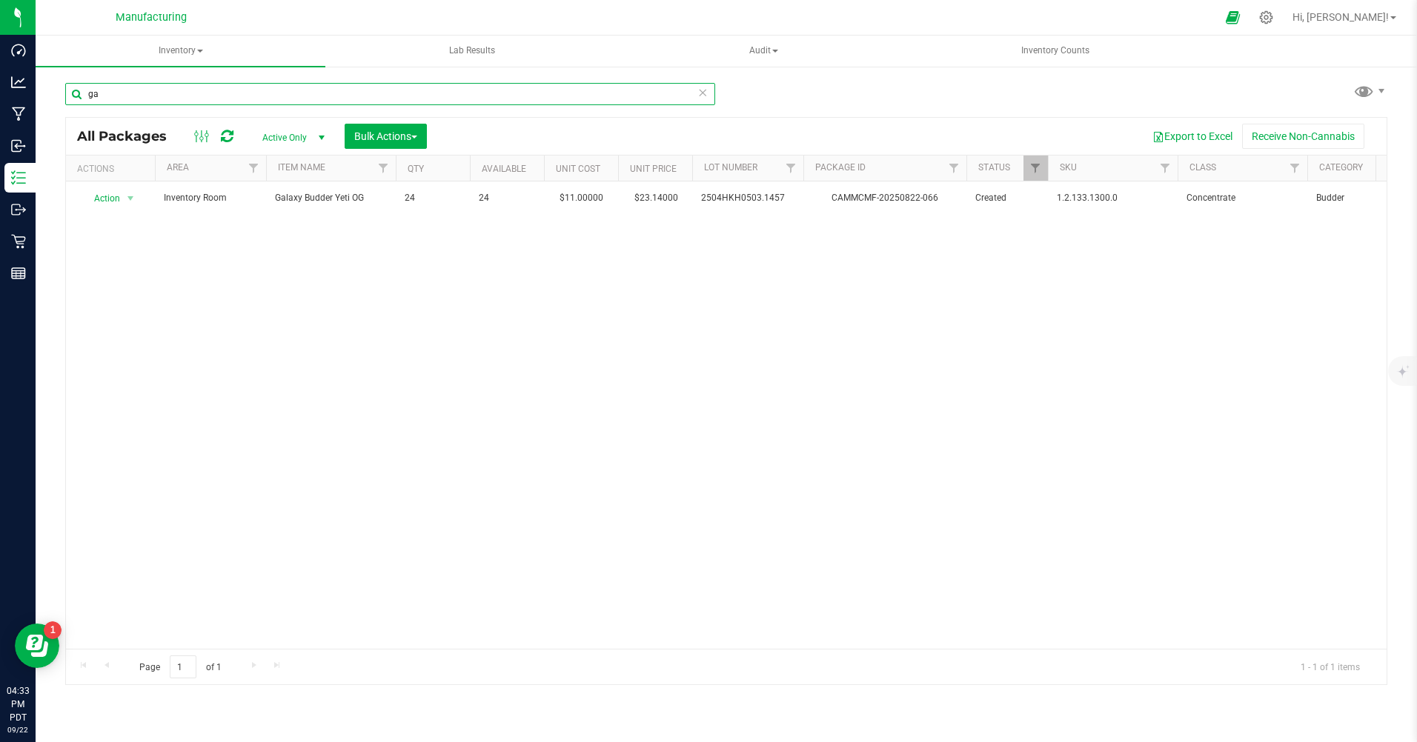
type input "g"
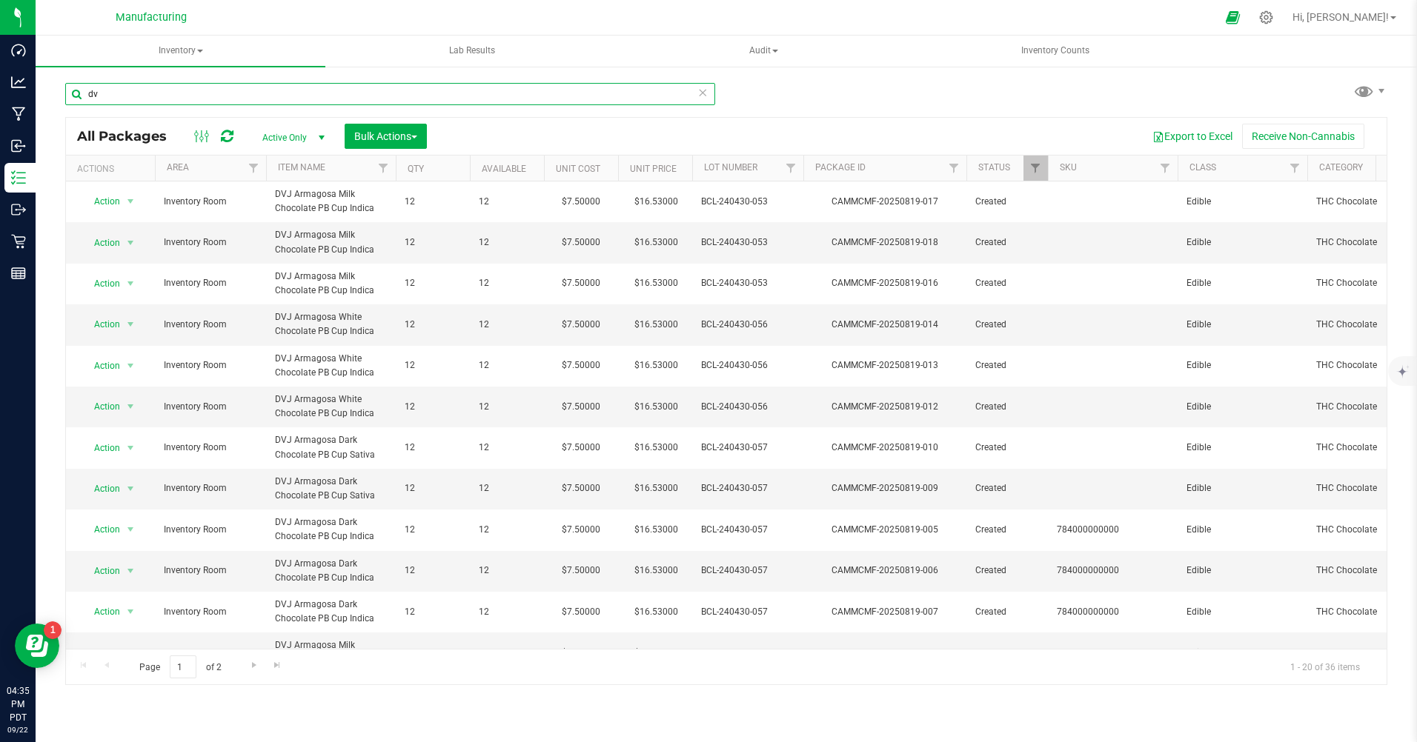
type input "d"
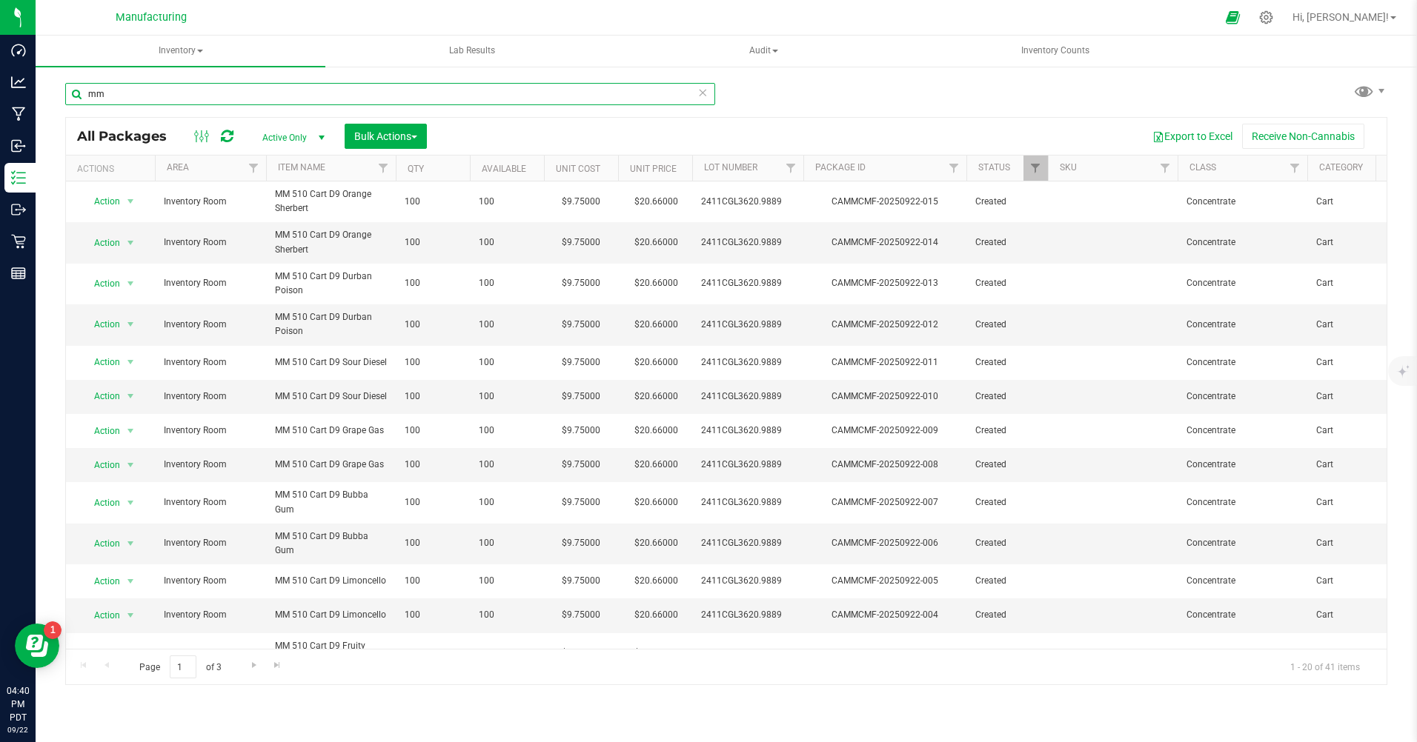
type input "m"
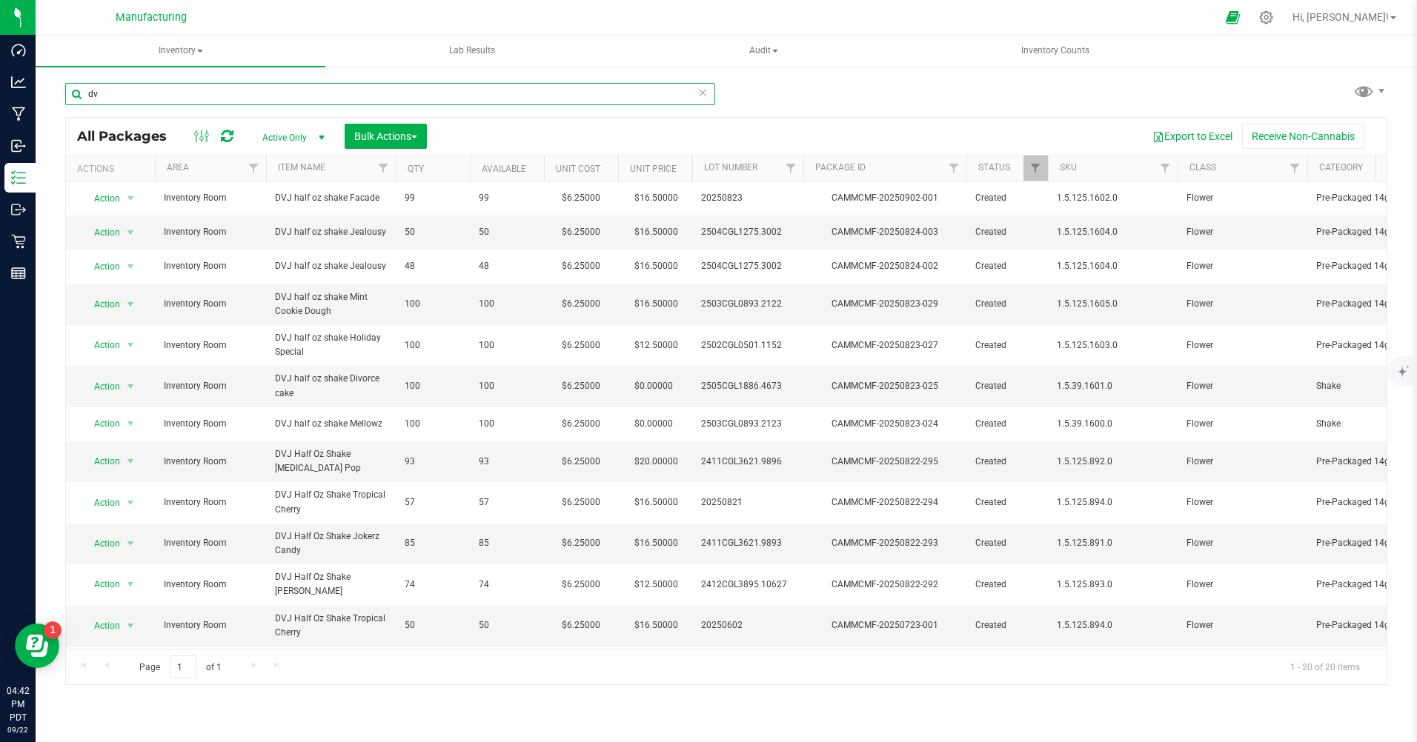
type input "d"
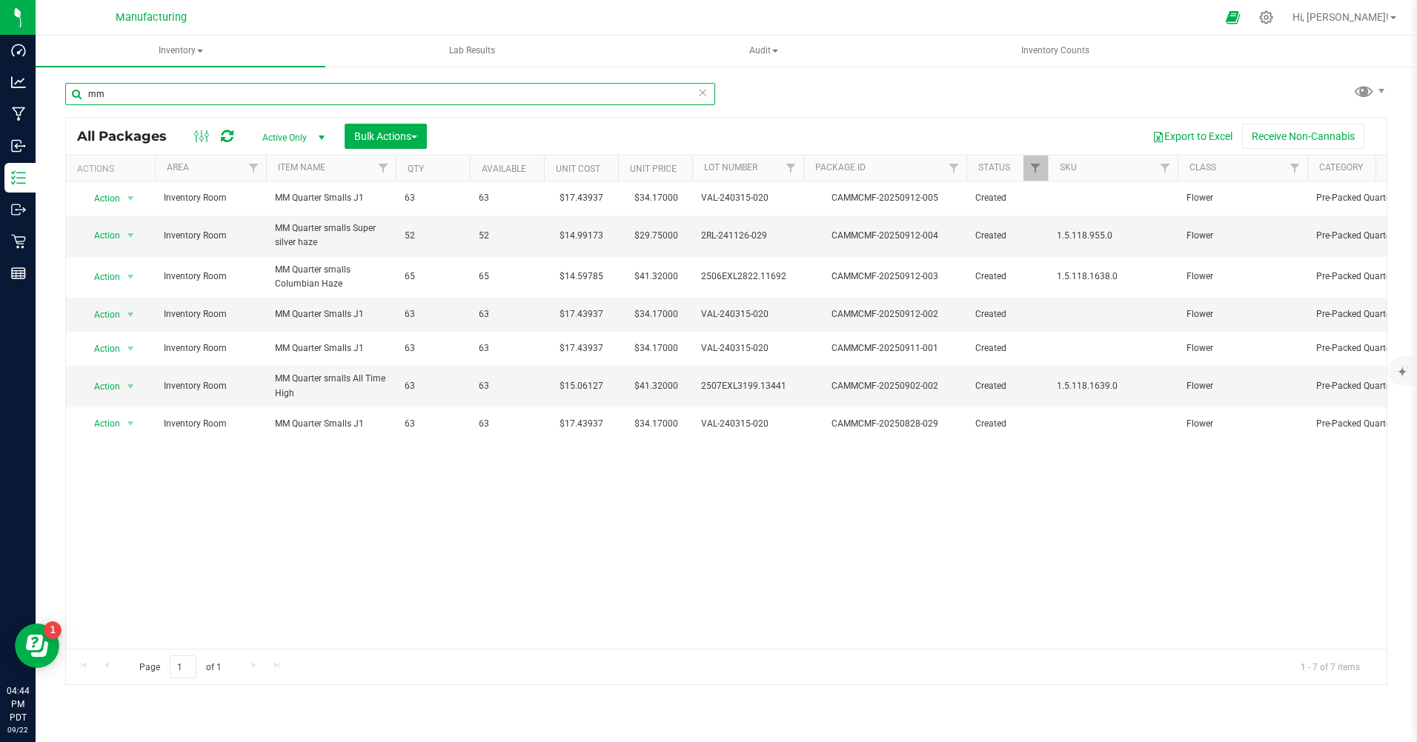
type input "m"
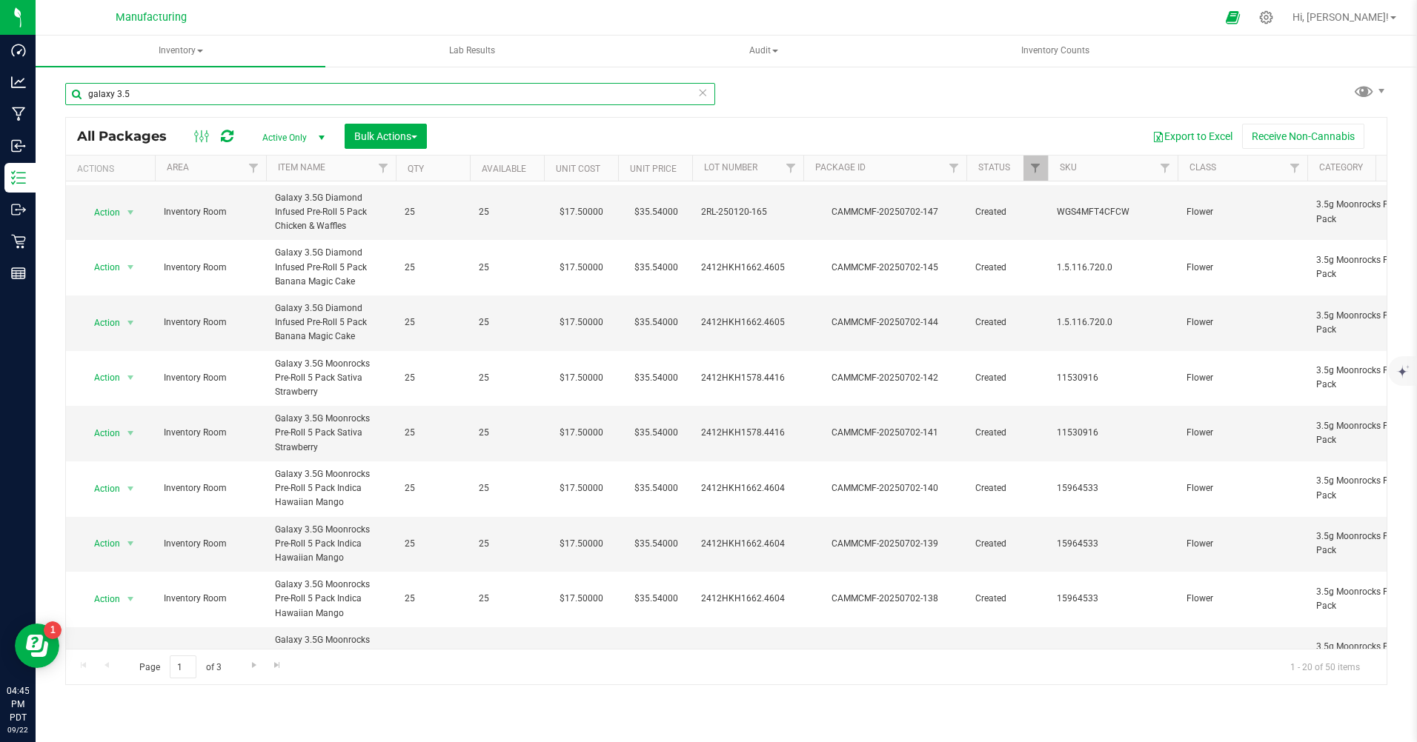
scroll to position [101, 0]
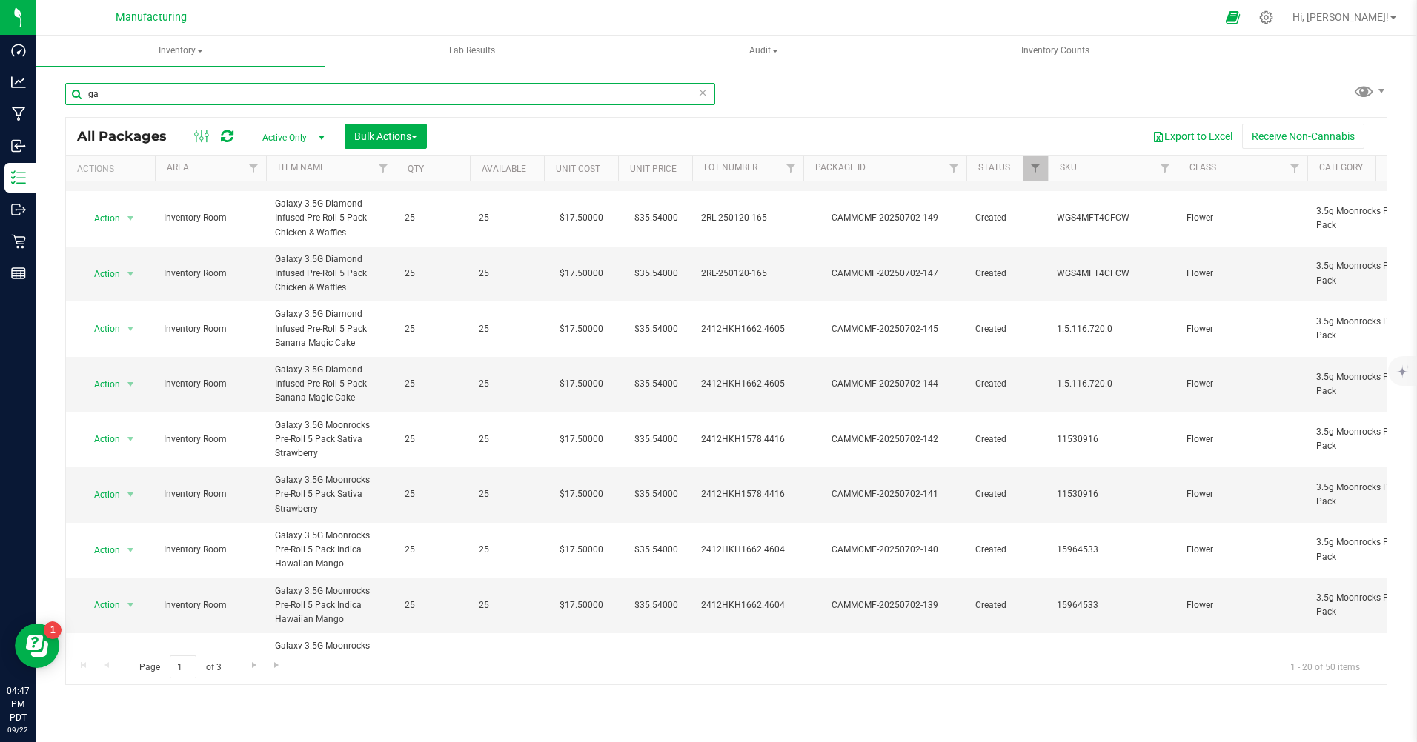
type input "g"
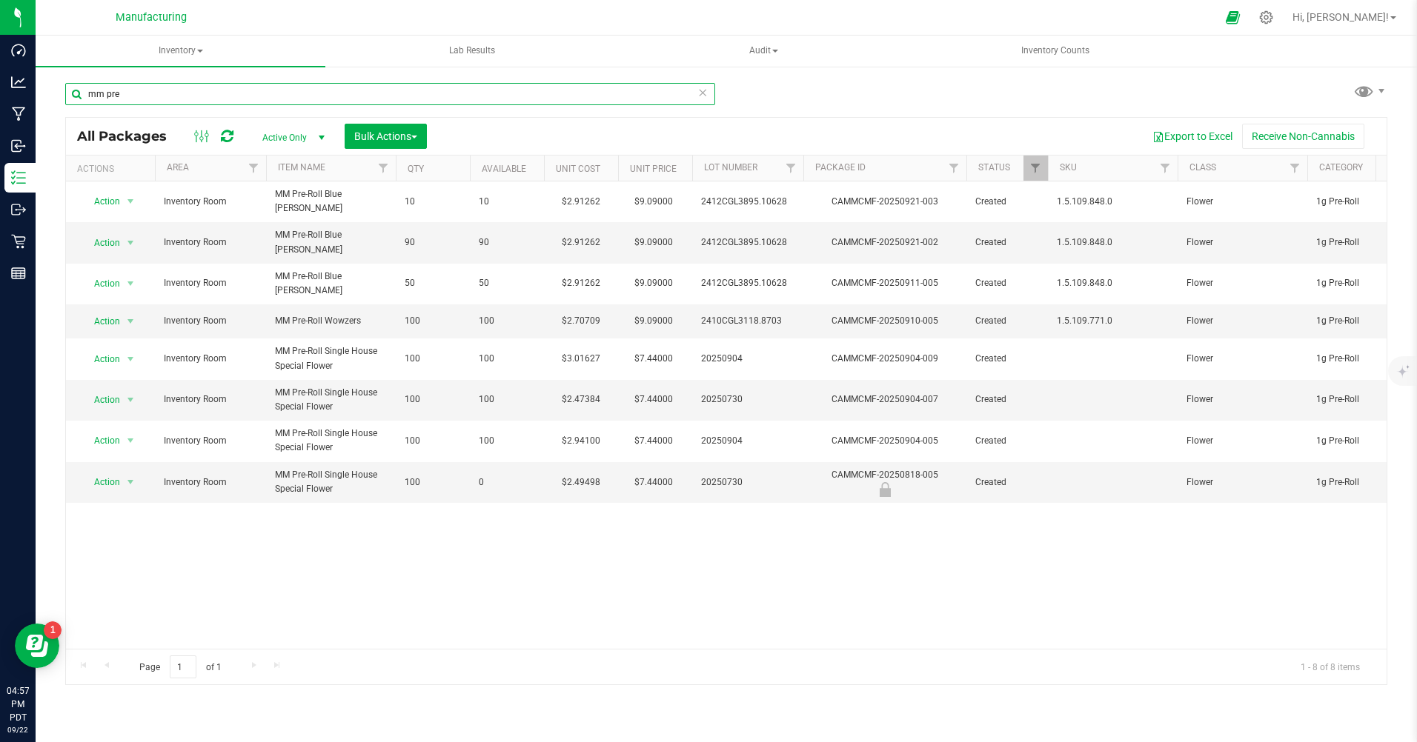
type input "mm pre"
